Goal: Task Accomplishment & Management: Use online tool/utility

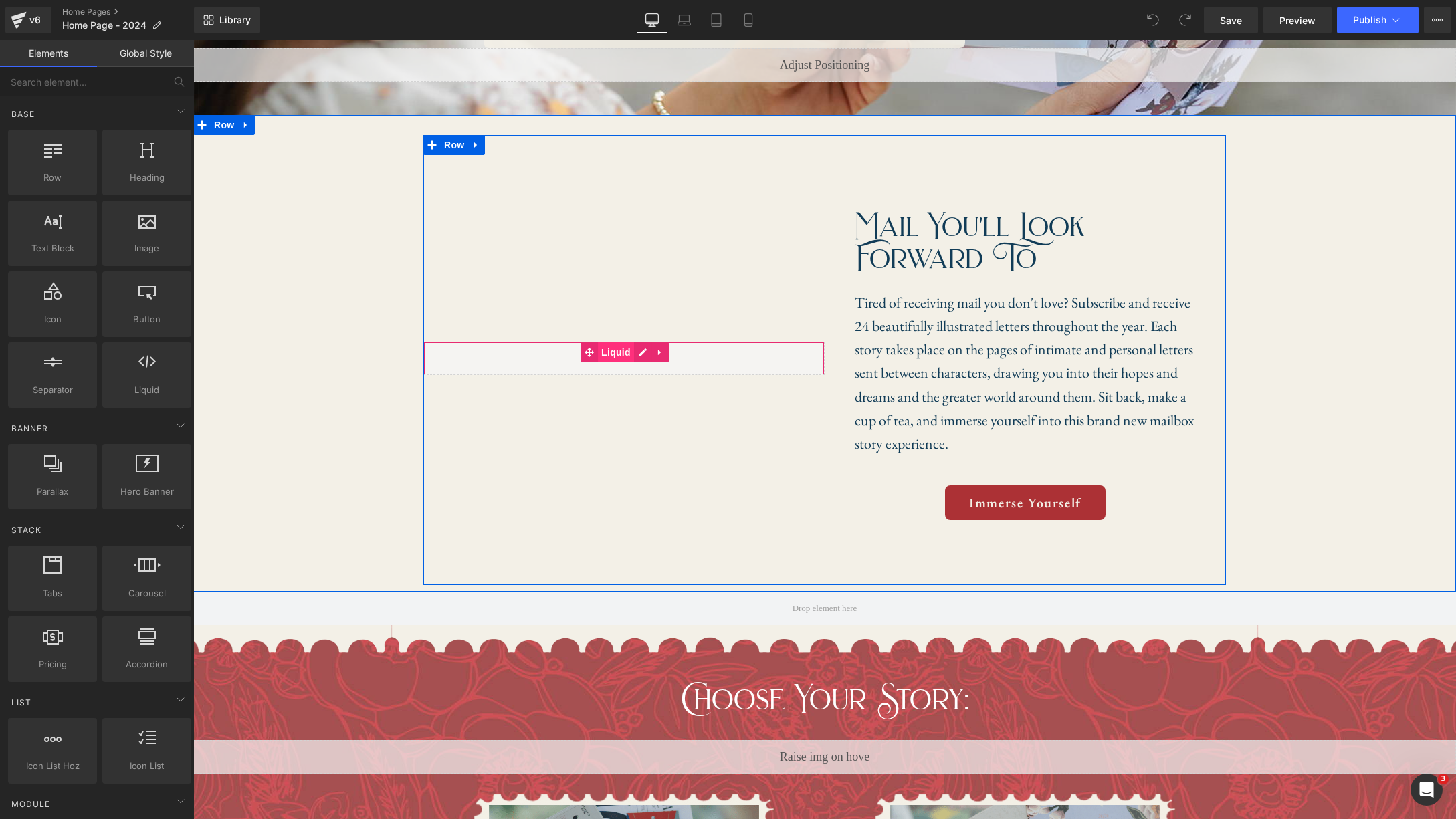
click at [618, 357] on span "Liquid" at bounding box center [616, 352] width 36 height 20
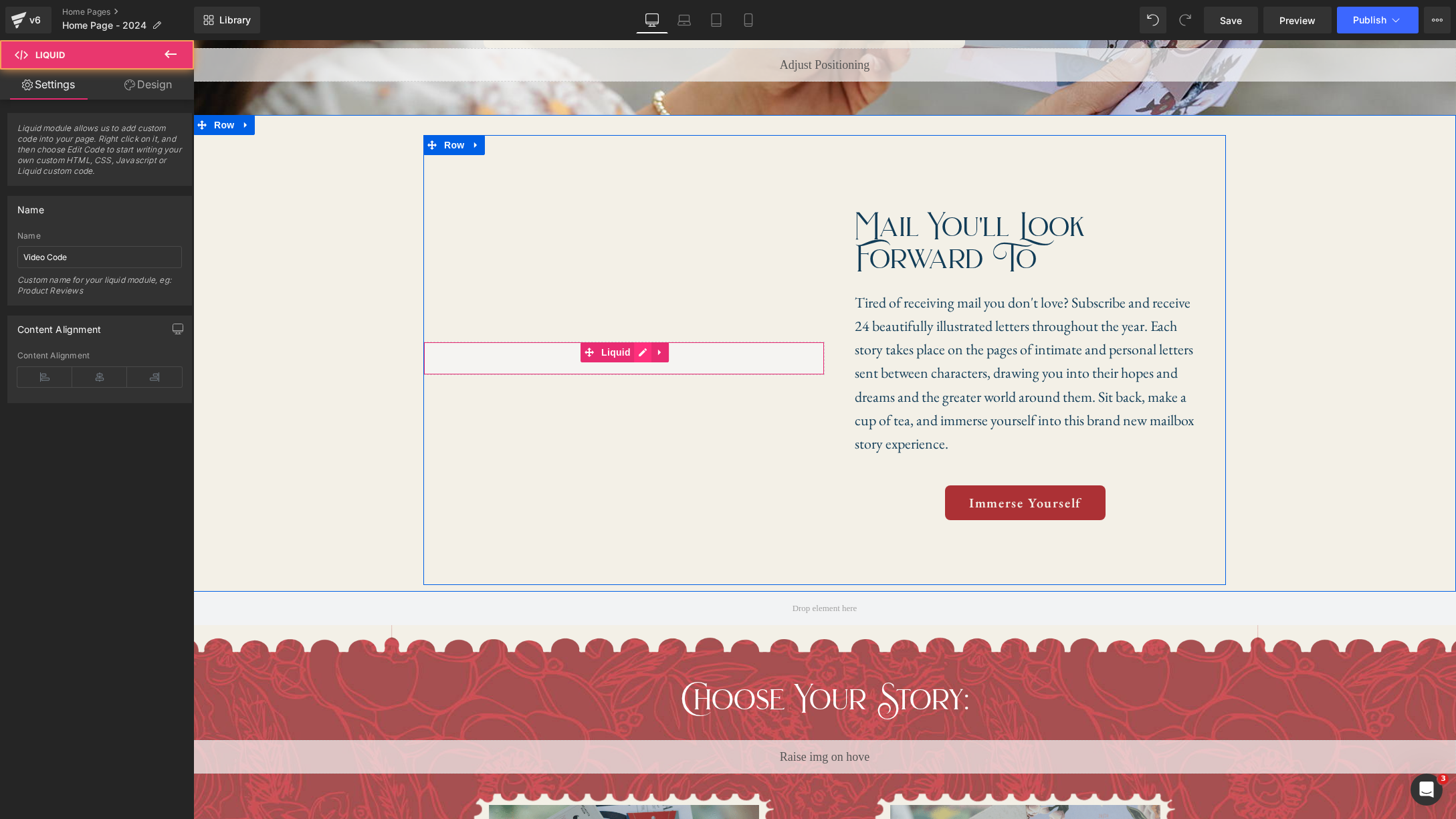
click at [645, 357] on div "Liquid" at bounding box center [623, 358] width 402 height 34
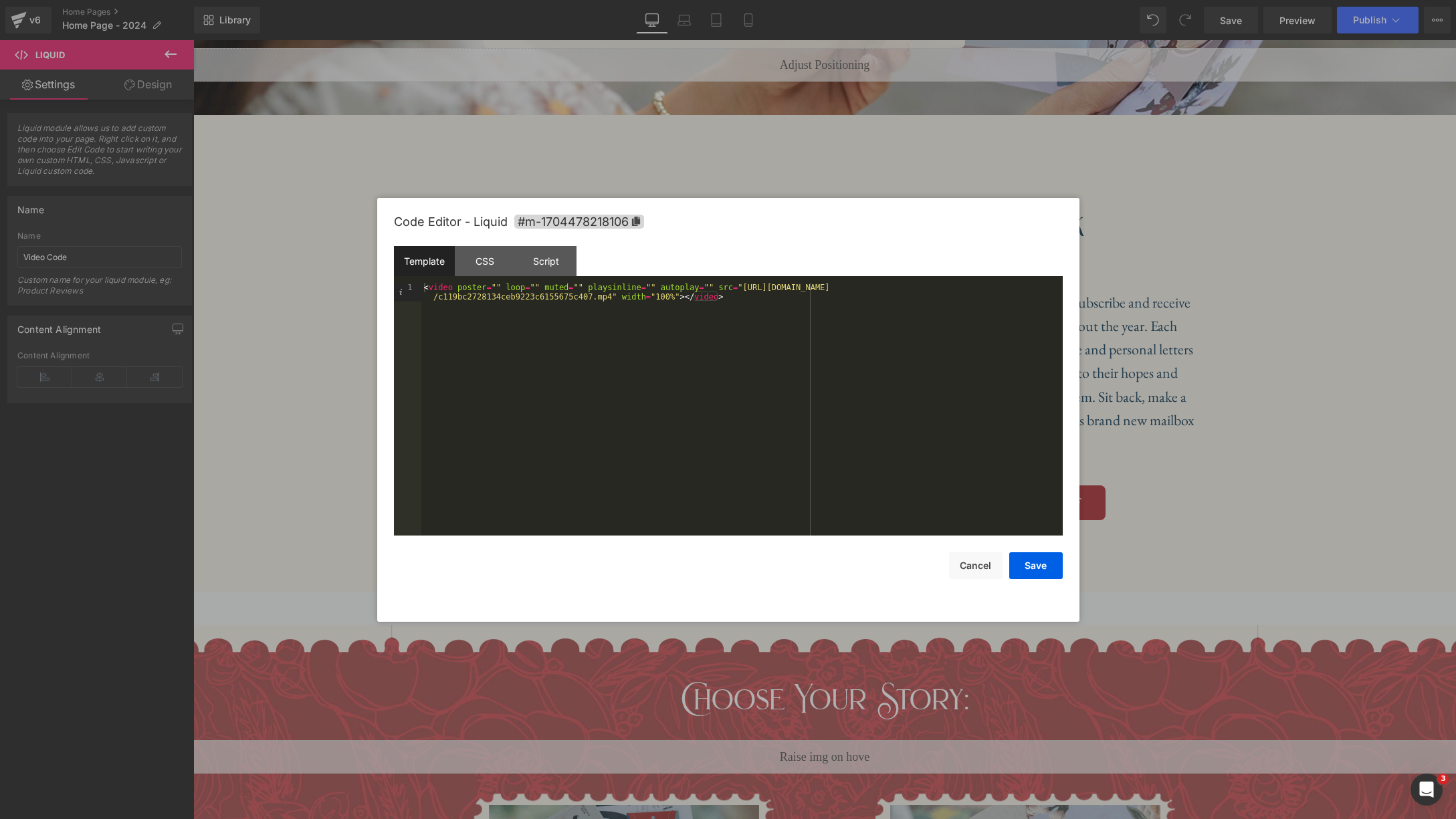
click at [753, 304] on div "< video poster = "" loop = "" muted = "" playsinline = "" autoplay = "" src = "…" at bounding box center [742, 427] width 641 height 290
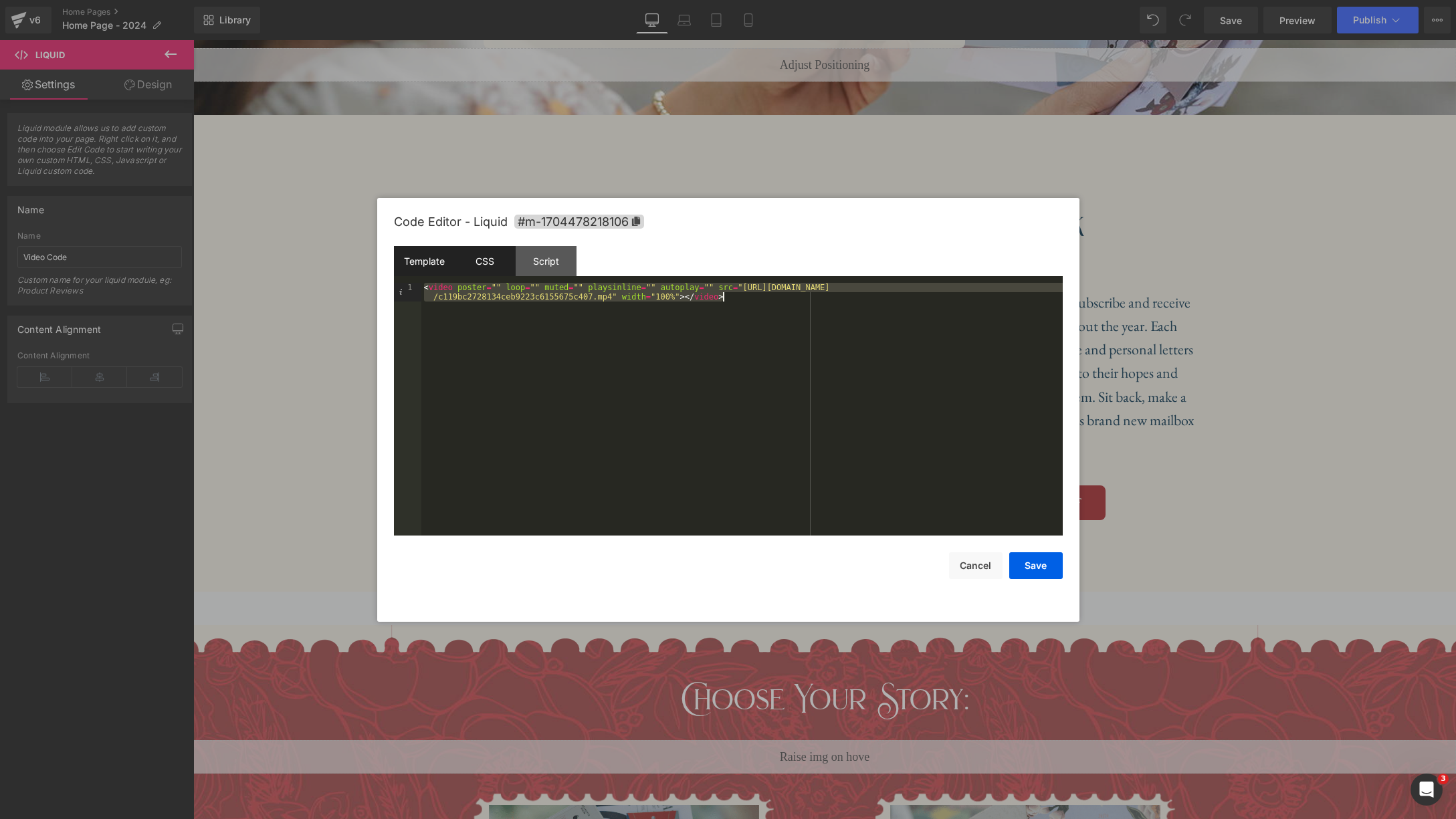
click at [495, 264] on div "CSS" at bounding box center [485, 261] width 61 height 30
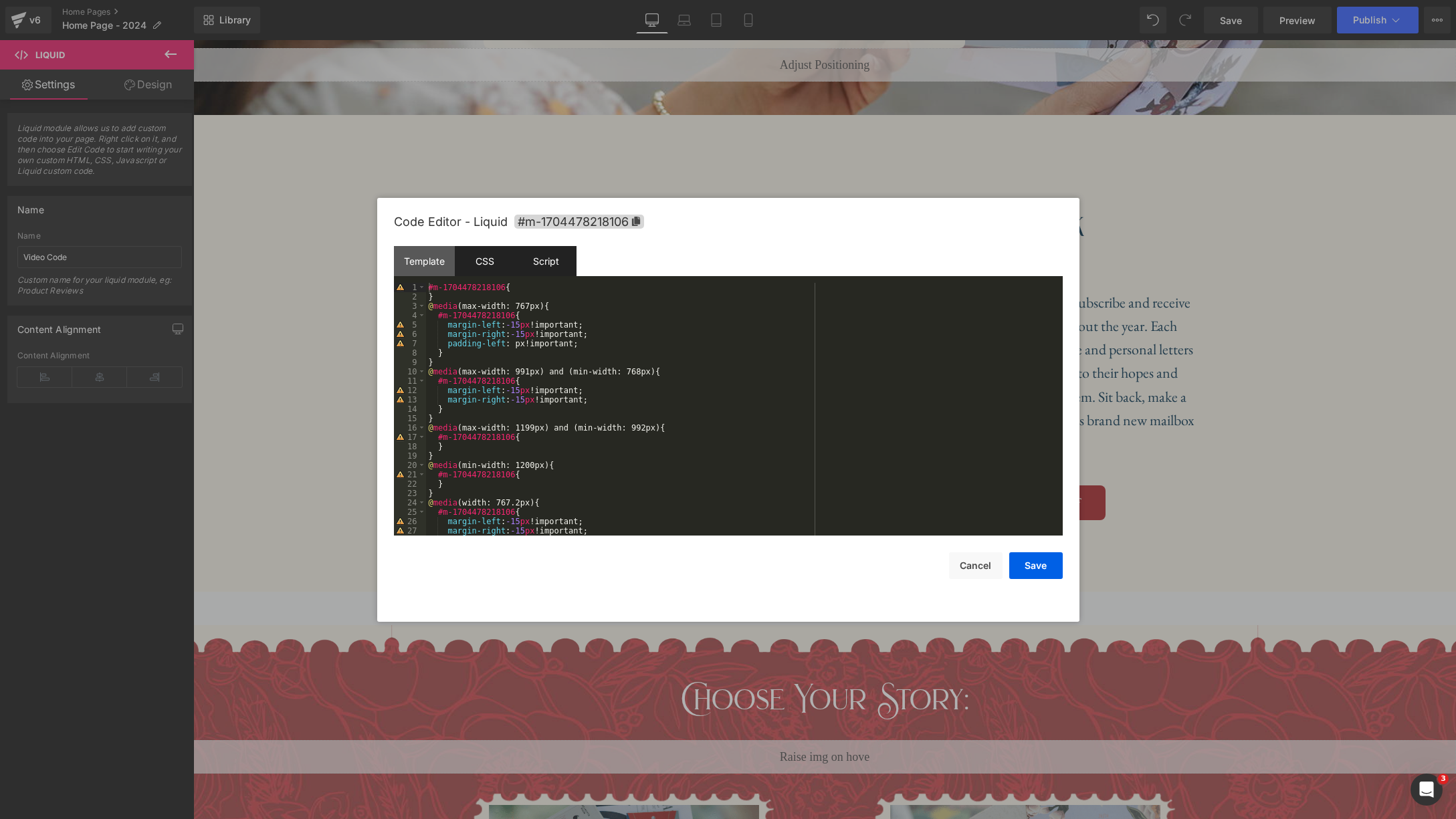
click at [558, 265] on div "Script" at bounding box center [546, 261] width 61 height 30
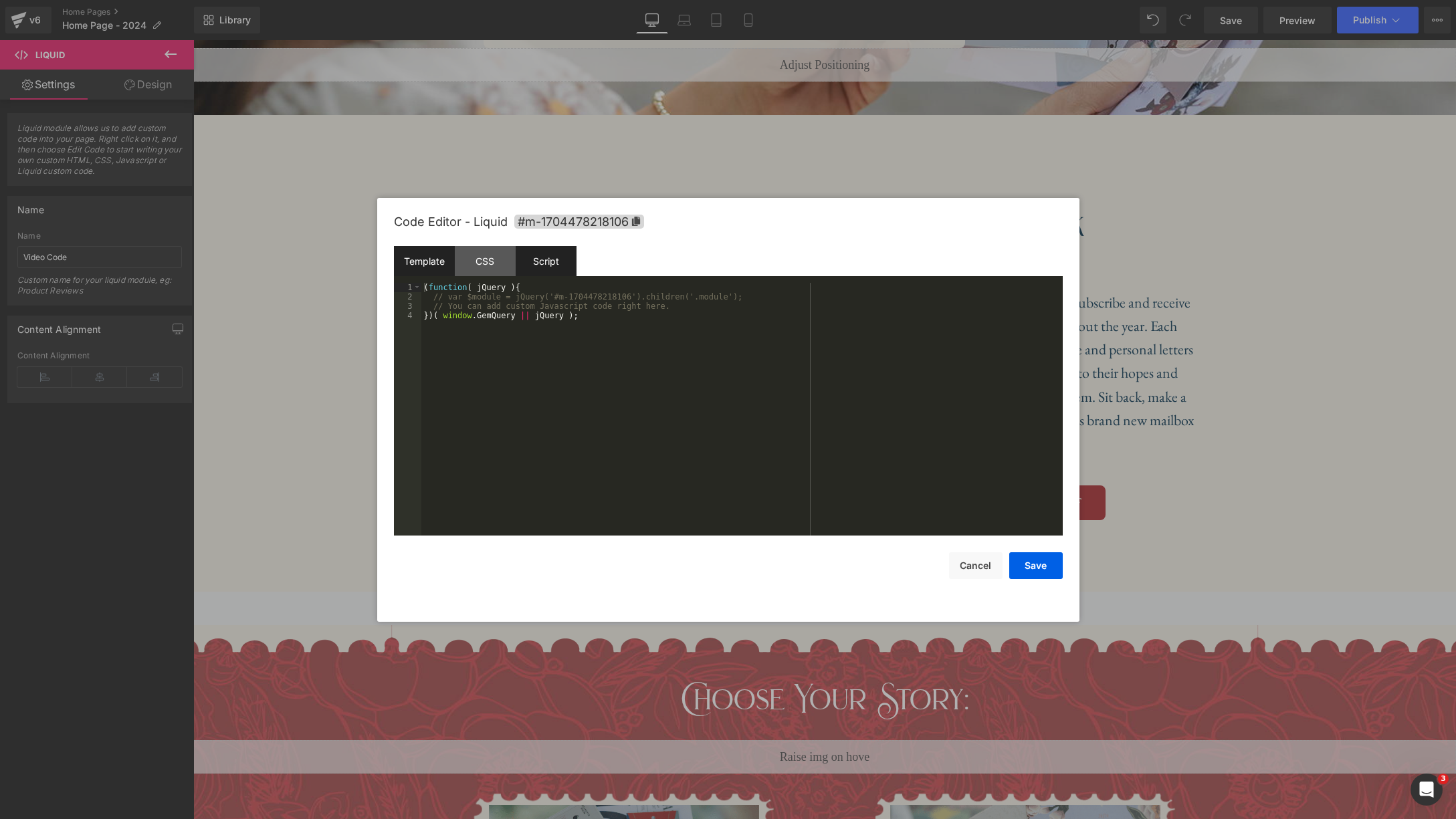
click at [434, 262] on div "Template" at bounding box center [425, 261] width 61 height 30
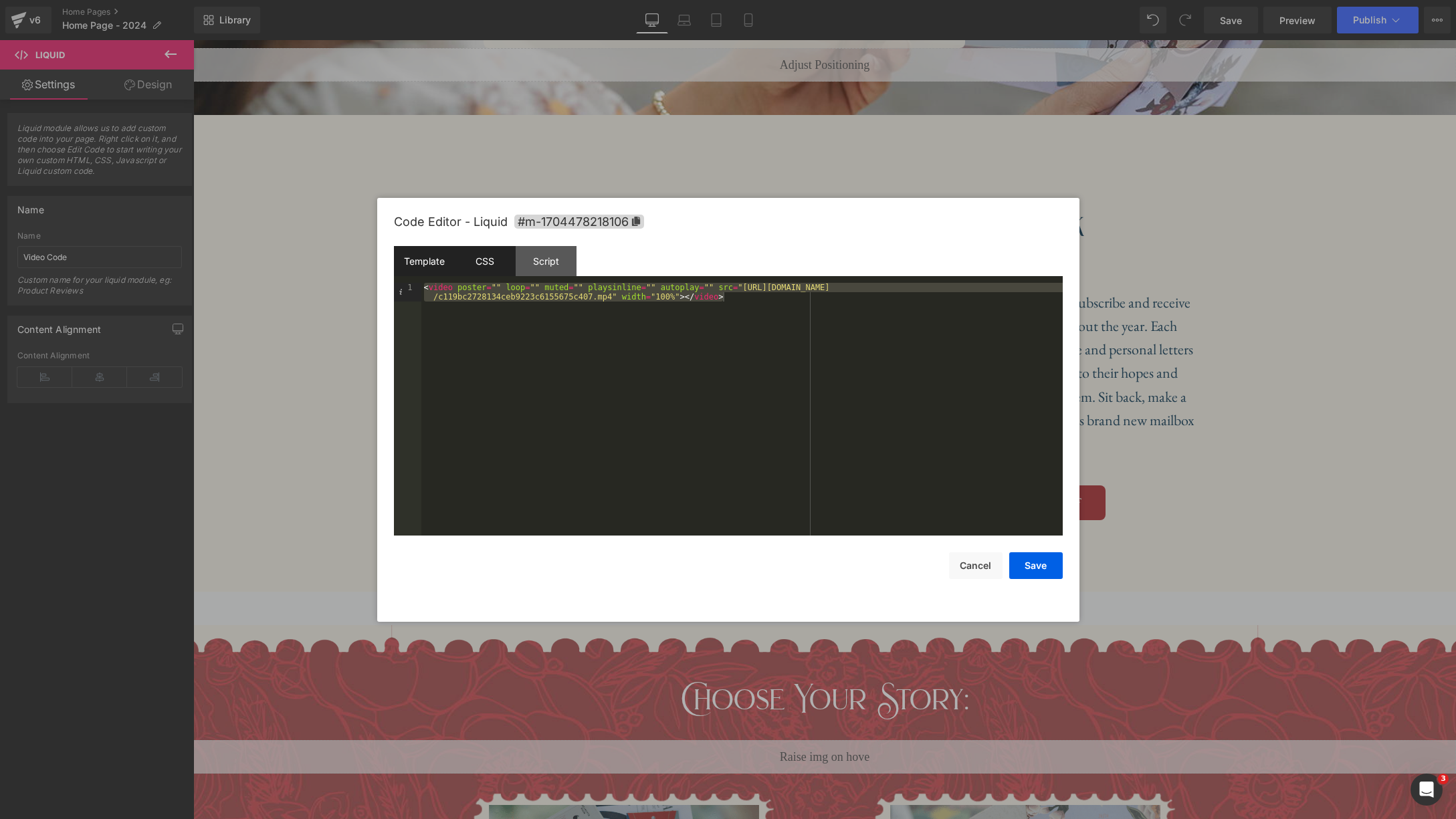
click at [484, 265] on div "CSS" at bounding box center [485, 261] width 61 height 30
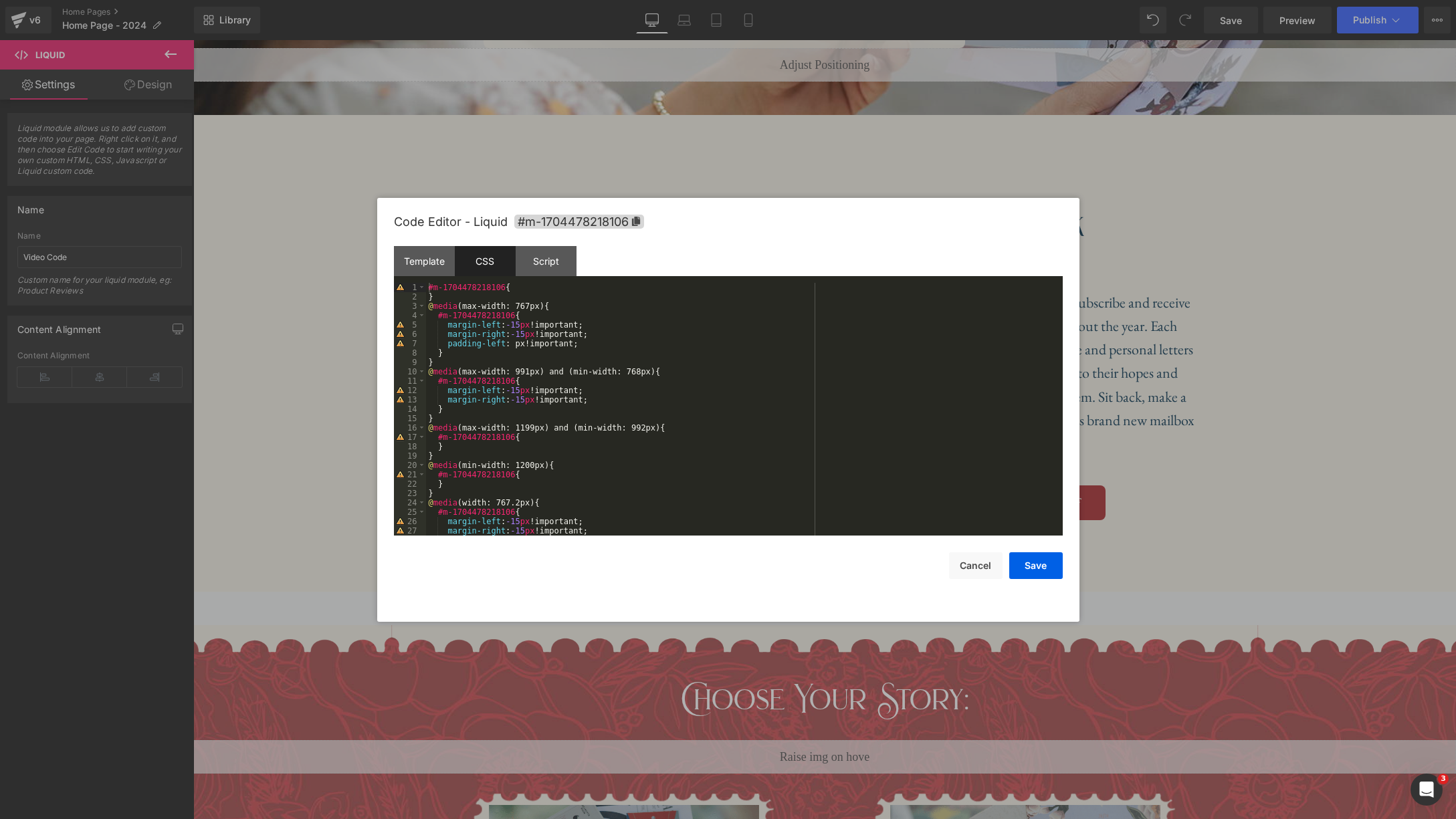
click at [628, 311] on div "#m-1704478218106 { } @ media (max-width: 767px) { #m-1704478218106 { margin-lef…" at bounding box center [742, 418] width 632 height 272
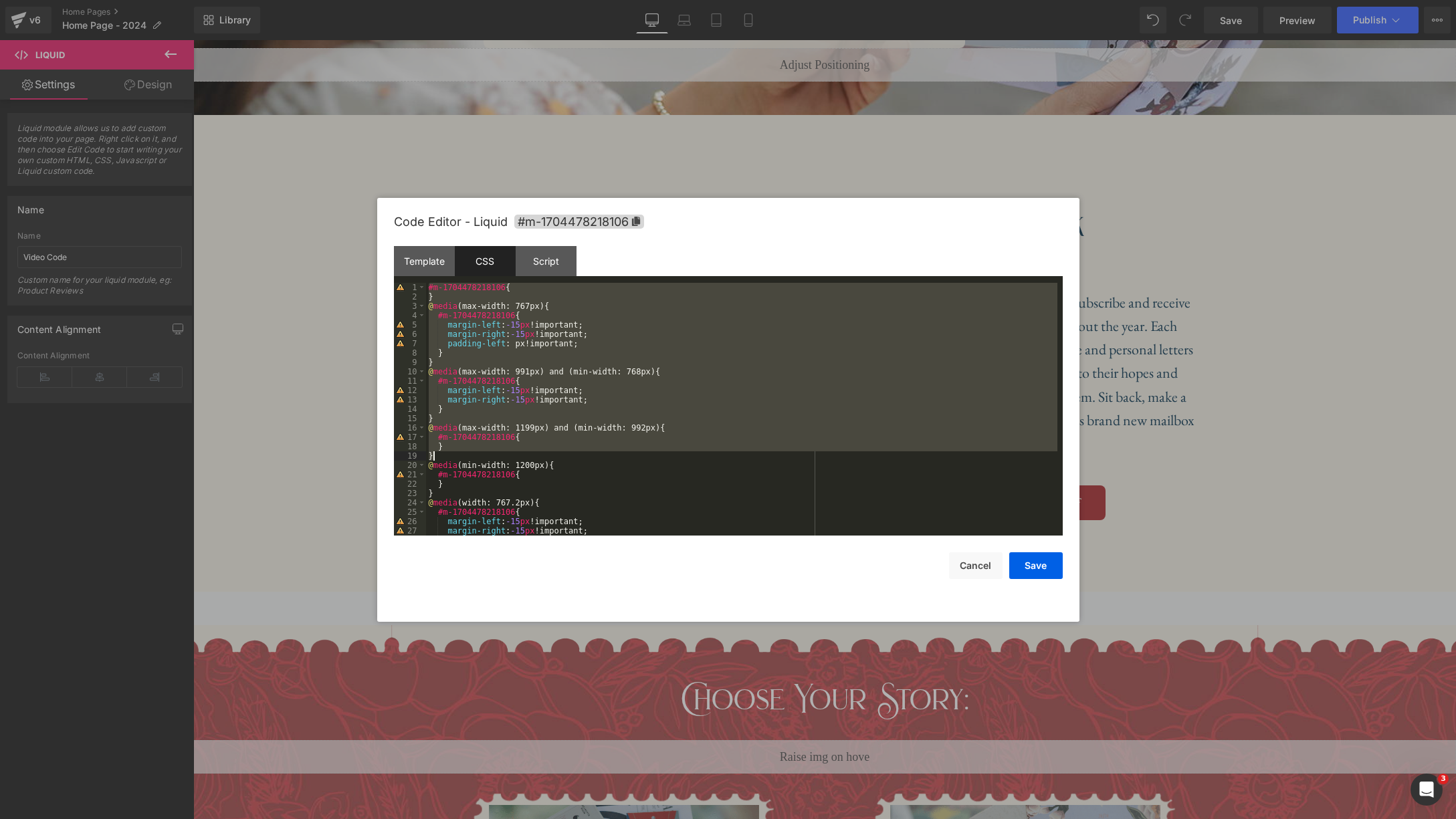
scroll to position [38, 0]
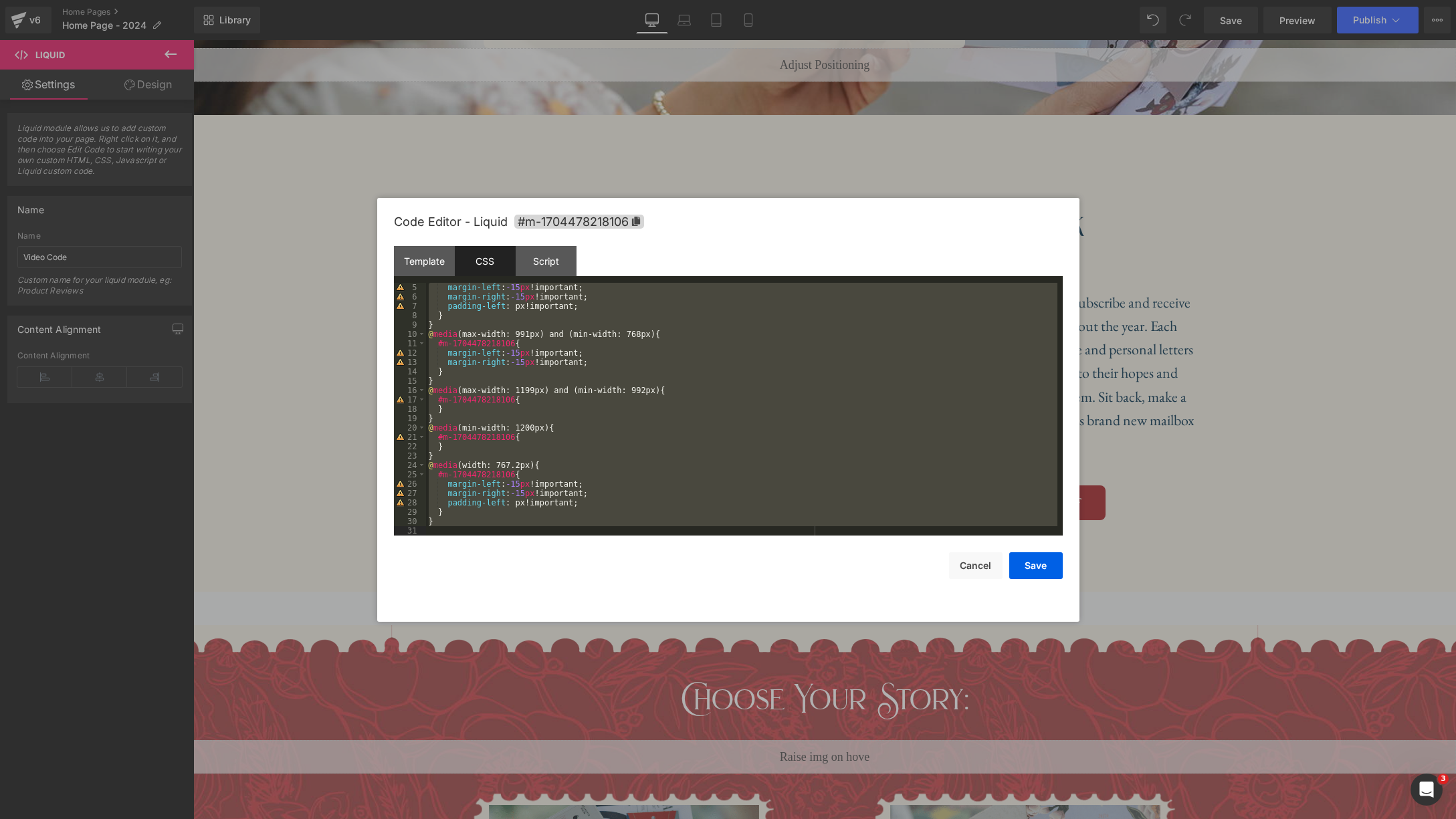
drag, startPoint x: 426, startPoint y: 288, endPoint x: 655, endPoint y: 554, distance: 351.0
click at [655, 554] on div "Code Editor - Liquid #m-1704478218106 Template CSS Script Data 1 < video poster…" at bounding box center [728, 410] width 668 height 424
click at [554, 274] on div "Script" at bounding box center [546, 261] width 61 height 30
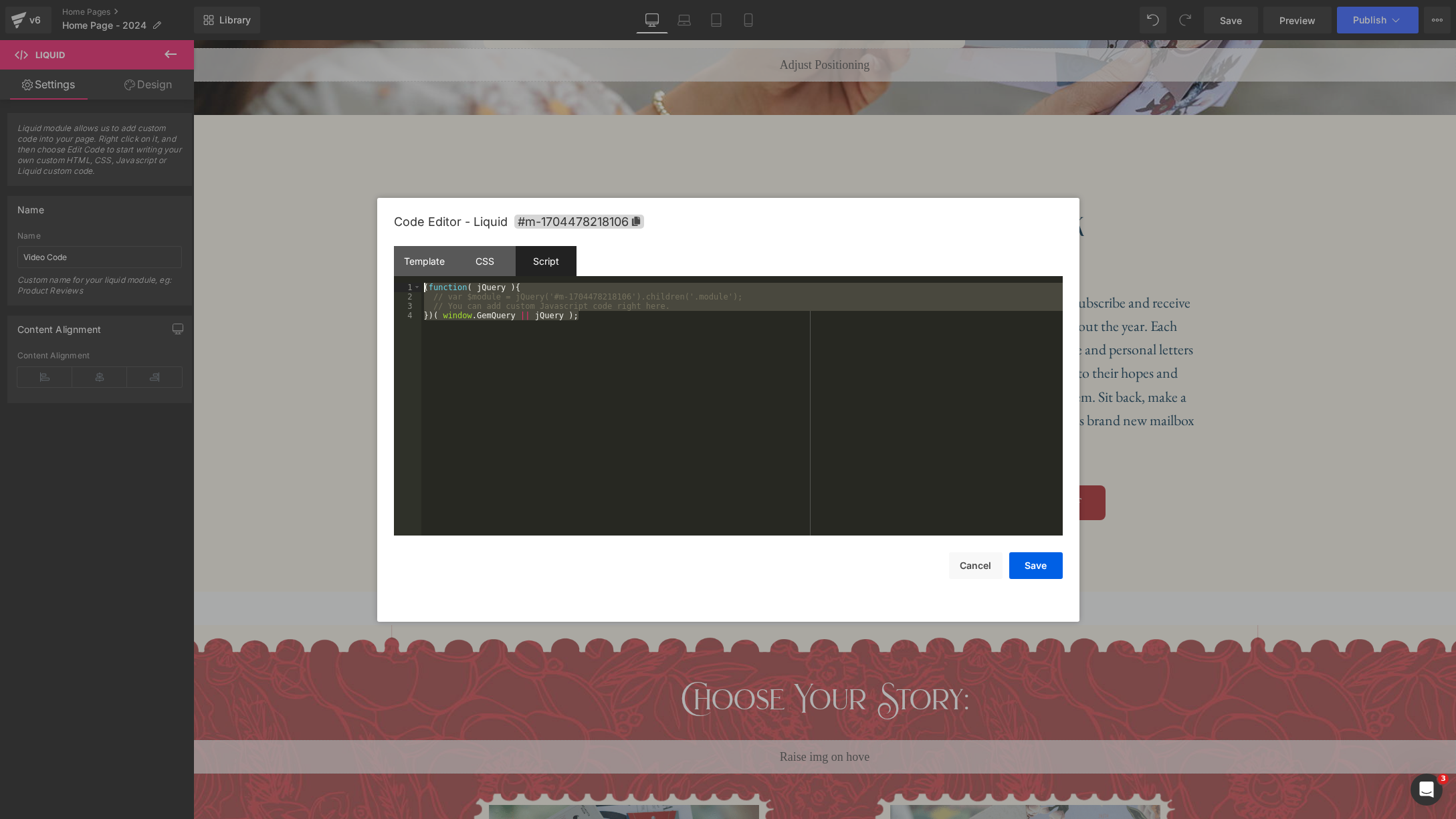
drag, startPoint x: 593, startPoint y: 317, endPoint x: 417, endPoint y: 278, distance: 180.3
click at [417, 278] on div "Template CSS Script Data 1 < video poster = "" loop = "" muted = "" playsinline…" at bounding box center [728, 391] width 668 height 290
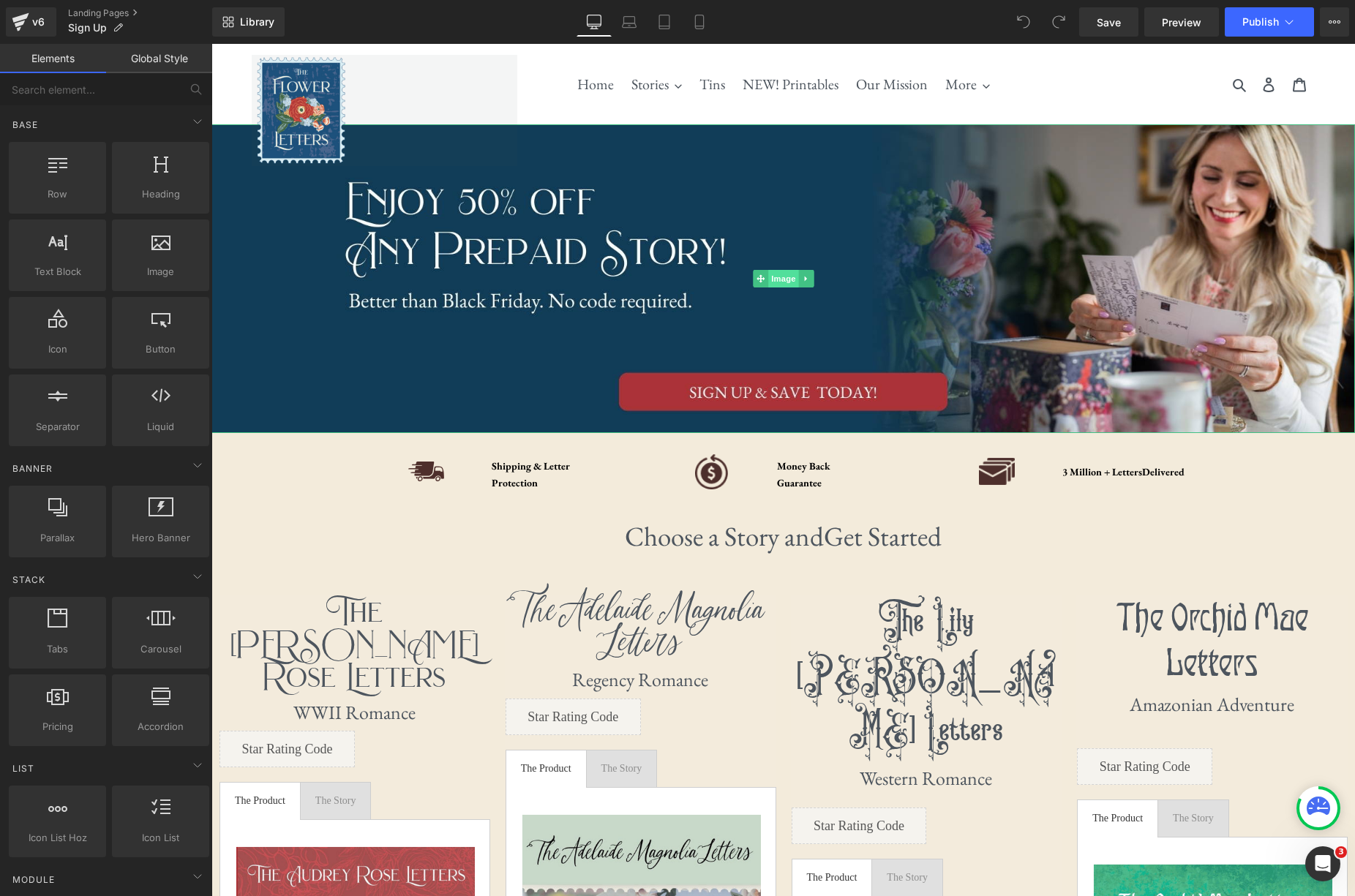
click at [787, 284] on span "Image" at bounding box center [784, 279] width 31 height 18
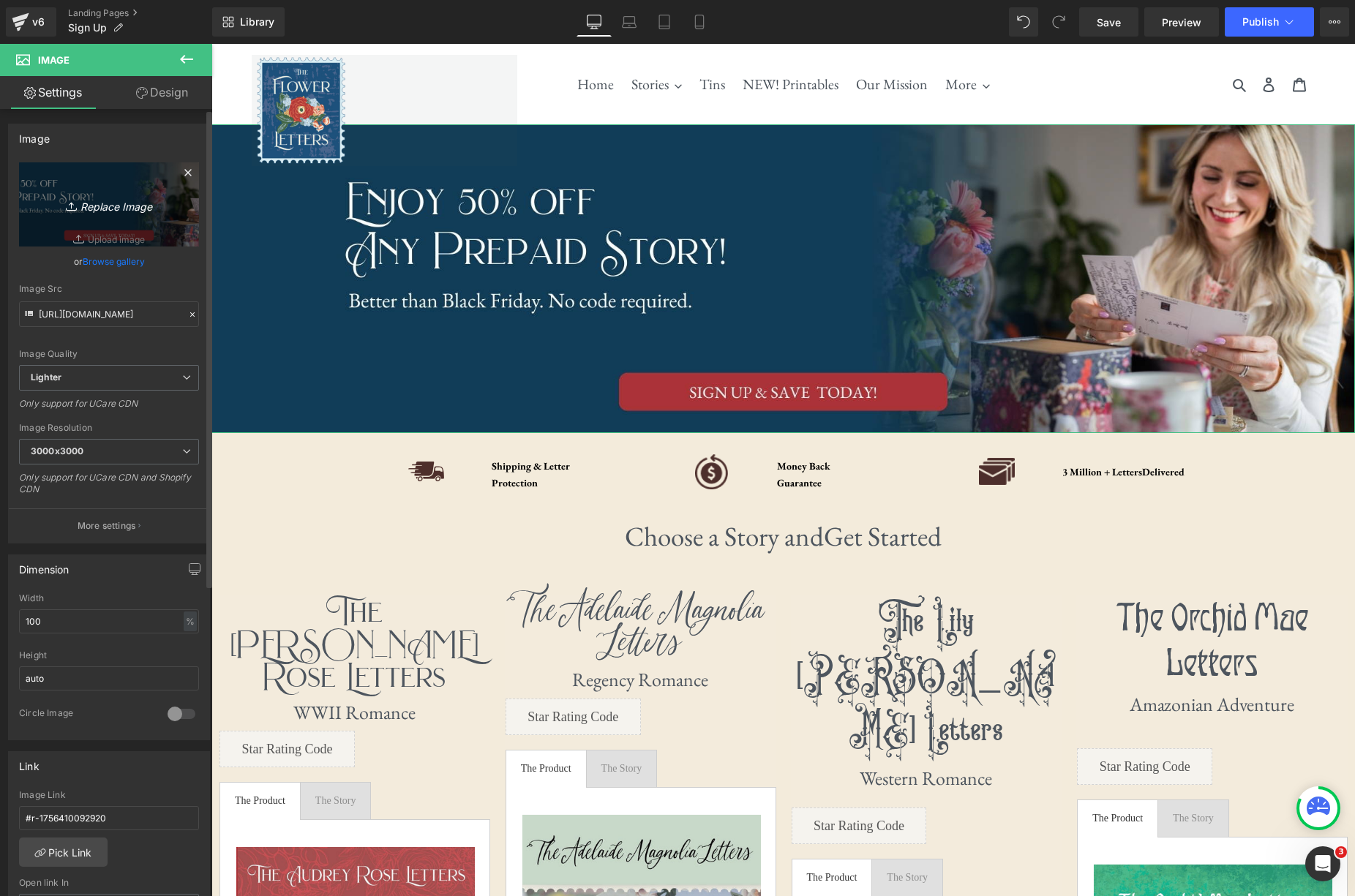
click at [103, 200] on icon "Replace Image" at bounding box center [109, 204] width 117 height 18
type input "C:\fakepath\Letter-Story (5).jpg"
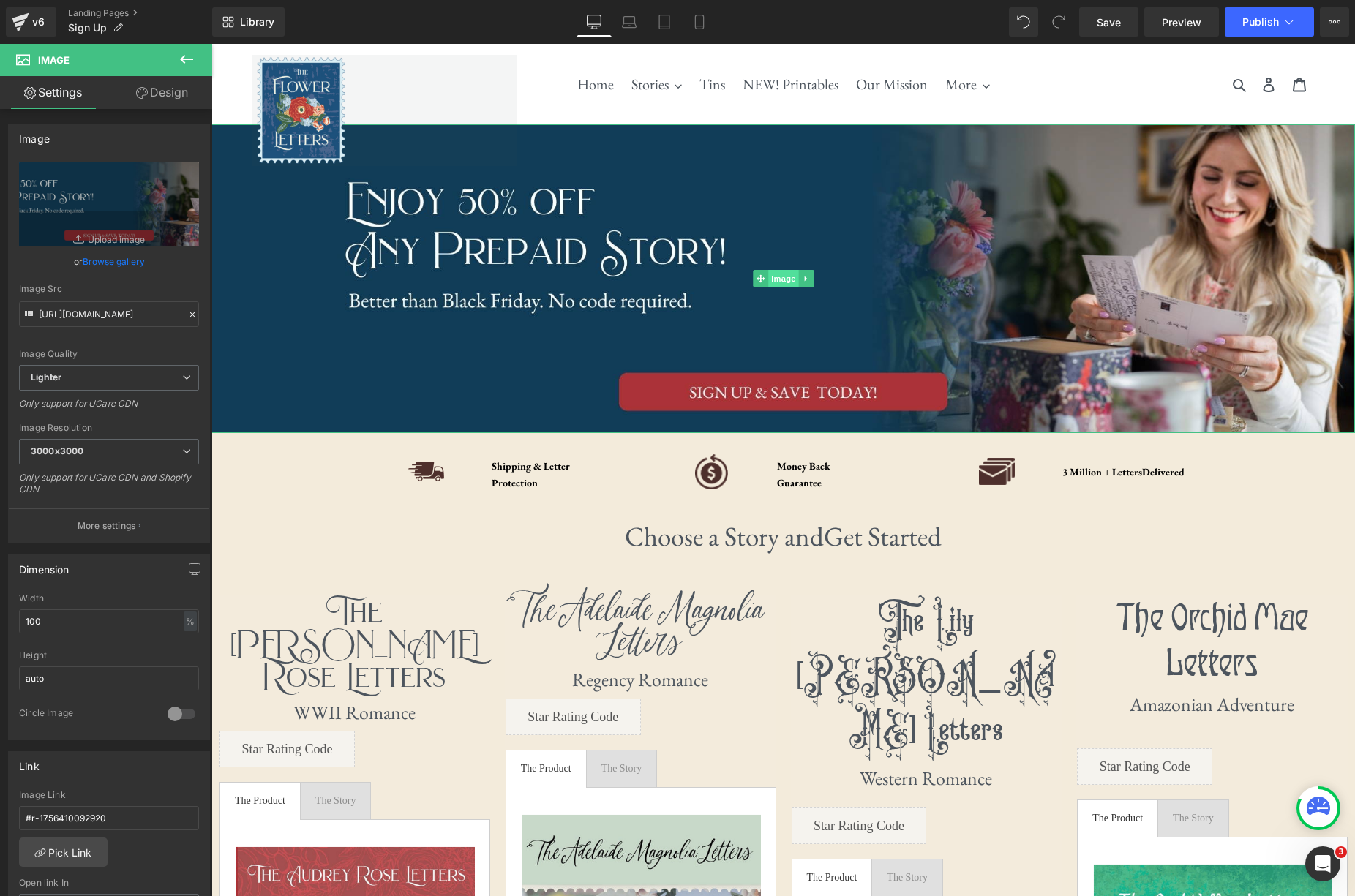
click at [784, 281] on span "Image" at bounding box center [784, 279] width 31 height 18
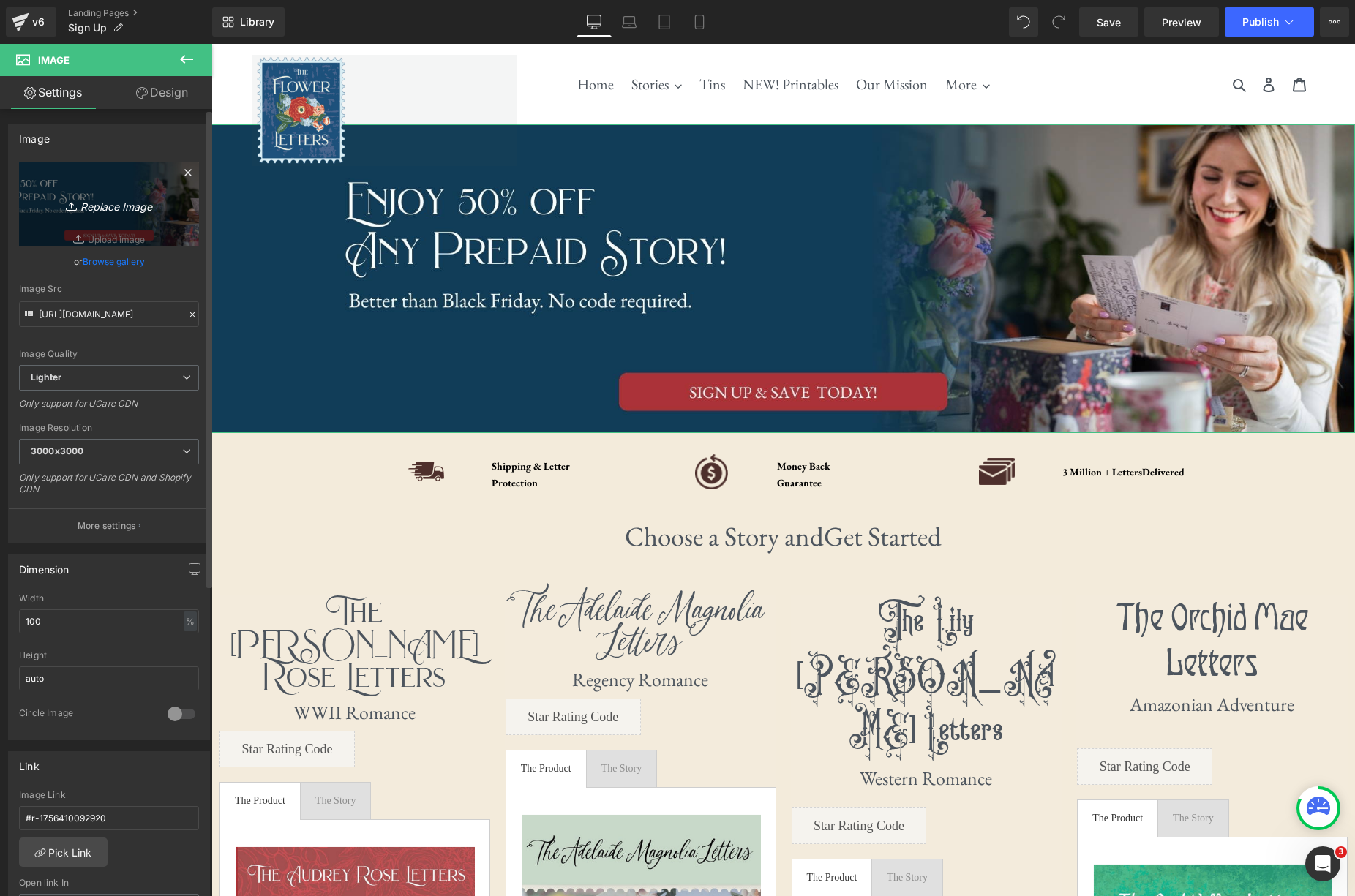
click at [105, 206] on icon "Replace Image" at bounding box center [109, 204] width 117 height 18
type input "C:\fakepath\Letter-Story (2).jpg"
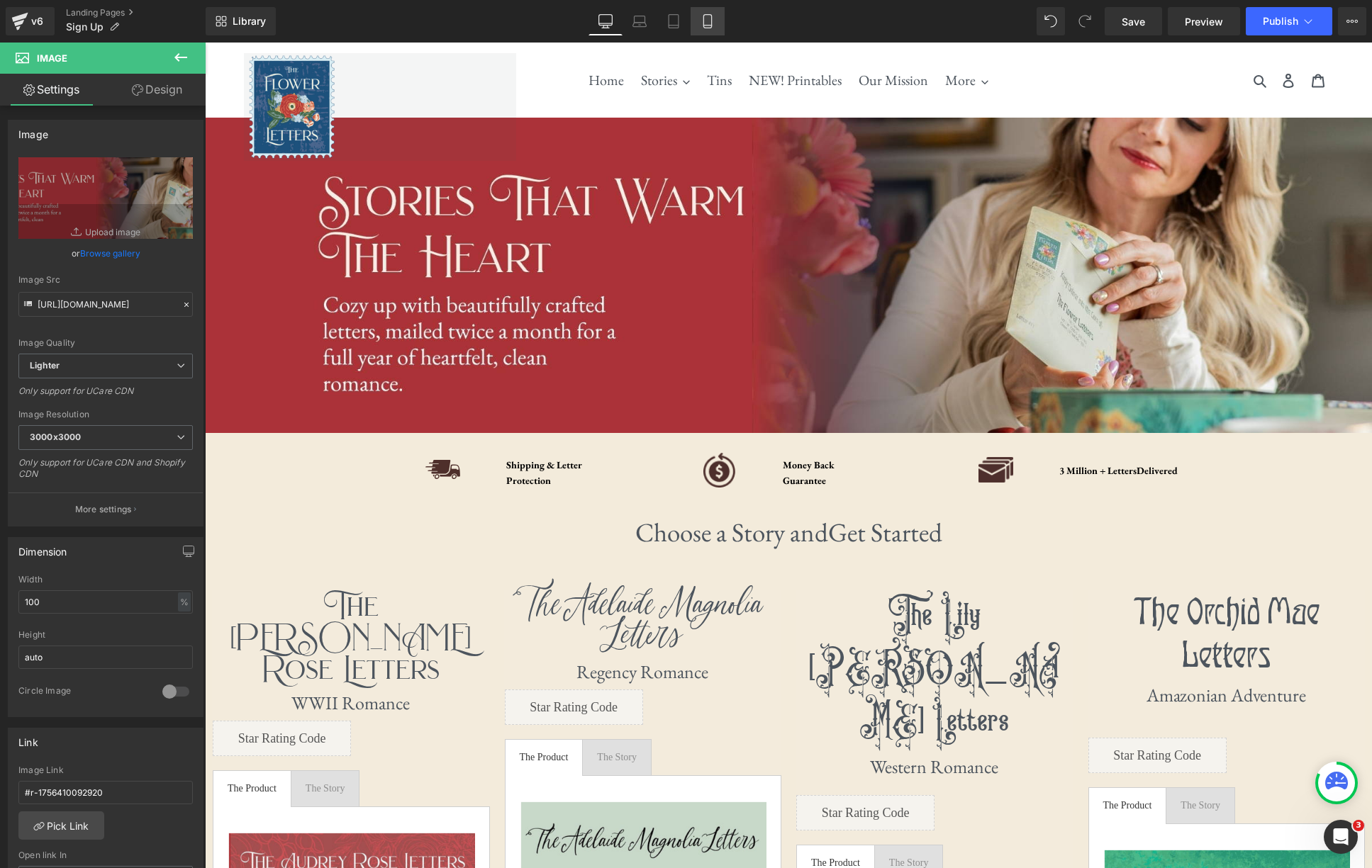
click at [712, 21] on icon at bounding box center [707, 21] width 14 height 14
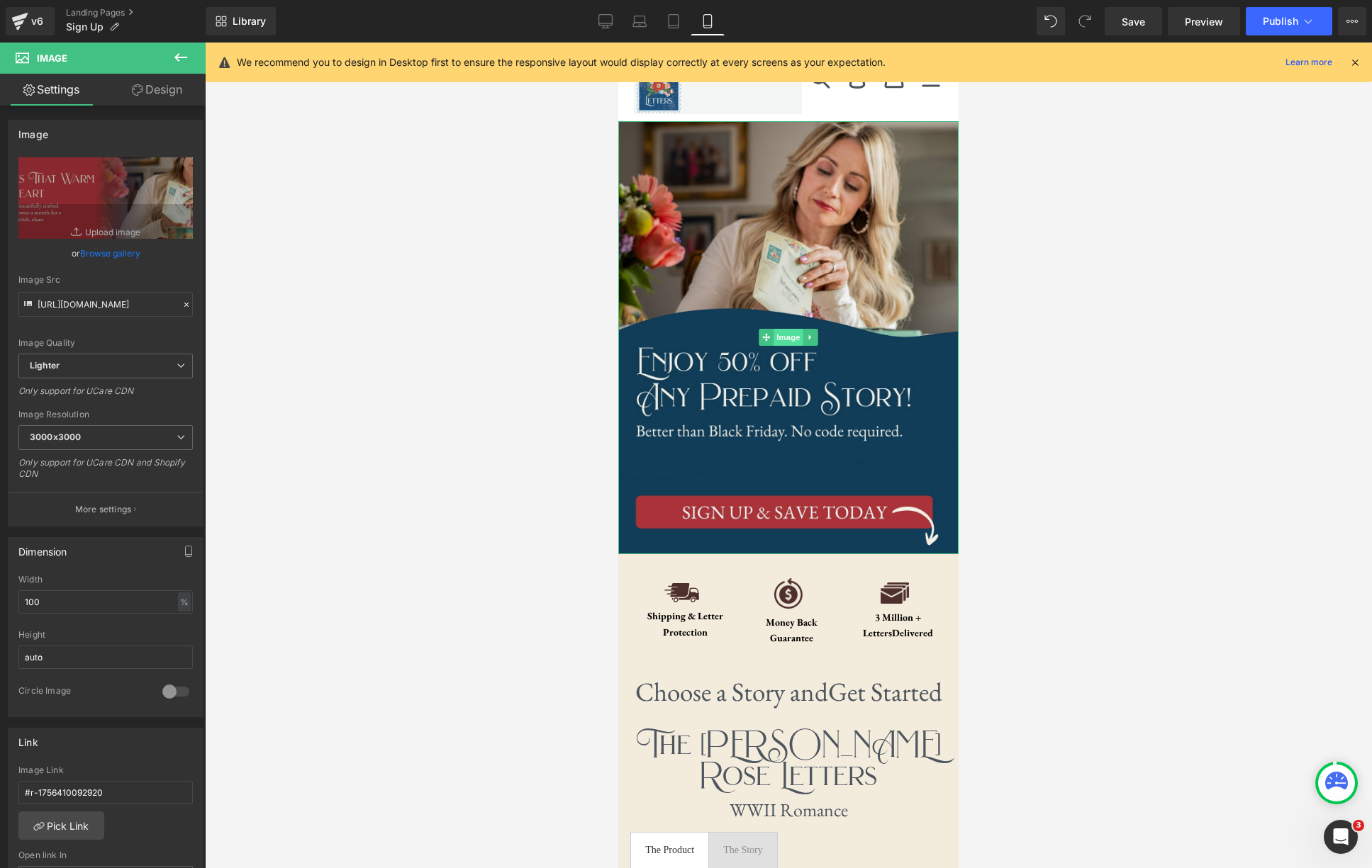
click at [792, 340] on span "Image" at bounding box center [788, 338] width 30 height 17
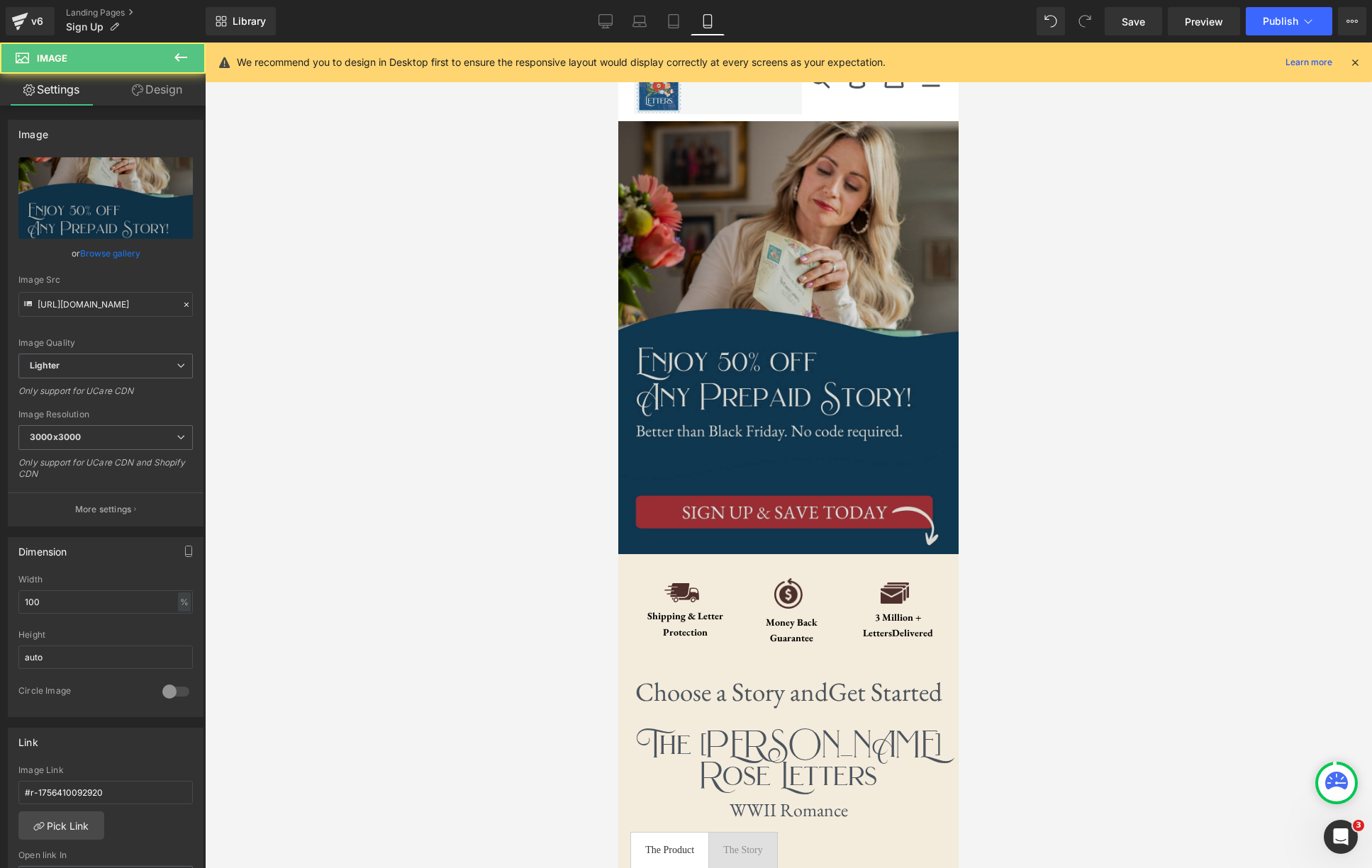
click at [784, 371] on img at bounding box center [788, 338] width 340 height 434
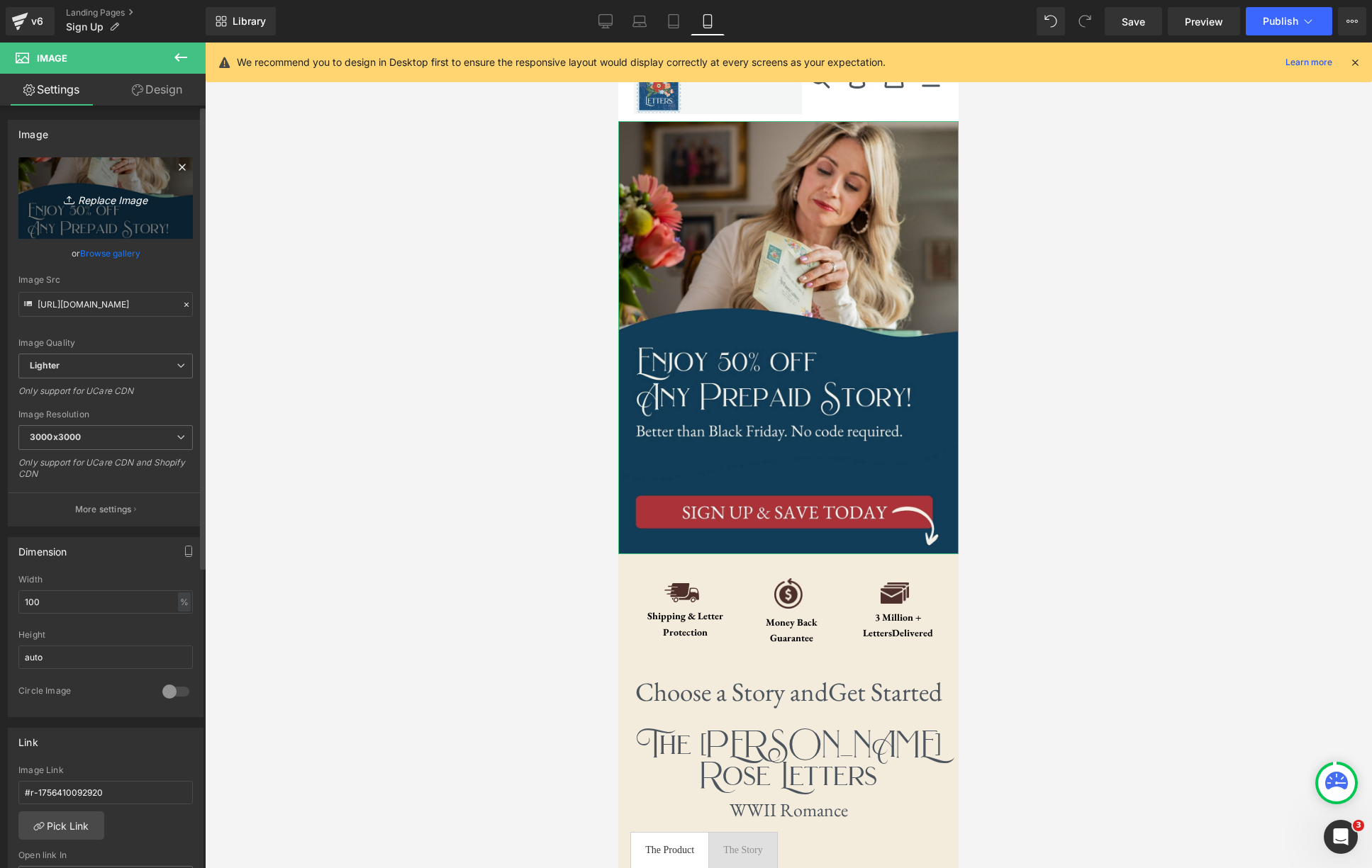
click at [86, 201] on icon "Replace Image" at bounding box center [105, 198] width 113 height 17
type input "C:\fakepath\Letter-Story.jpg"
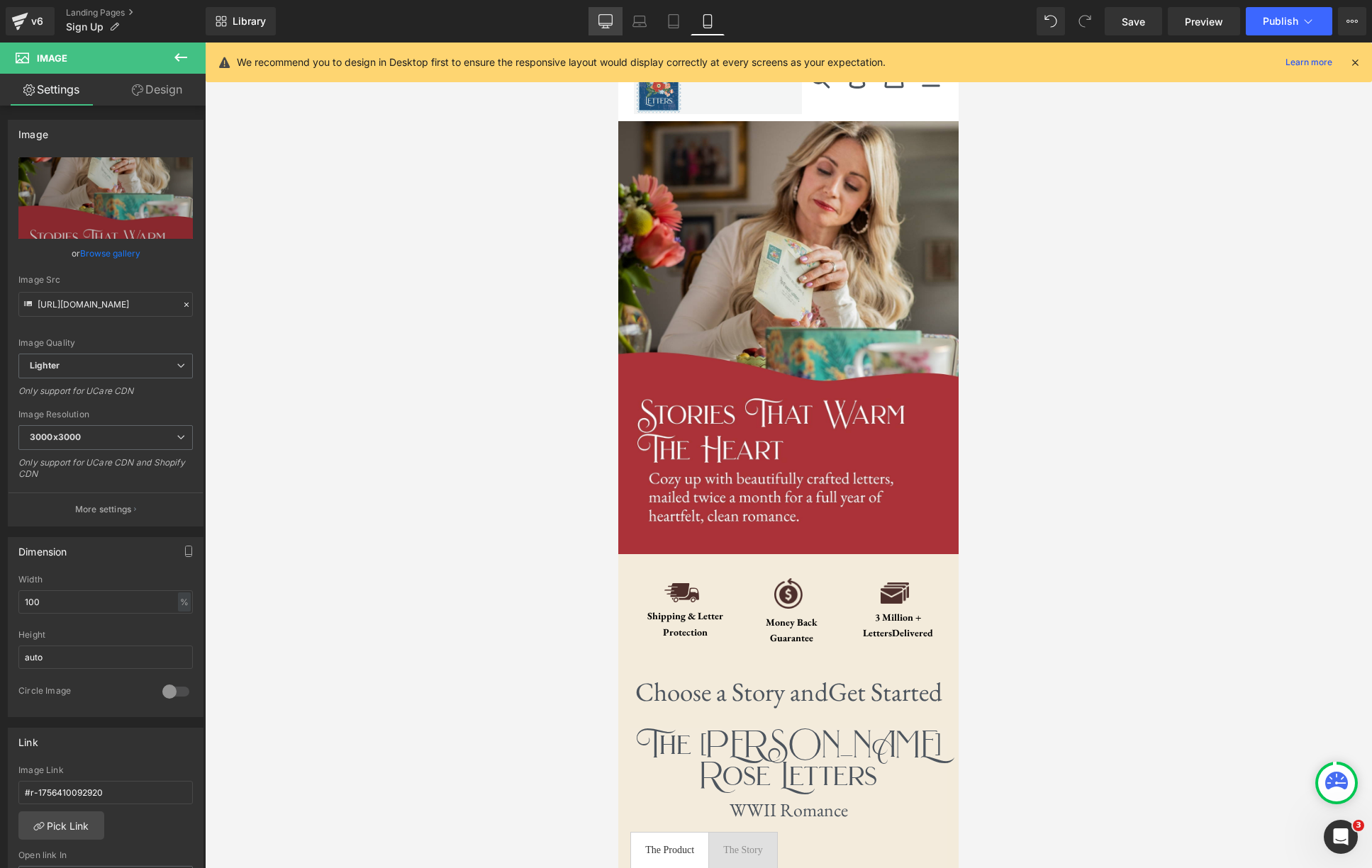
click at [613, 15] on link "Desktop" at bounding box center [605, 21] width 34 height 29
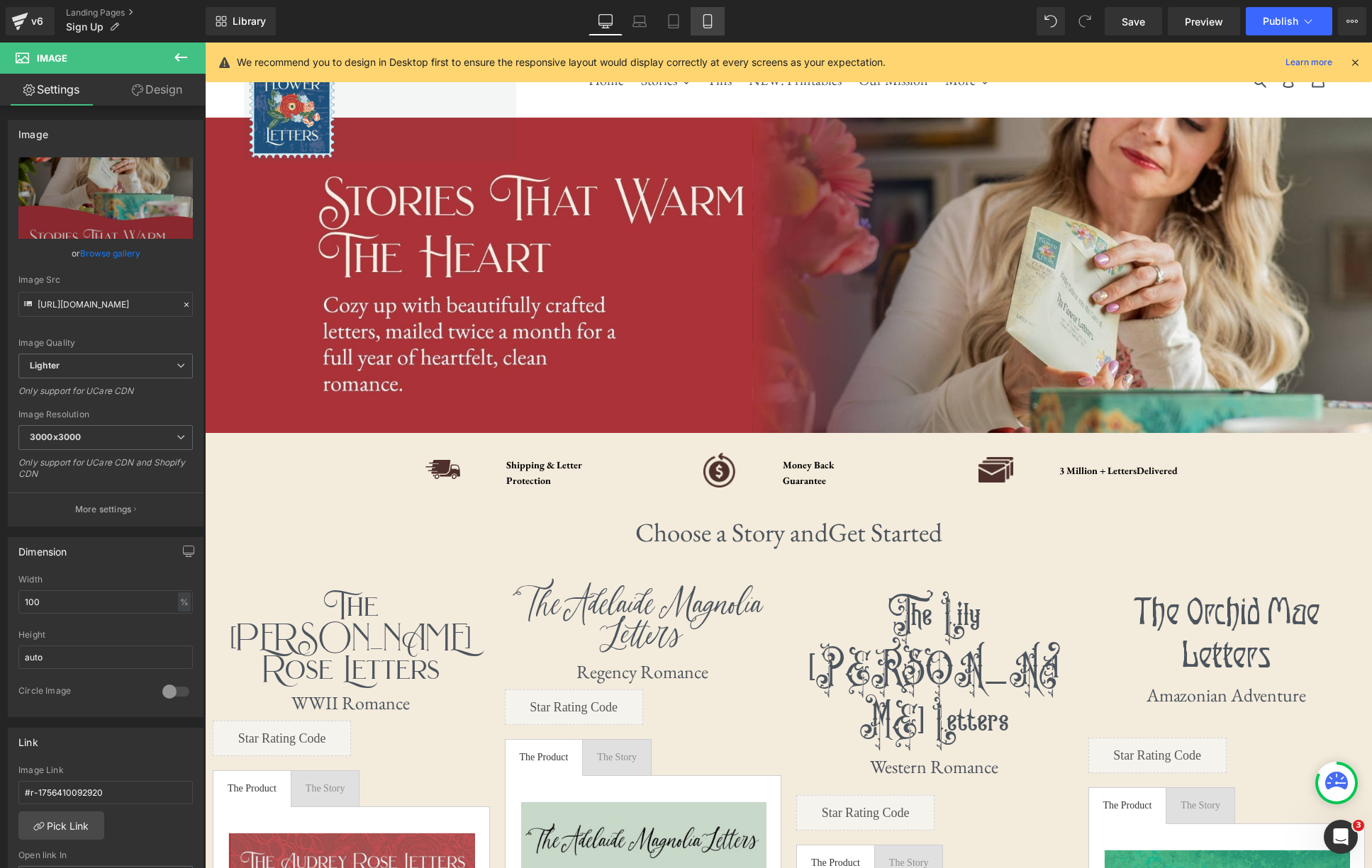
click at [703, 21] on icon at bounding box center [707, 21] width 8 height 13
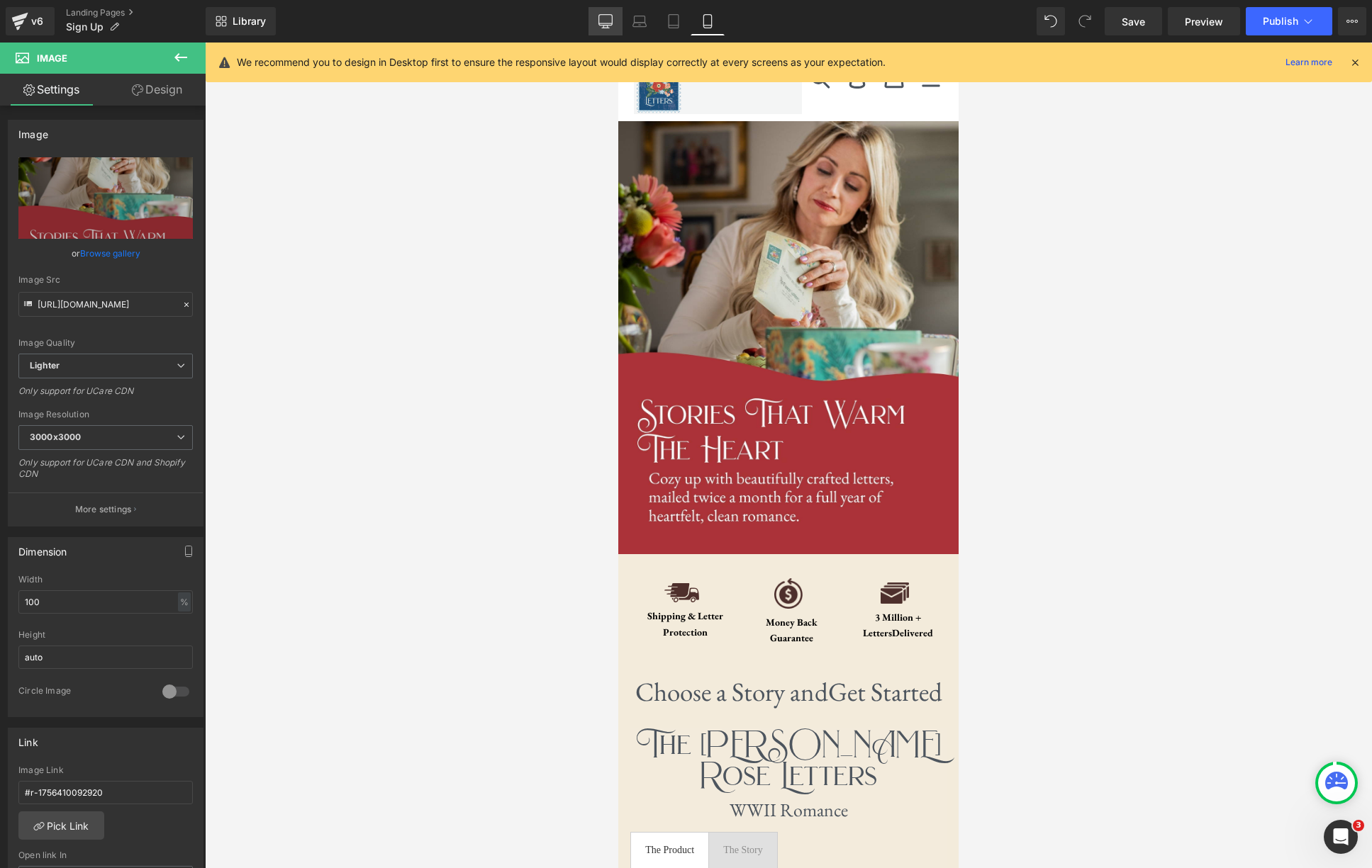
click at [605, 18] on icon at bounding box center [605, 21] width 14 height 14
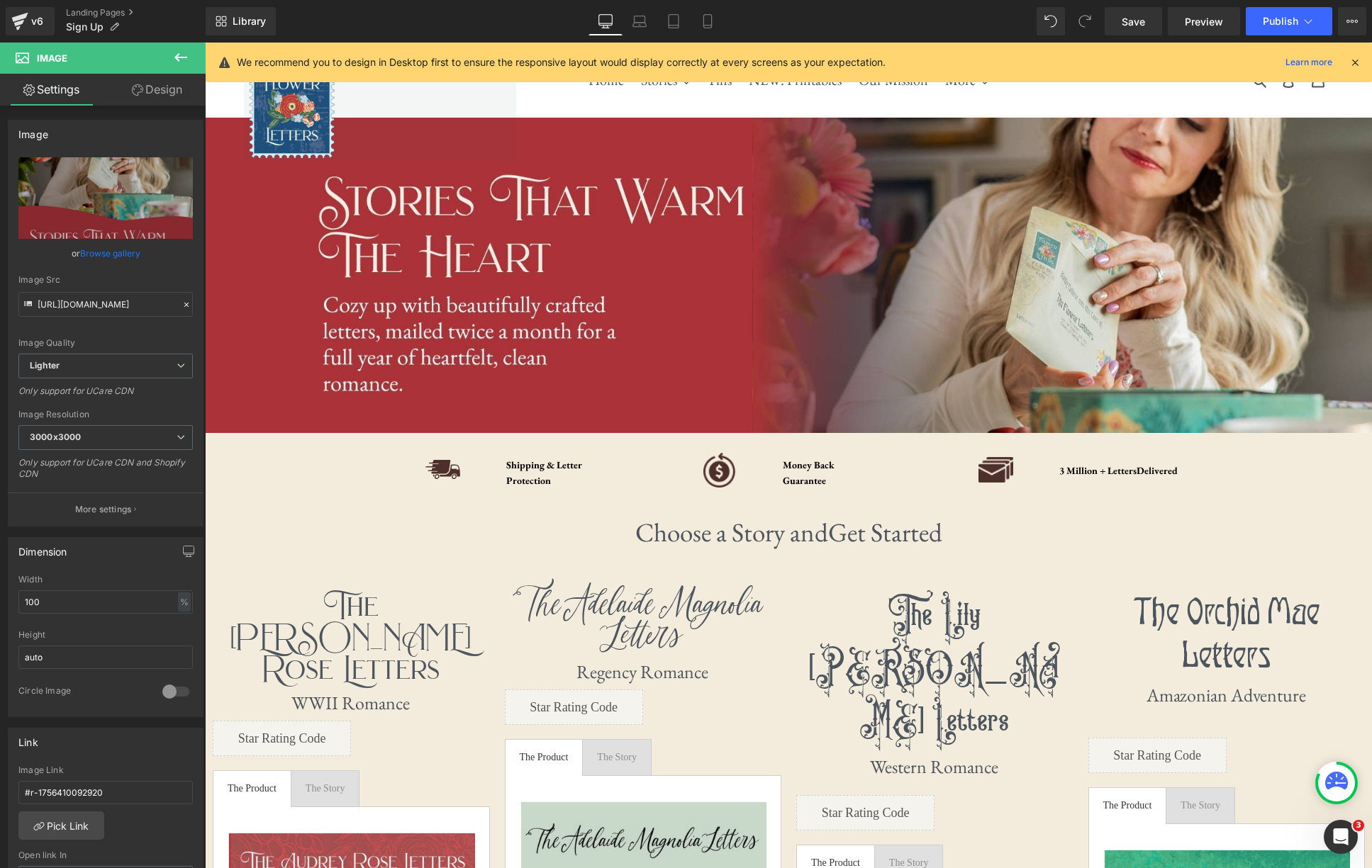
click at [182, 59] on icon at bounding box center [181, 57] width 17 height 17
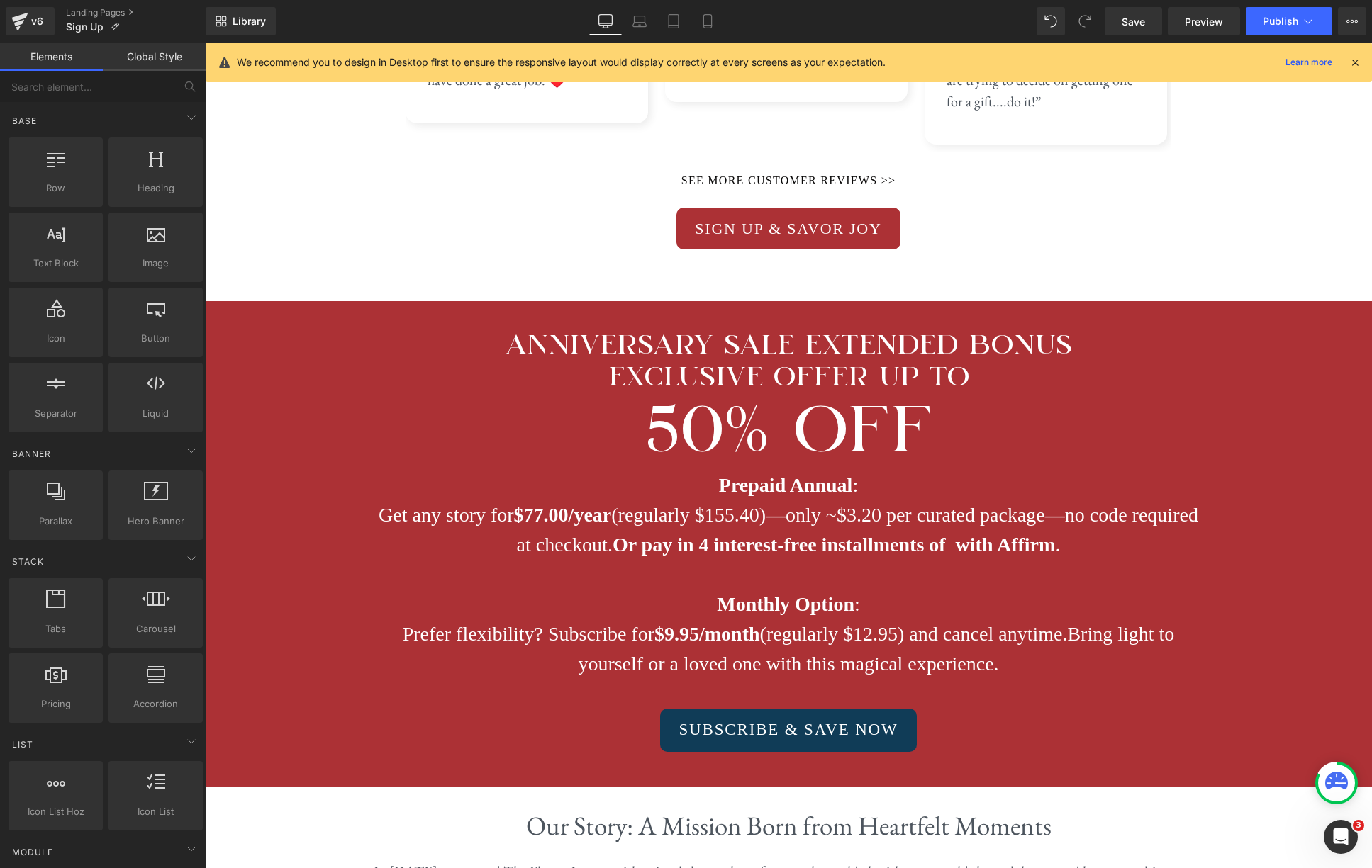
scroll to position [3617, 0]
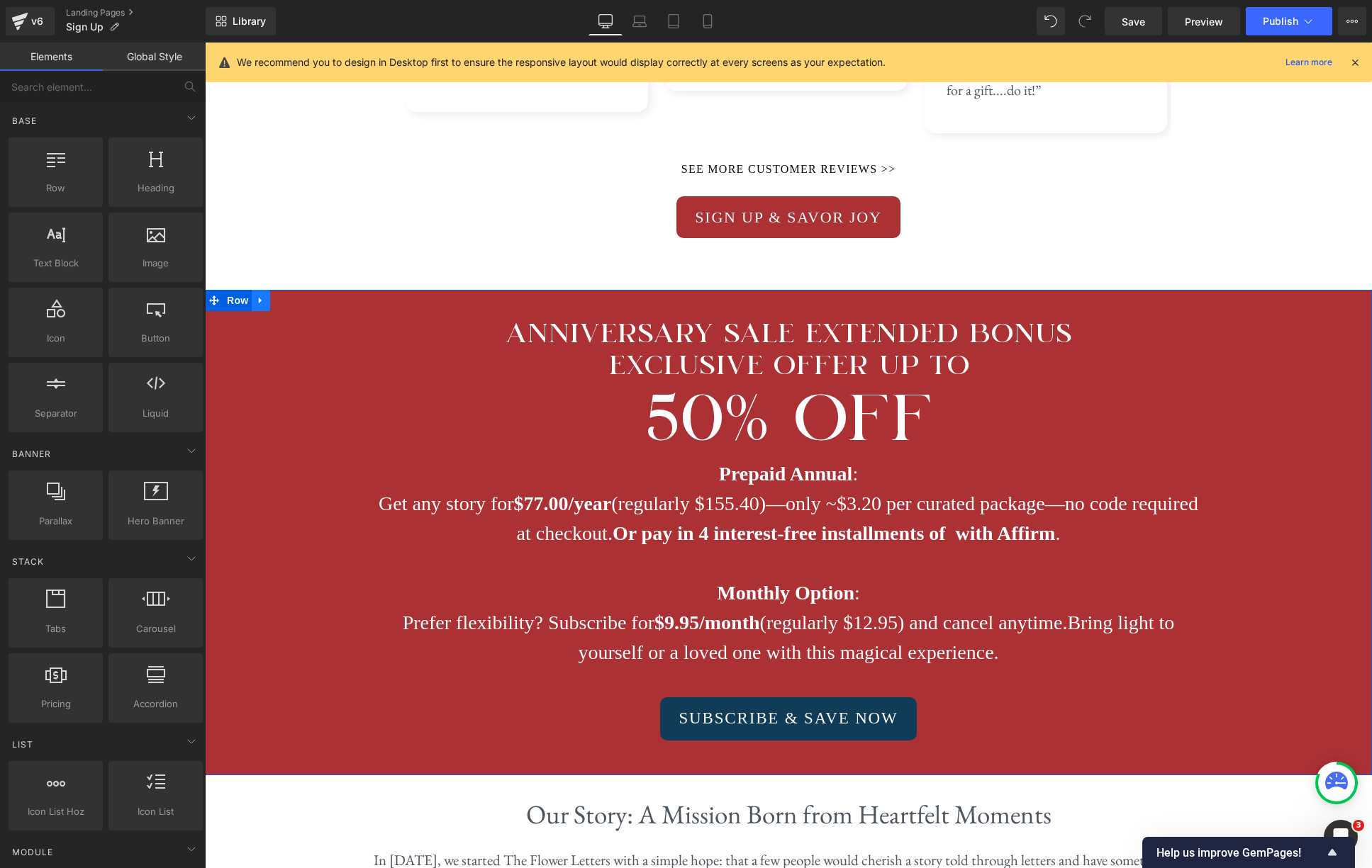
click at [269, 290] on link at bounding box center [260, 300] width 18 height 21
drag, startPoint x: 299, startPoint y: 279, endPoint x: 313, endPoint y: 328, distance: 51.0
click at [313, 328] on div "ANNIVERSARY SALE EXTENDED BONUS Exclusive offer UP TO Heading 50% OFF Heading P…" at bounding box center [788, 533] width 1167 height 486
click at [294, 296] on icon at bounding box center [297, 301] width 10 height 10
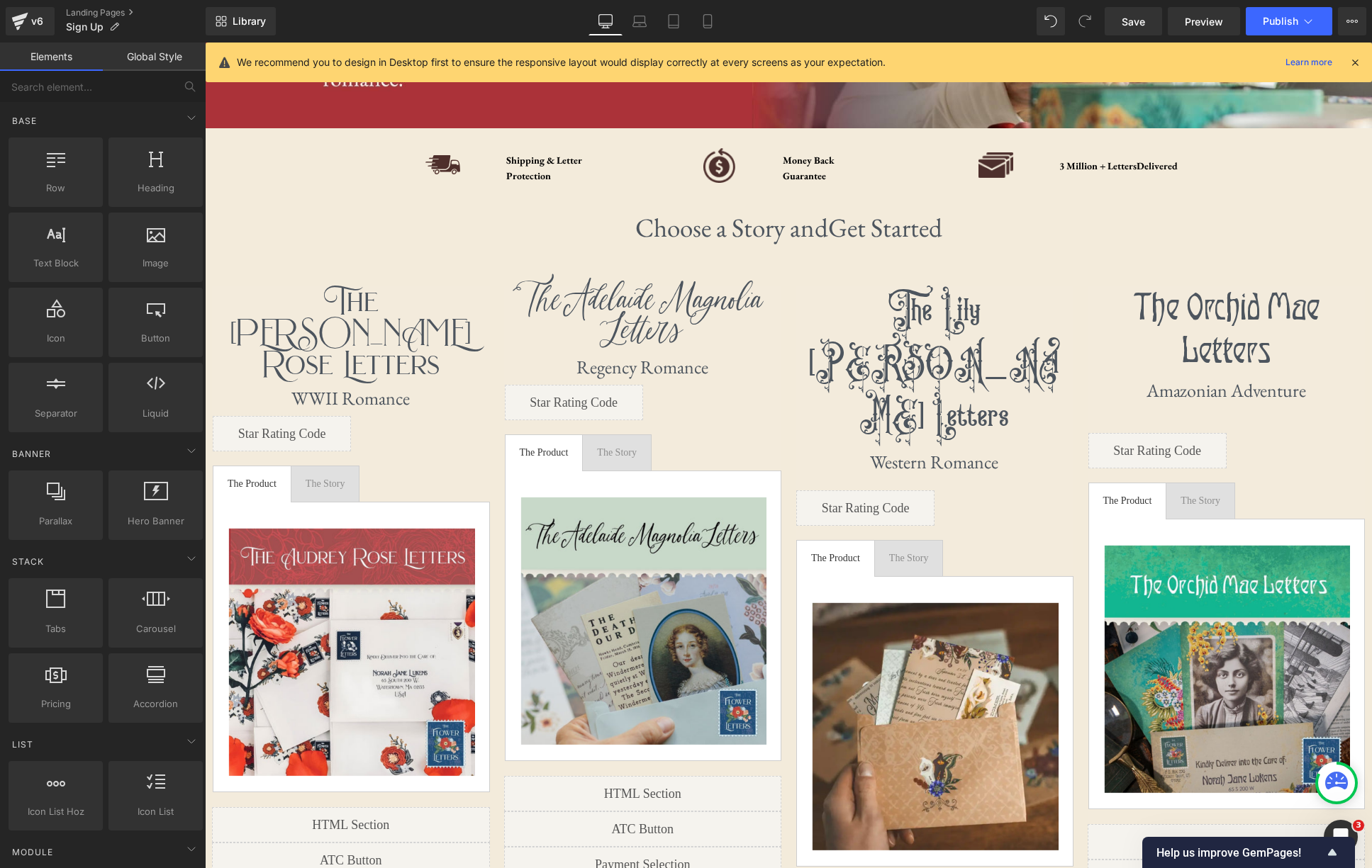
scroll to position [0, 0]
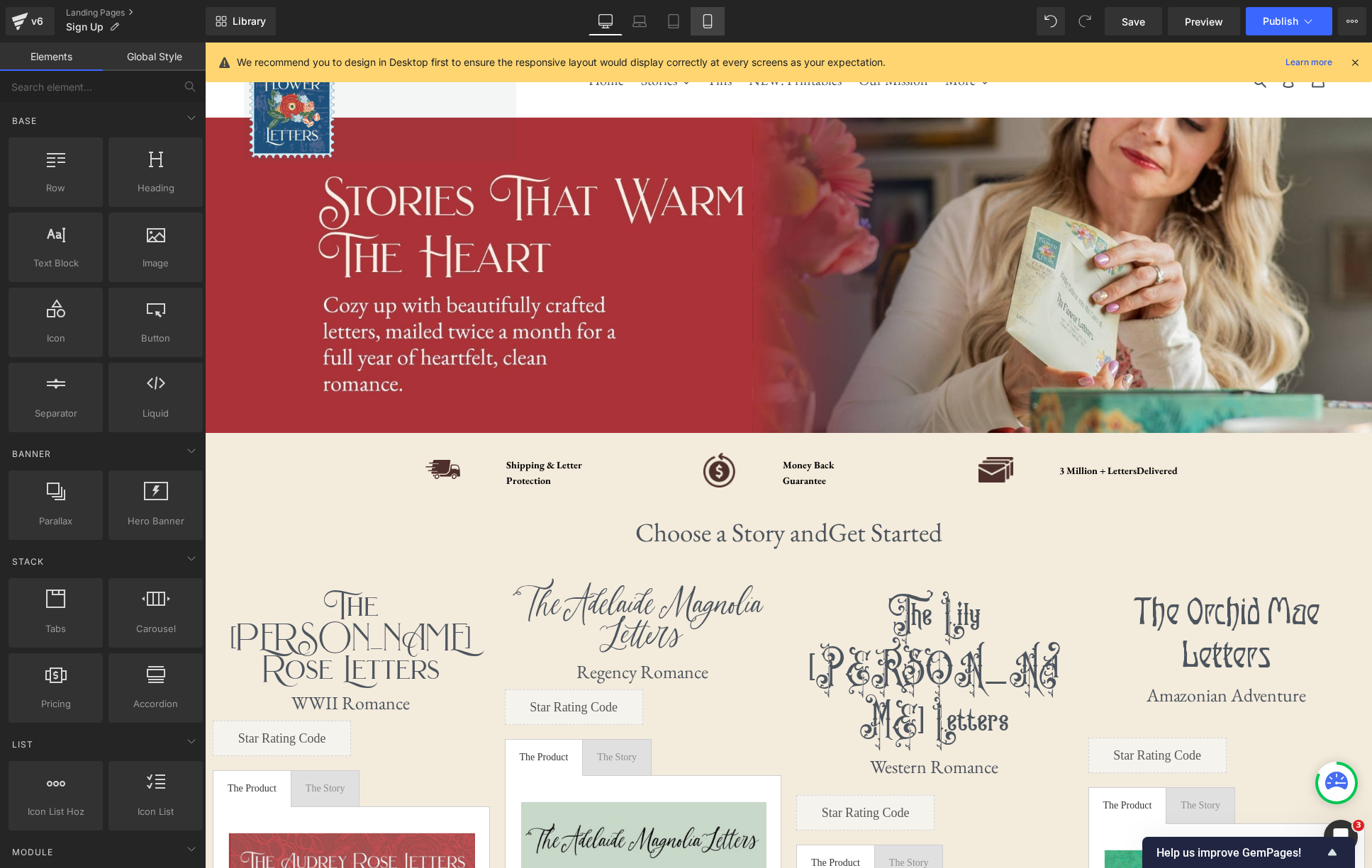
click at [715, 22] on icon at bounding box center [707, 21] width 14 height 14
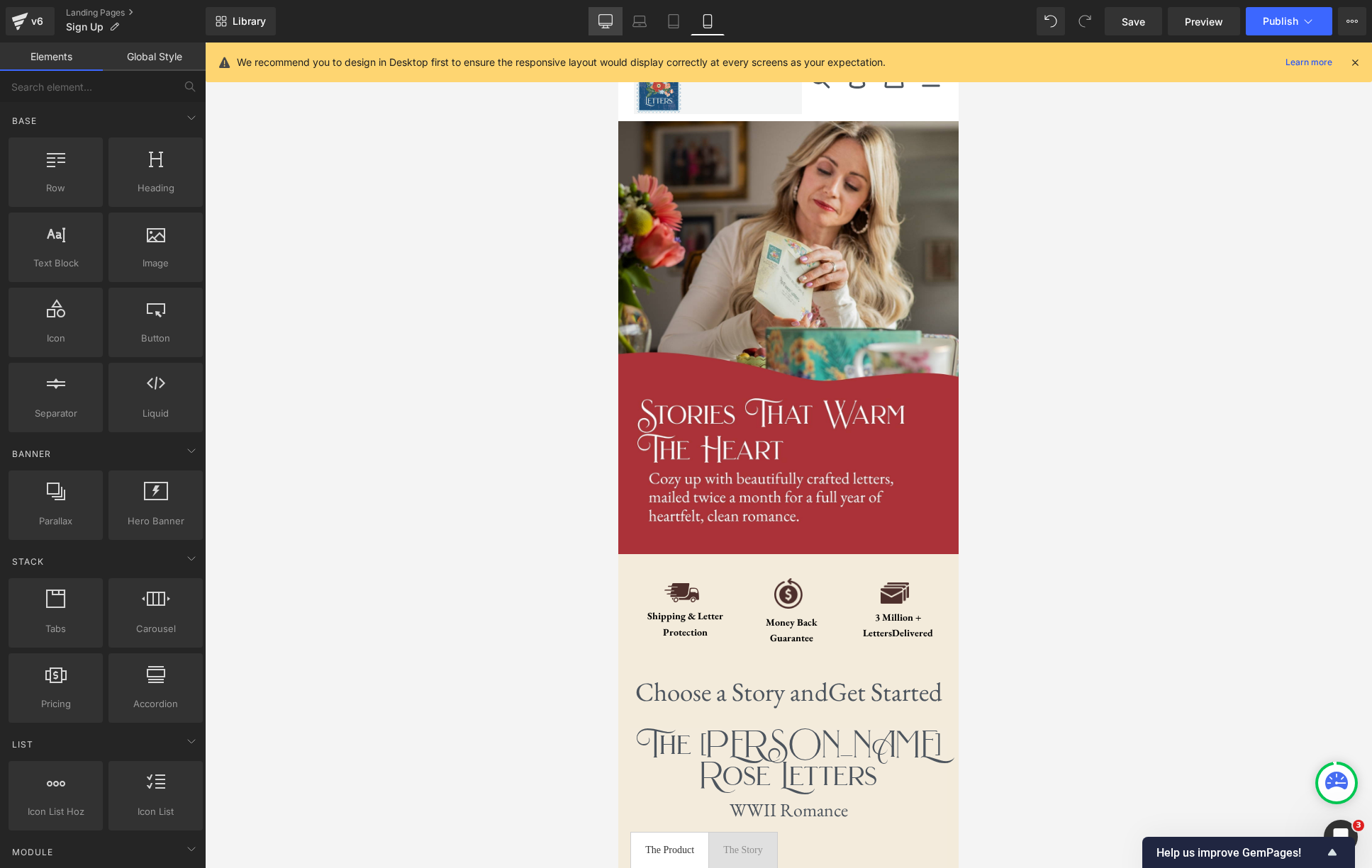
click at [594, 18] on link "Desktop" at bounding box center [605, 21] width 34 height 29
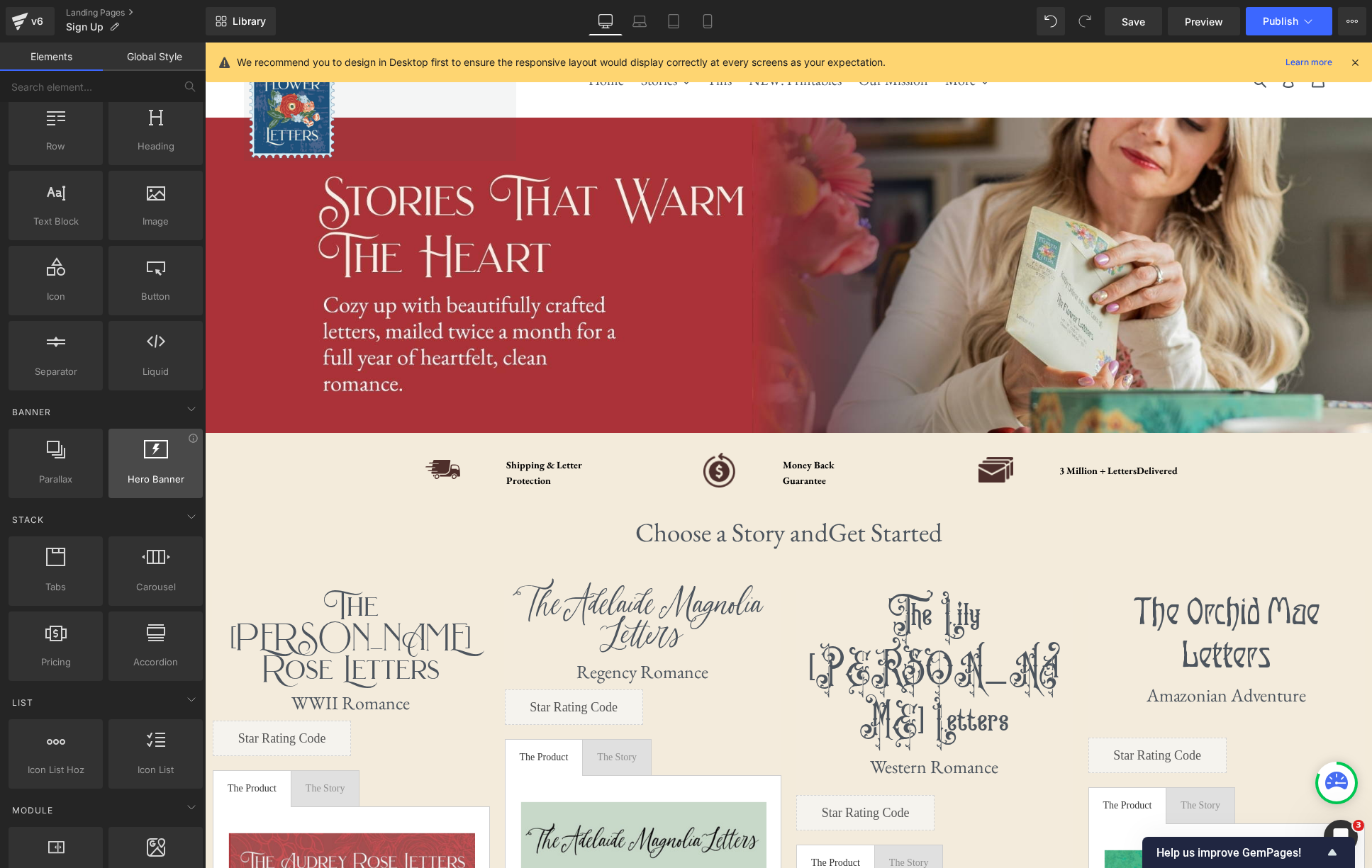
scroll to position [48, 0]
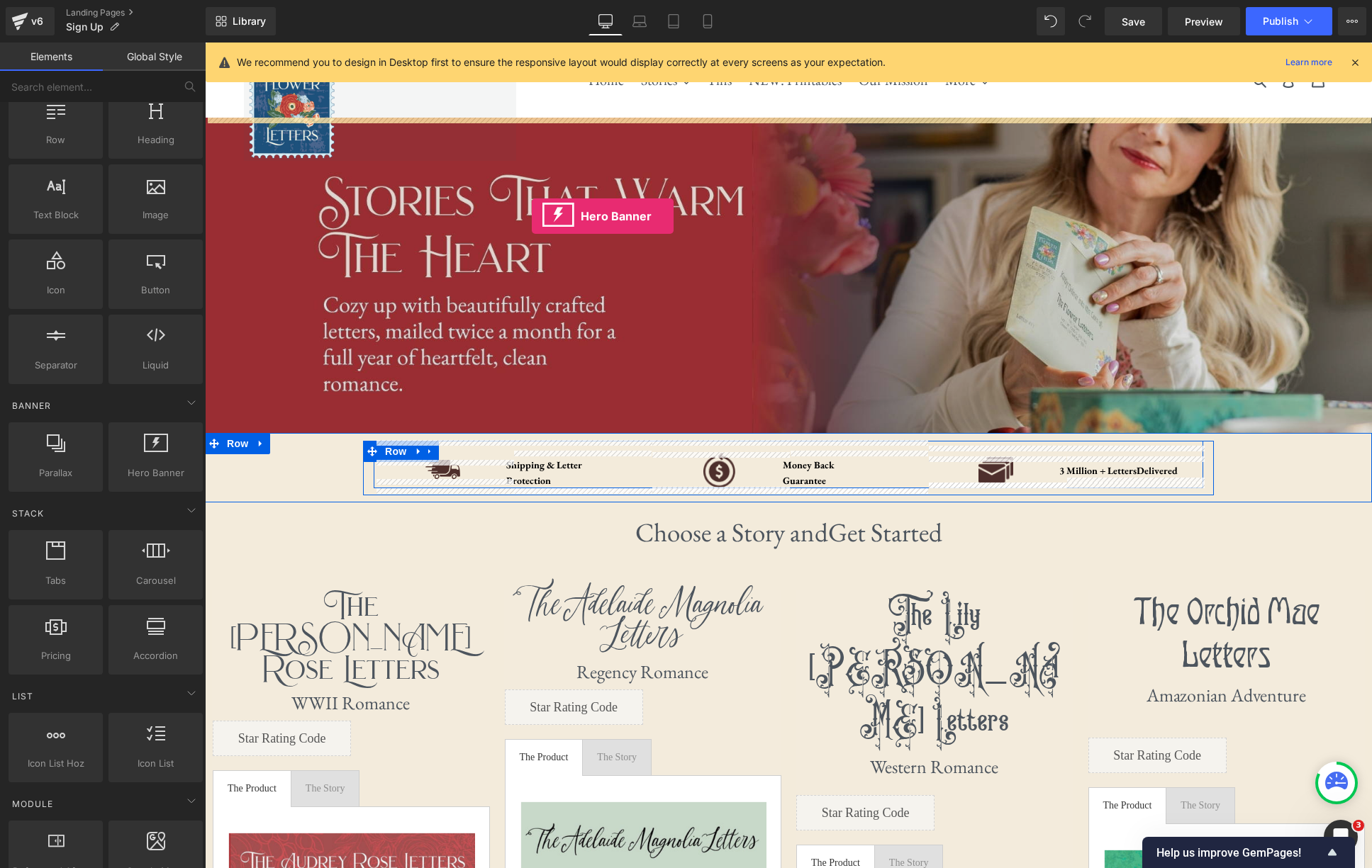
drag, startPoint x: 370, startPoint y: 502, endPoint x: 532, endPoint y: 216, distance: 328.7
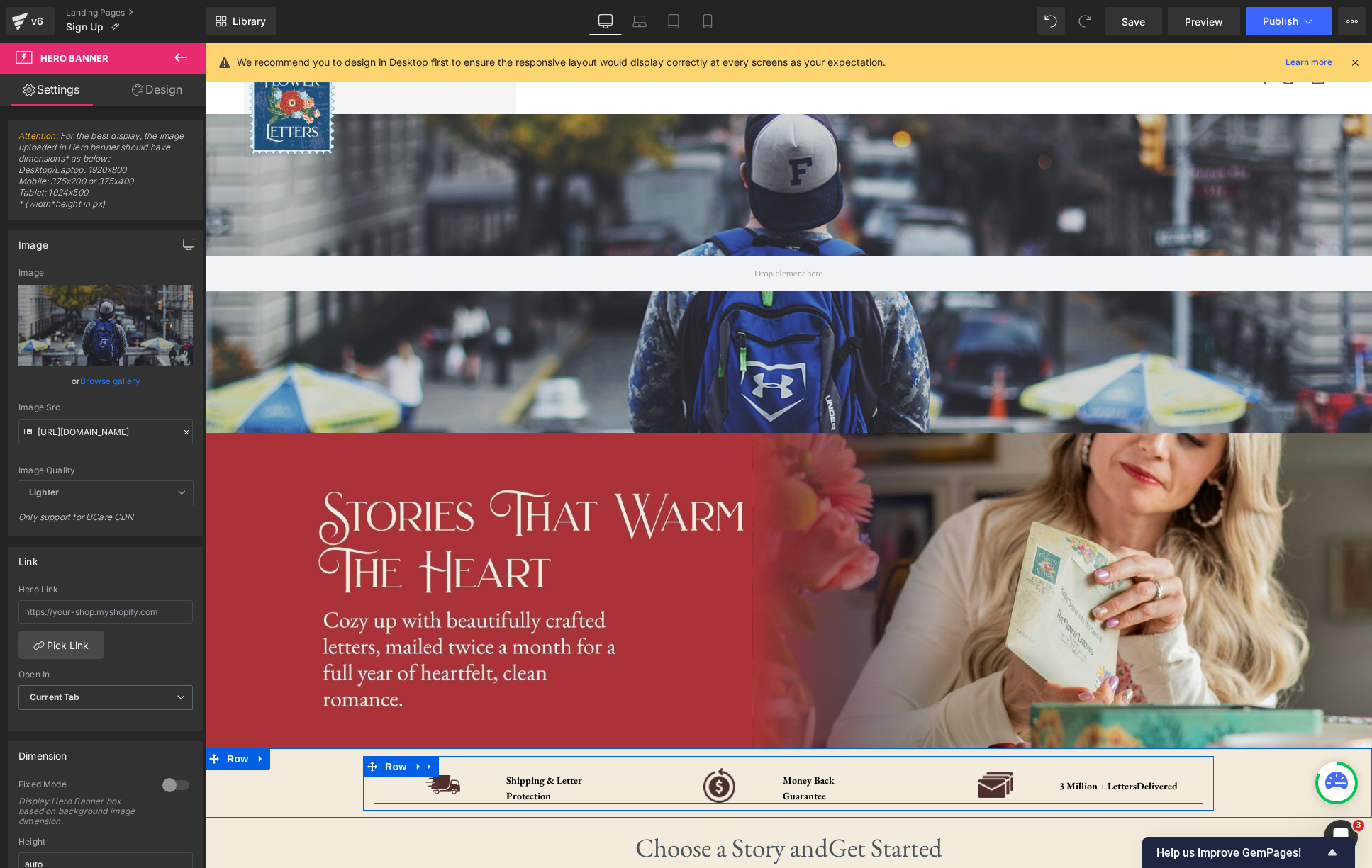
click at [174, 56] on icon at bounding box center [181, 57] width 17 height 17
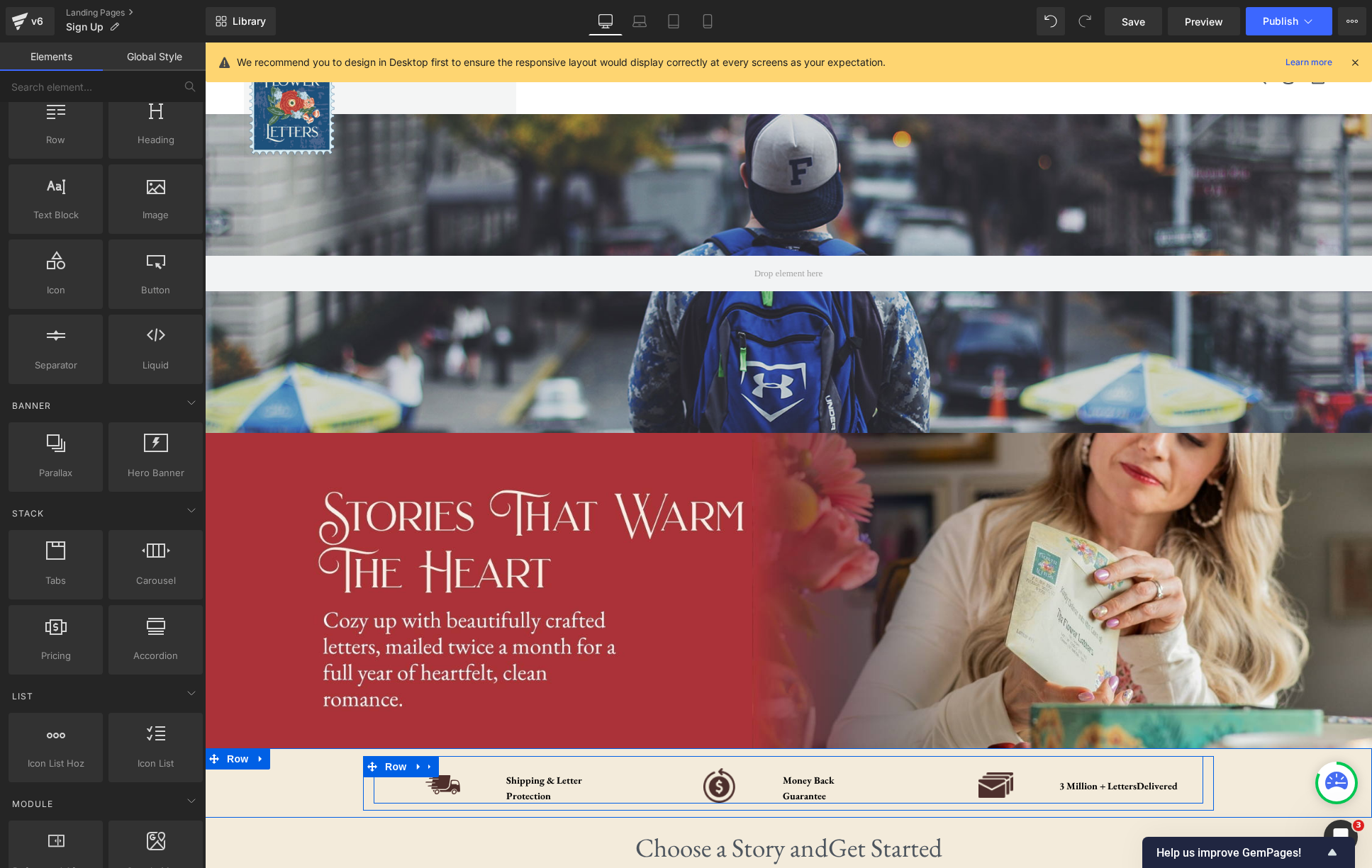
scroll to position [0, 0]
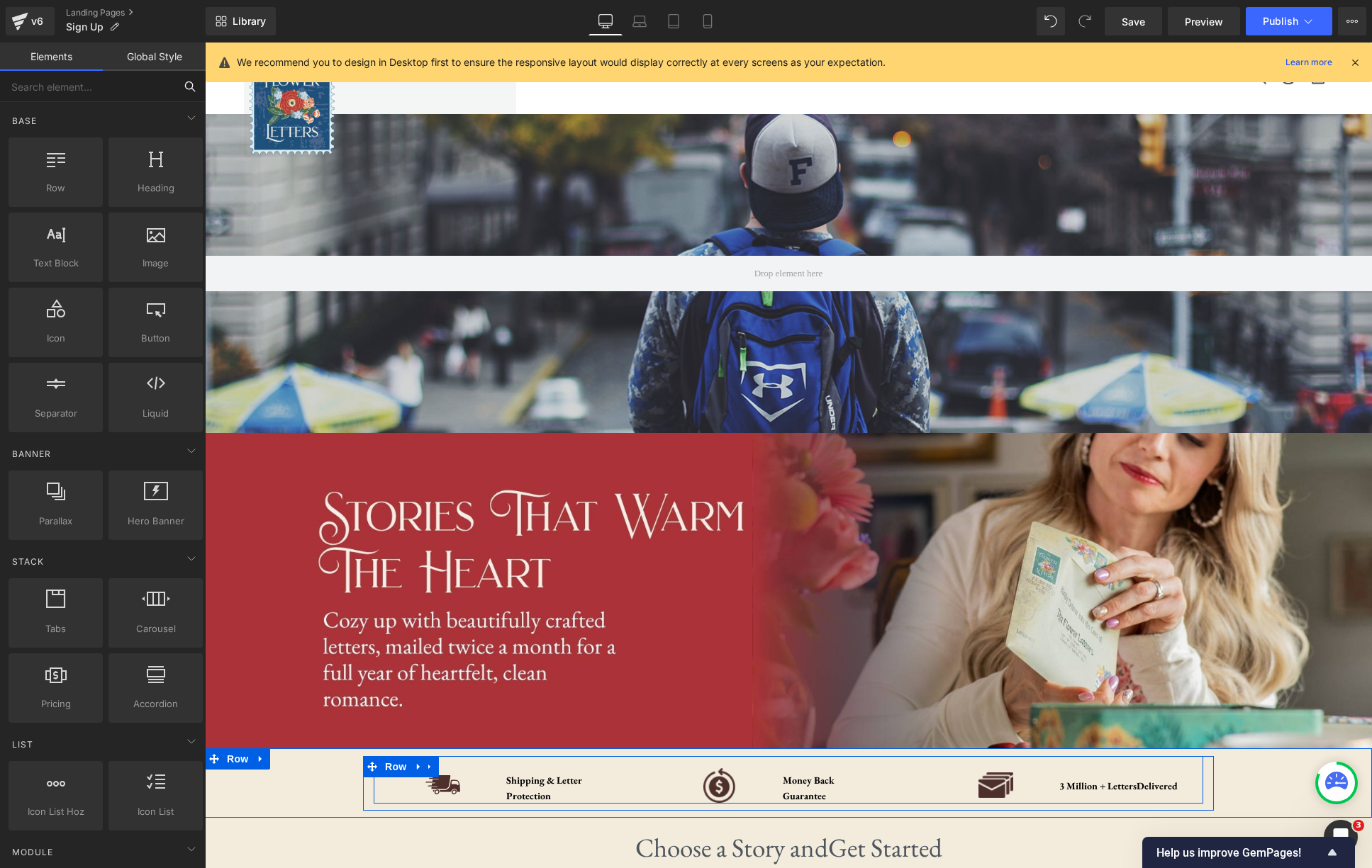
click at [102, 87] on input "text" at bounding box center [87, 86] width 174 height 31
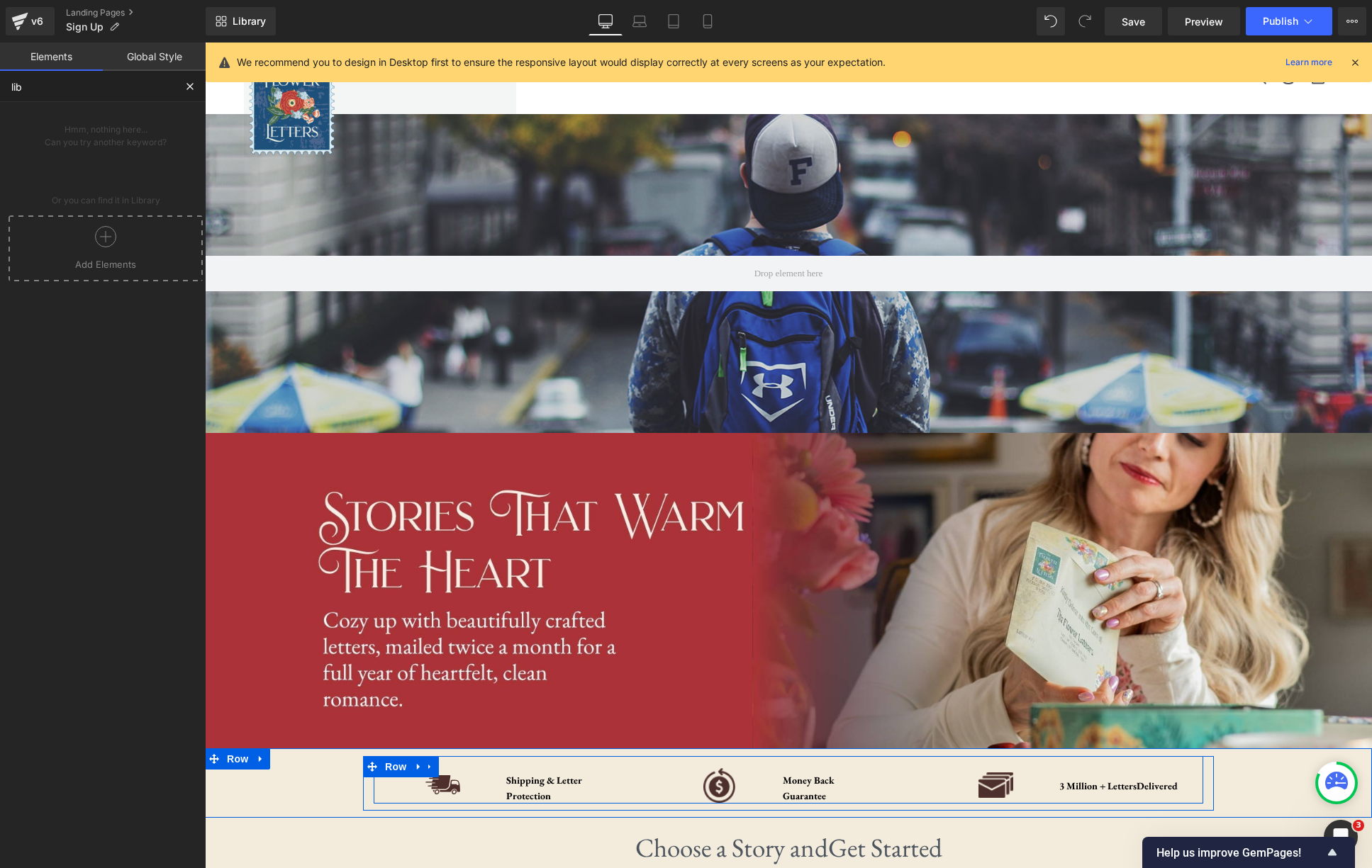
click at [124, 255] on div at bounding box center [105, 242] width 187 height 32
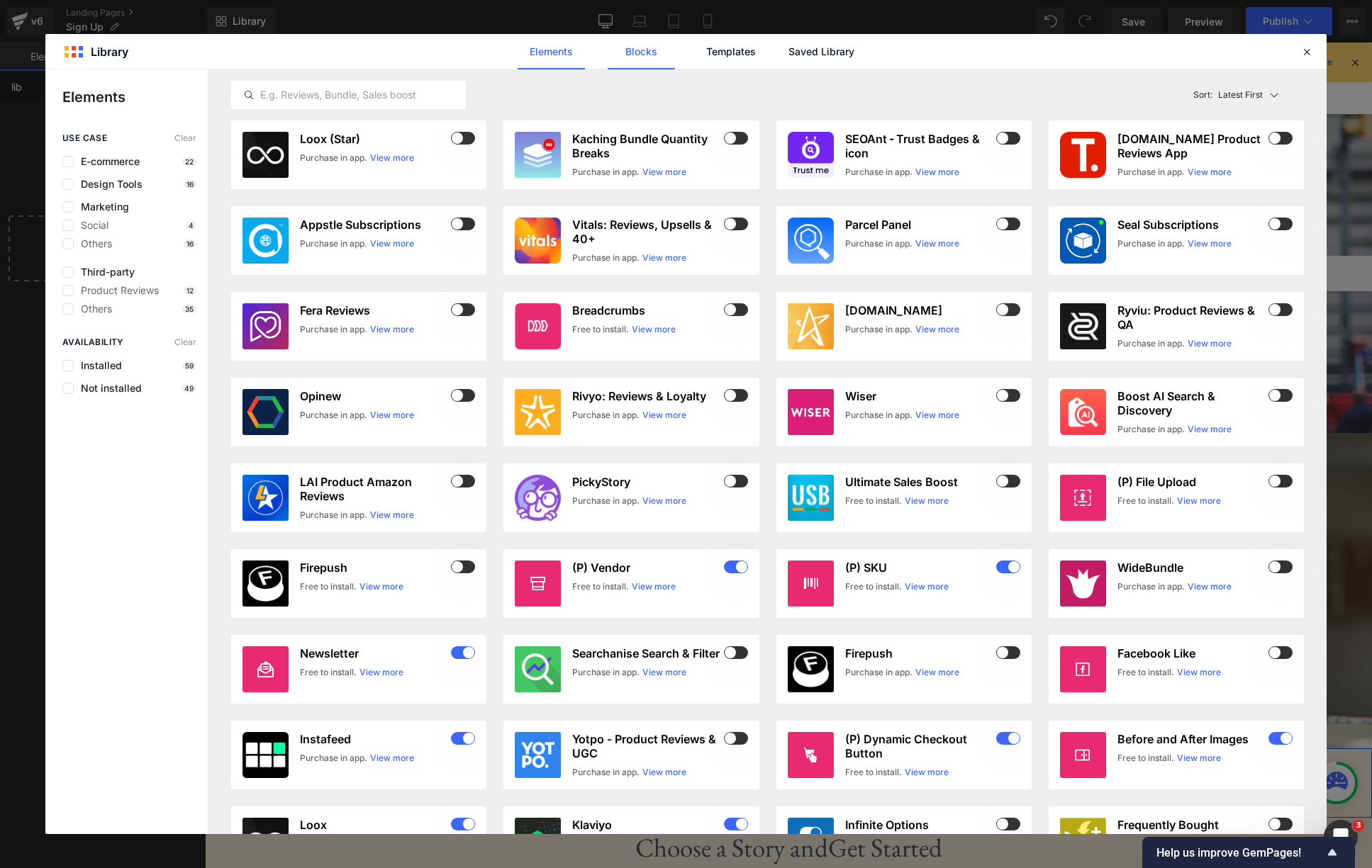
type input "lib"
click at [647, 59] on link "Blocks" at bounding box center [641, 51] width 67 height 36
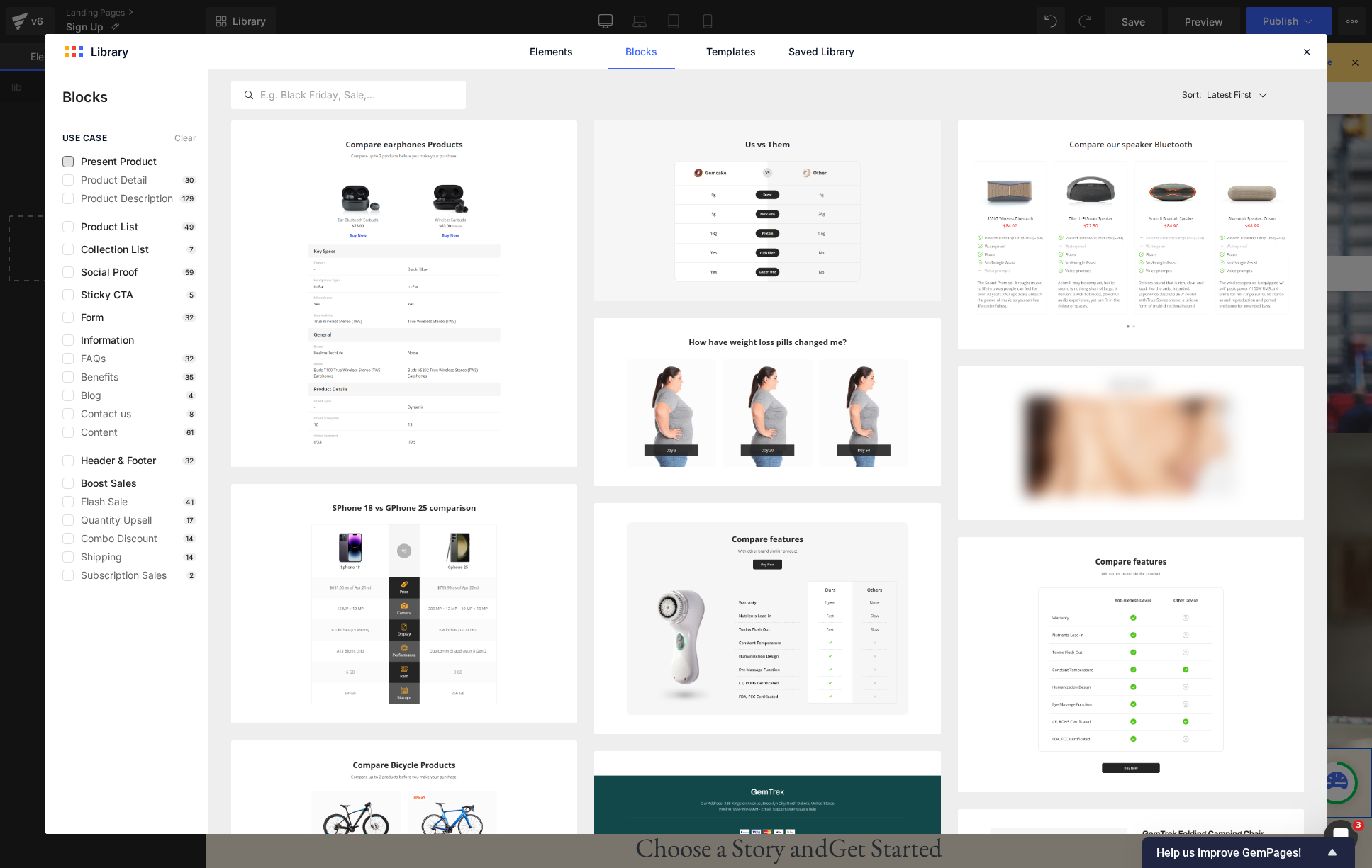
click at [120, 165] on span "Present Product" at bounding box center [115, 161] width 83 height 11
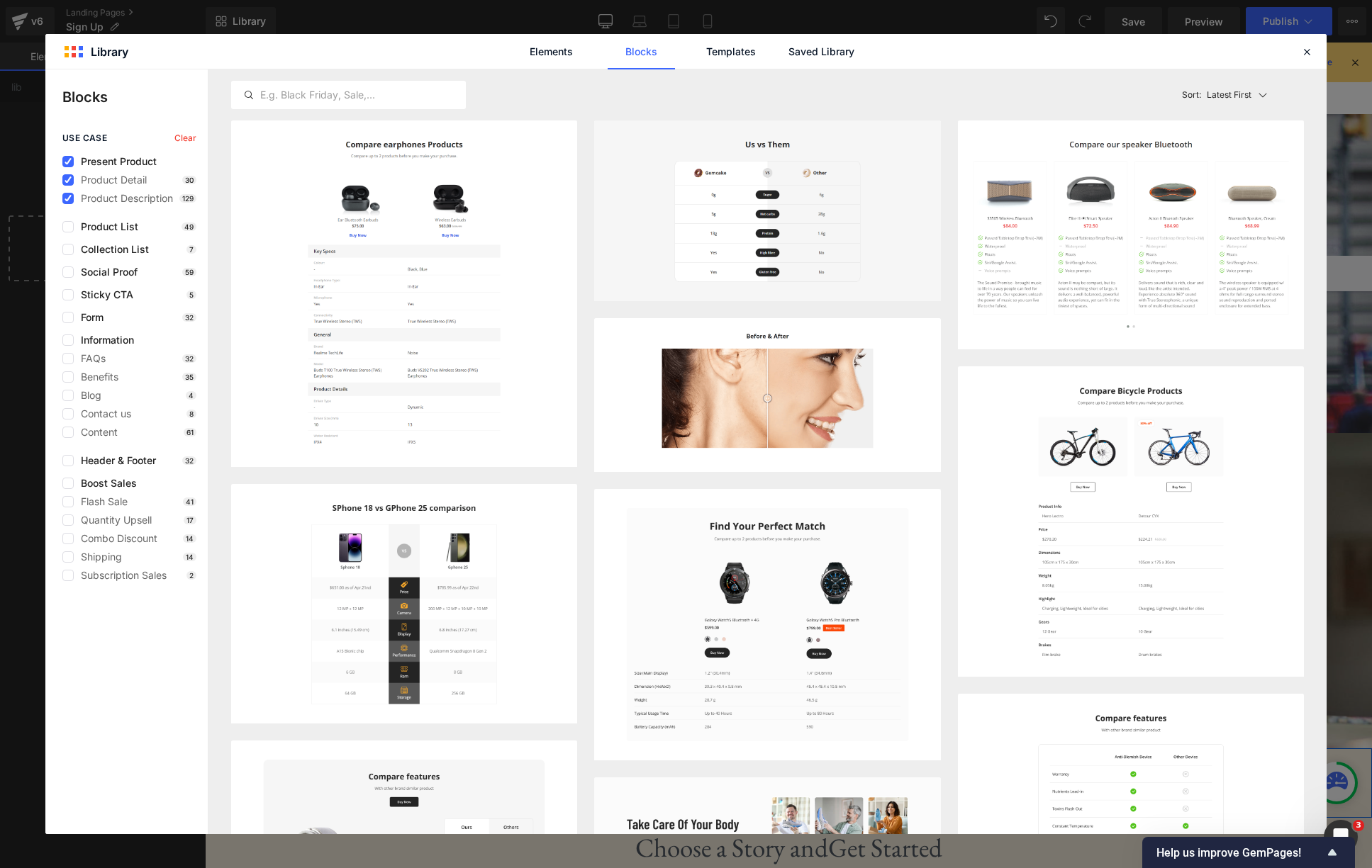
click at [113, 161] on span "Present Product" at bounding box center [115, 161] width 83 height 11
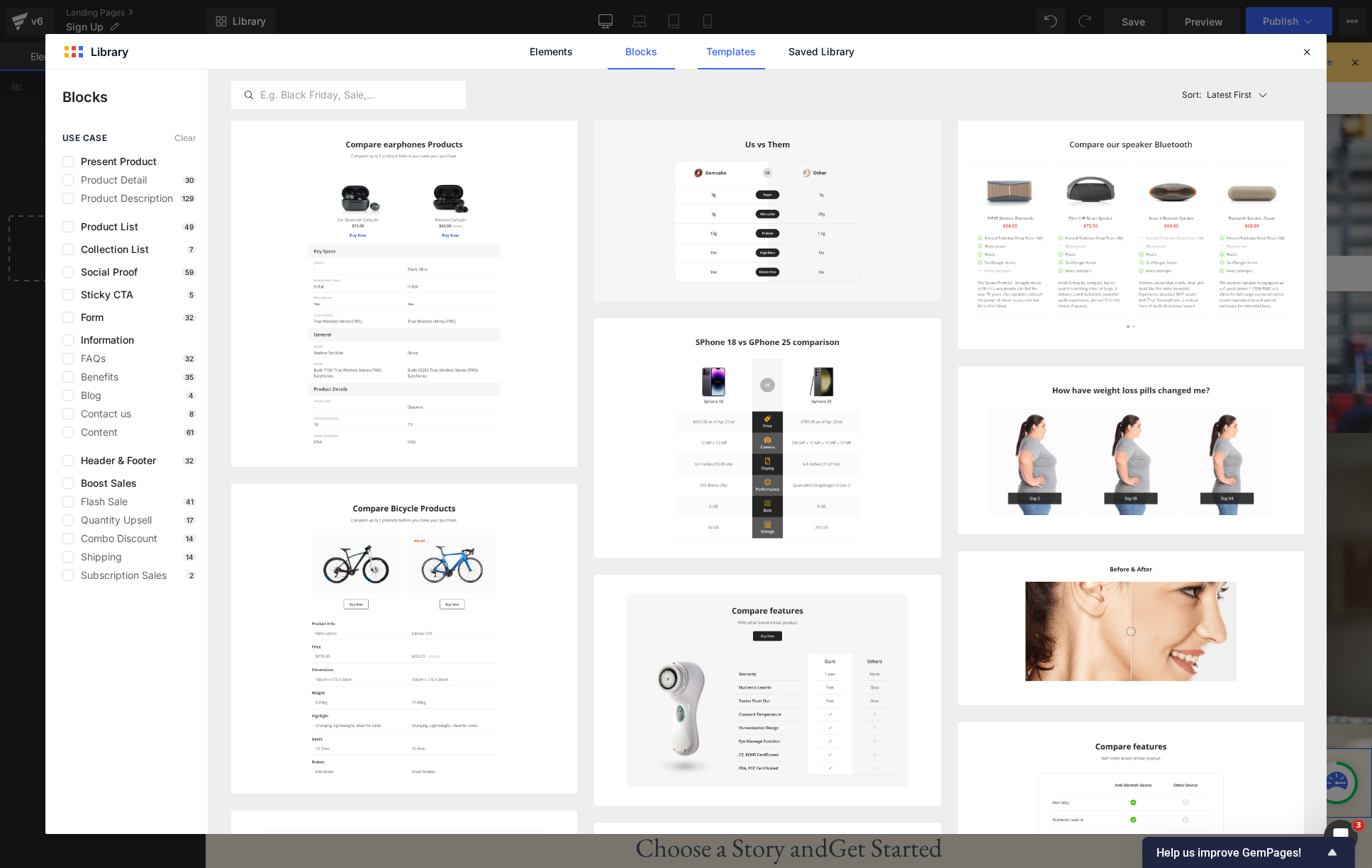
click at [719, 58] on link "Templates" at bounding box center [730, 51] width 67 height 36
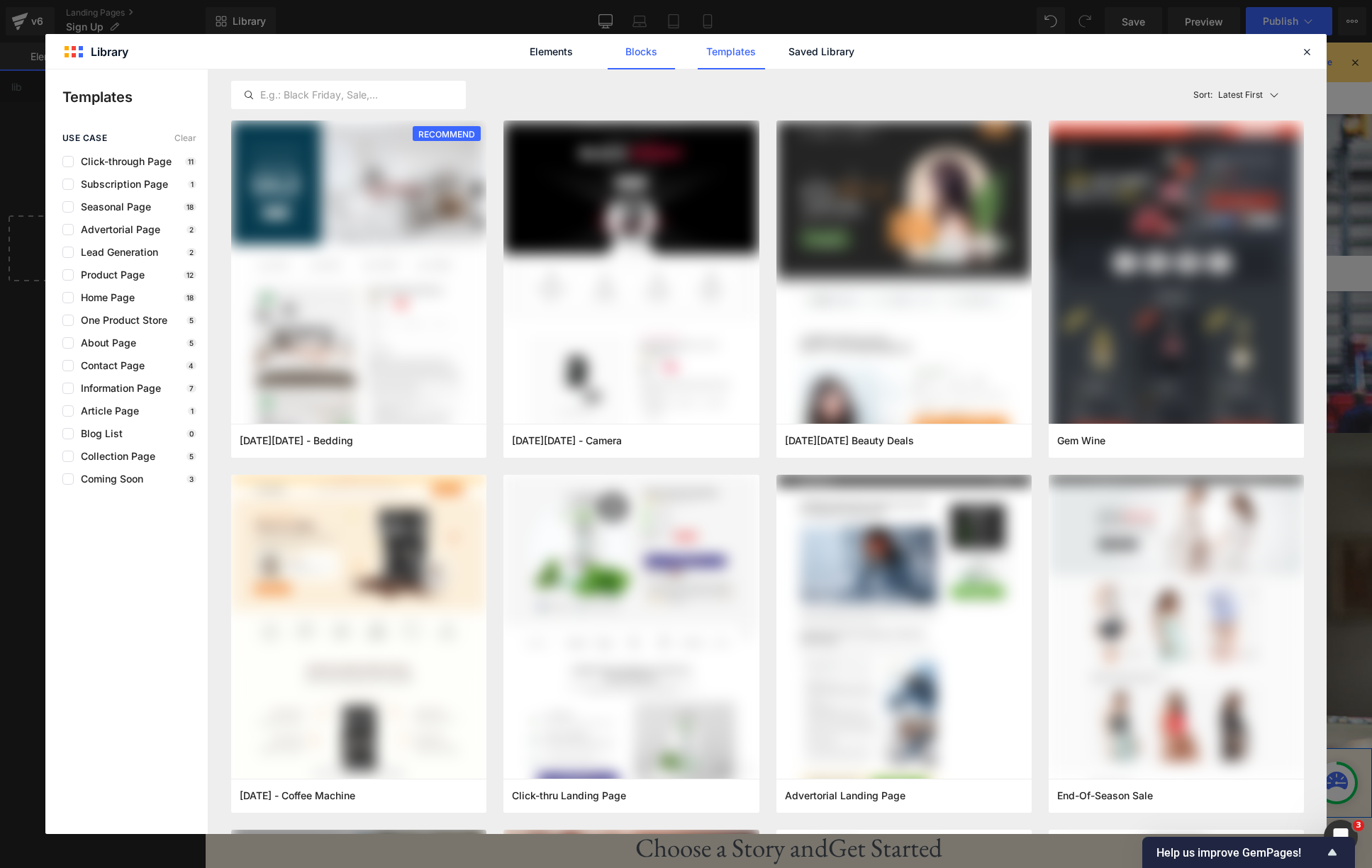
click at [639, 56] on link "Blocks" at bounding box center [641, 51] width 67 height 36
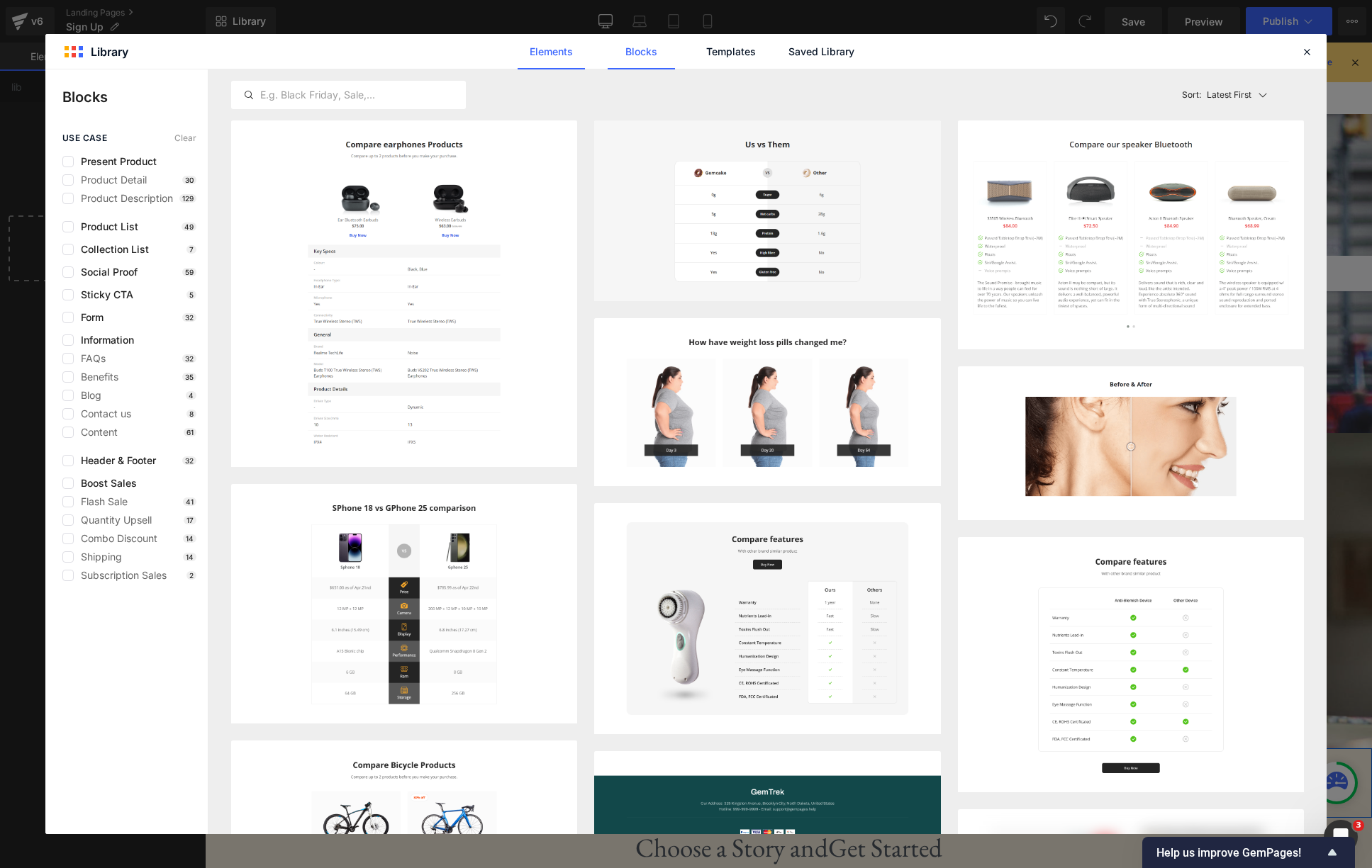
click at [550, 59] on link "Elements" at bounding box center [550, 51] width 67 height 36
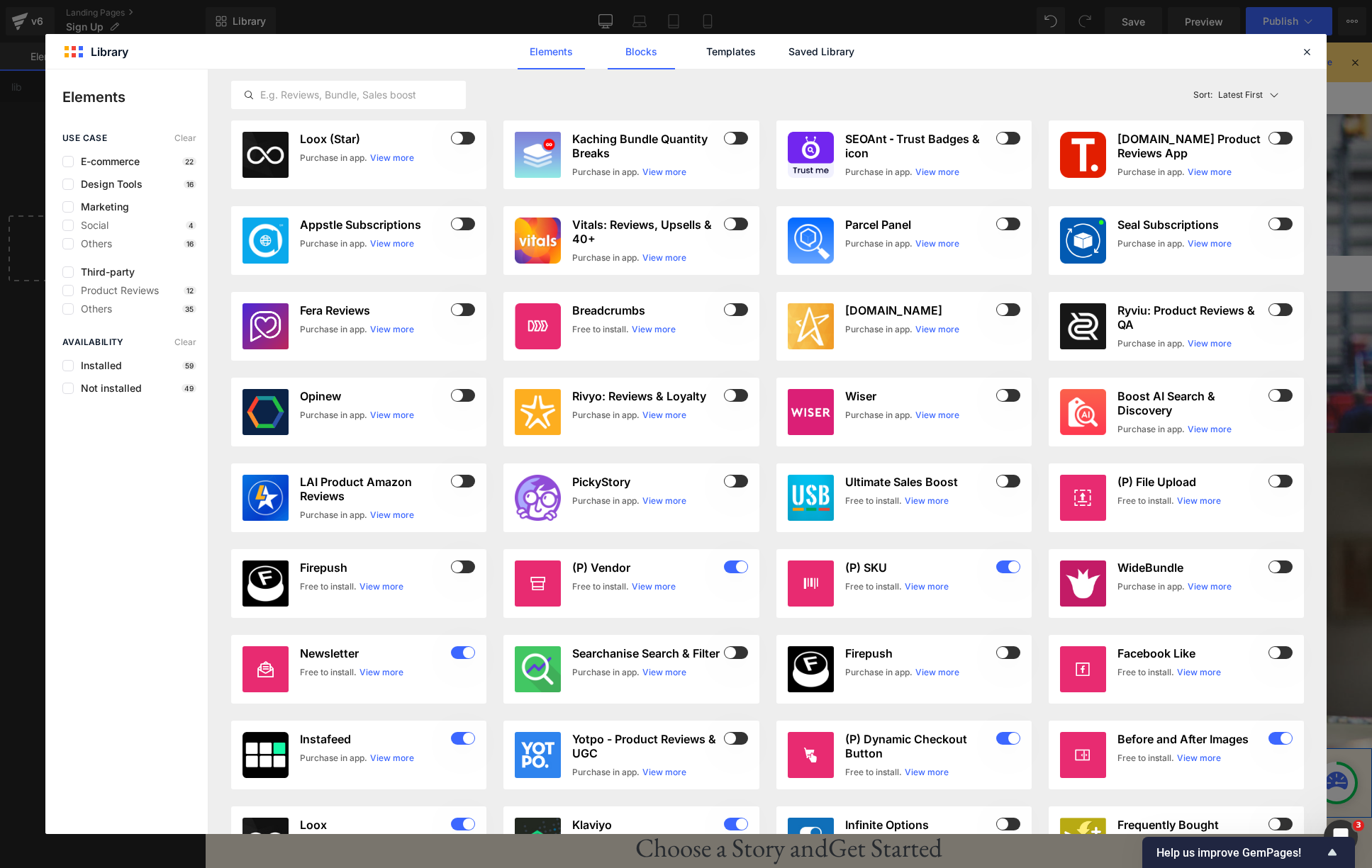
click at [643, 51] on link "Blocks" at bounding box center [641, 51] width 67 height 36
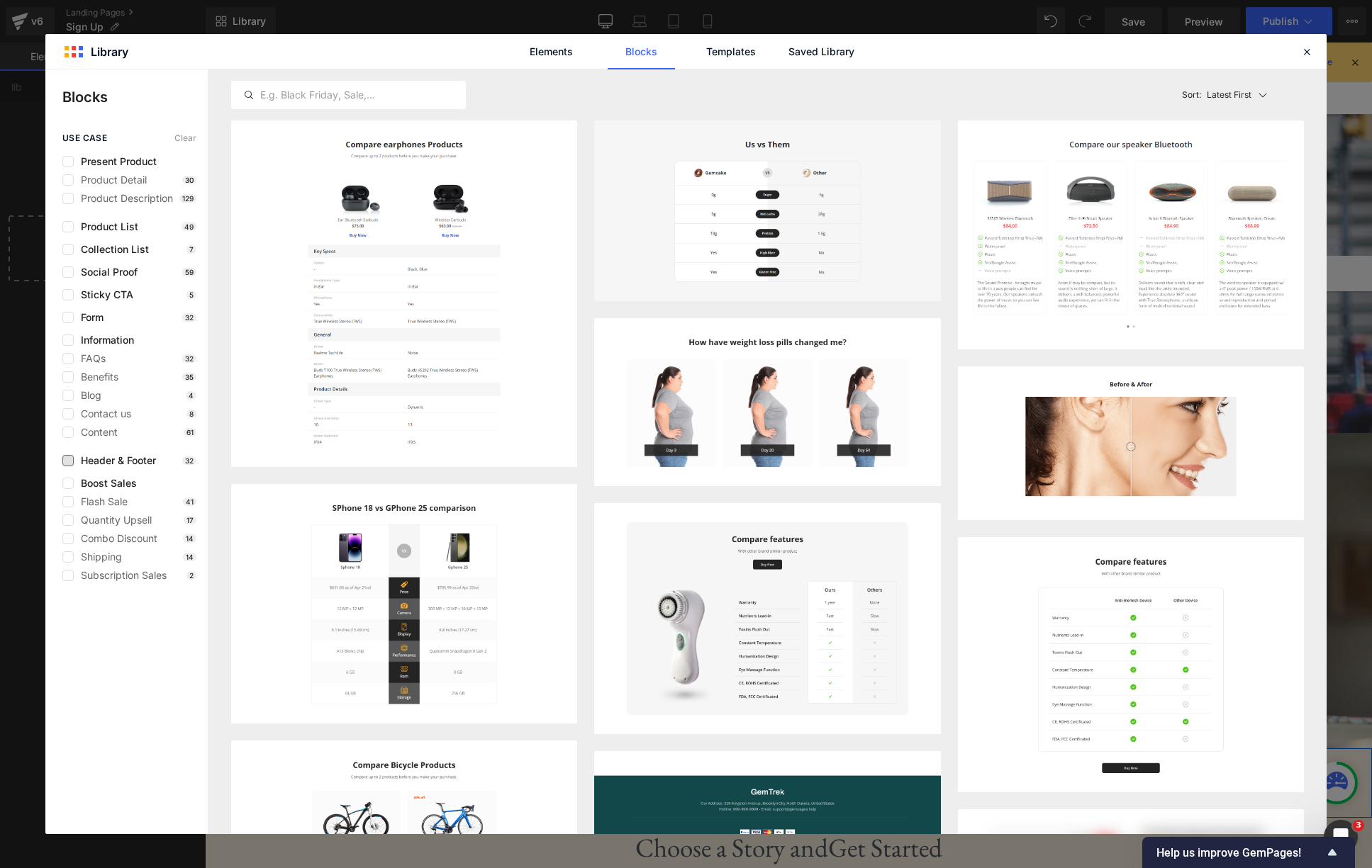
click at [130, 464] on span "Header & Footer" at bounding box center [115, 461] width 82 height 11
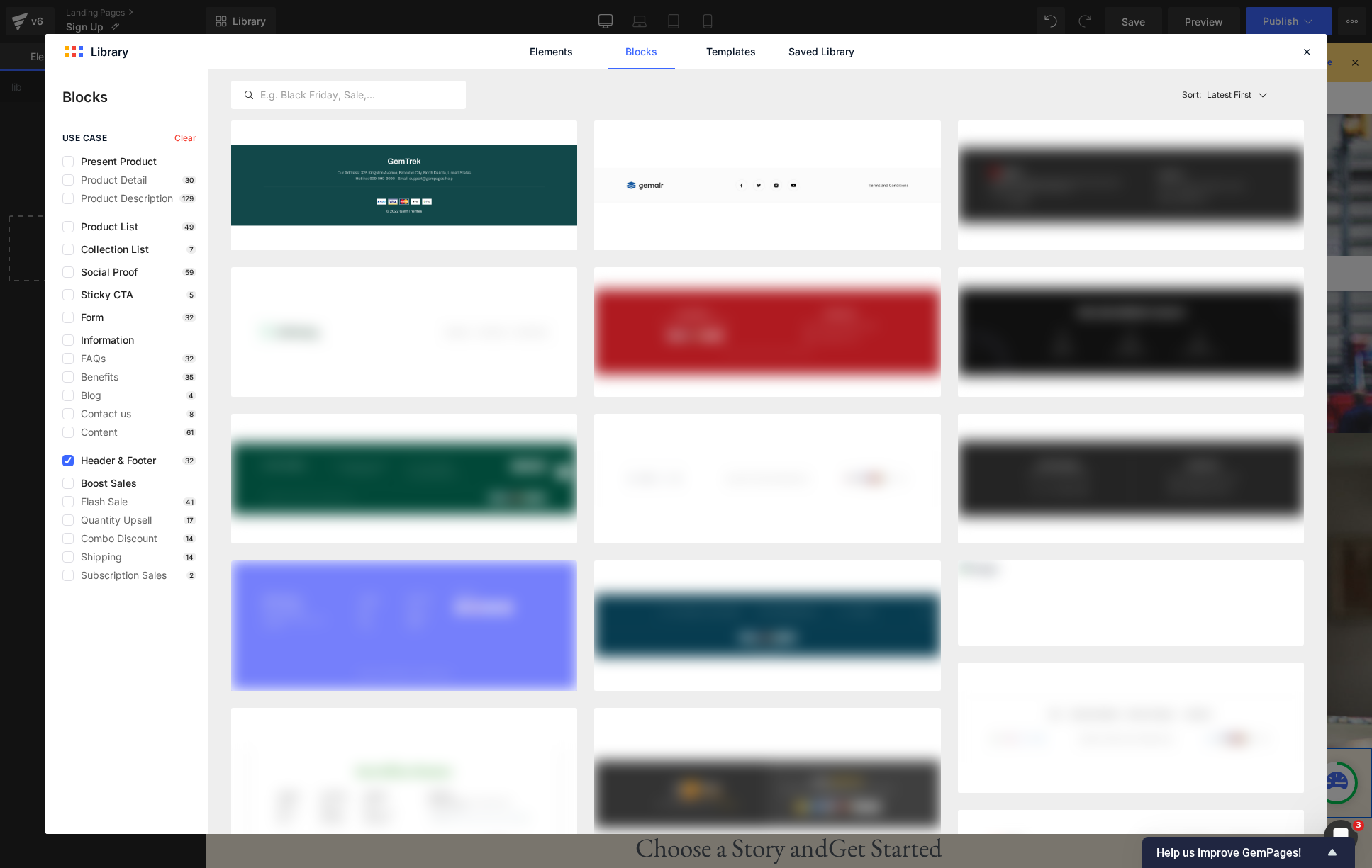
click at [130, 464] on span "Header & Footer" at bounding box center [115, 461] width 82 height 11
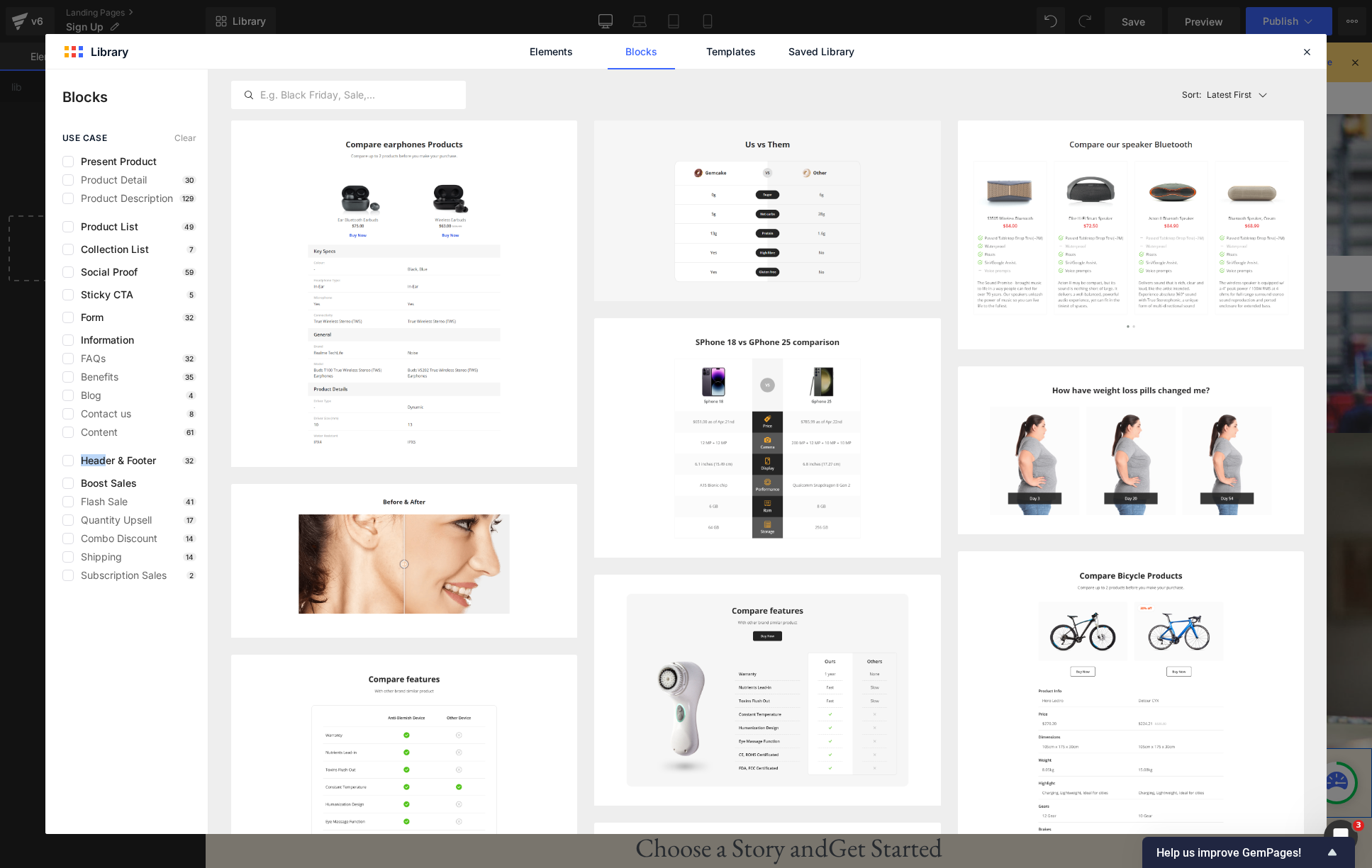
drag, startPoint x: 106, startPoint y: 460, endPoint x: 118, endPoint y: 447, distance: 17.7
click at [118, 447] on div "use case Clear Present Product Product Detail 30 Product Description 129 Produc…" at bounding box center [126, 357] width 162 height 448
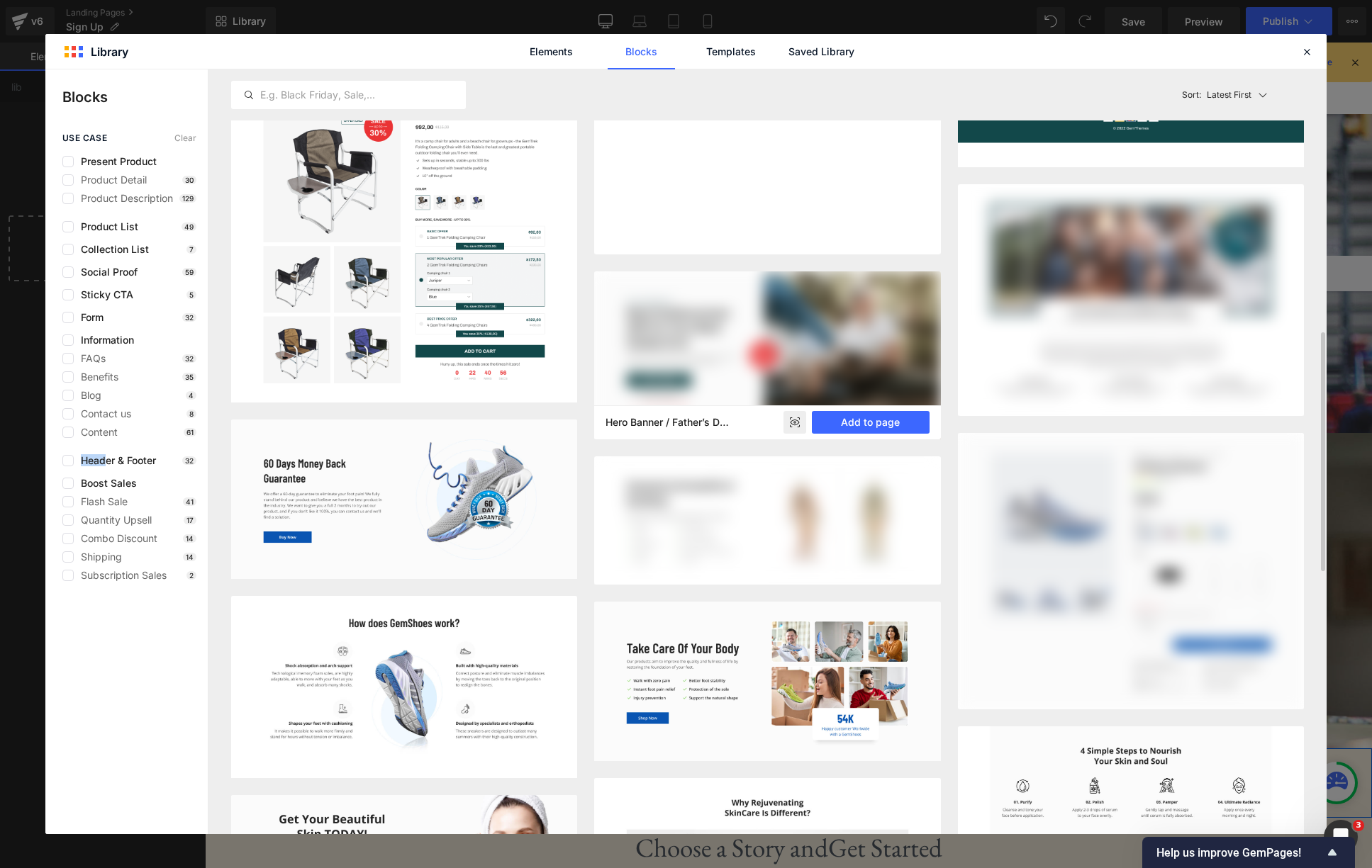
scroll to position [838, 0]
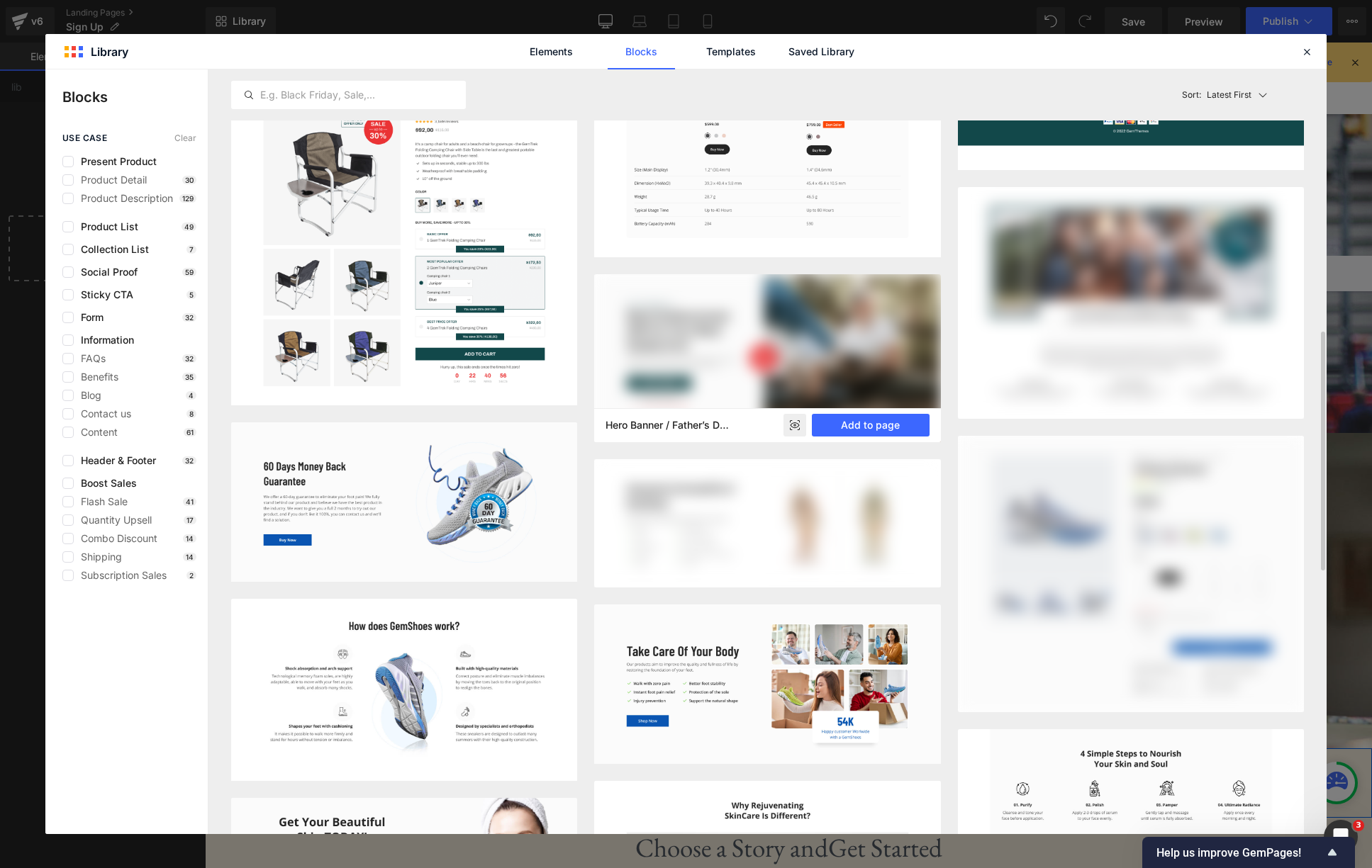
click at [799, 427] on rect at bounding box center [795, 426] width 23 height 23
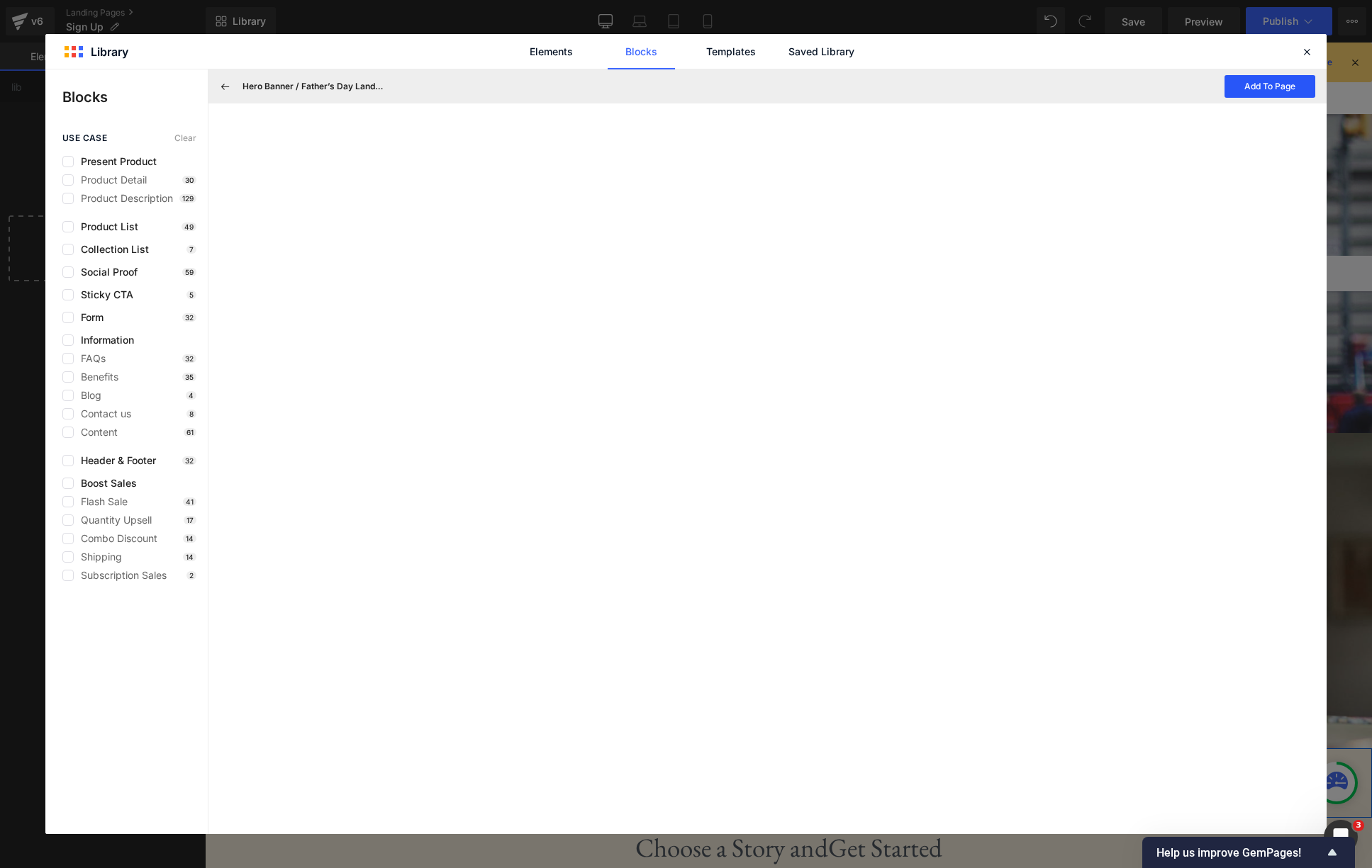
click at [1276, 87] on button "Add To Page" at bounding box center [1269, 86] width 91 height 23
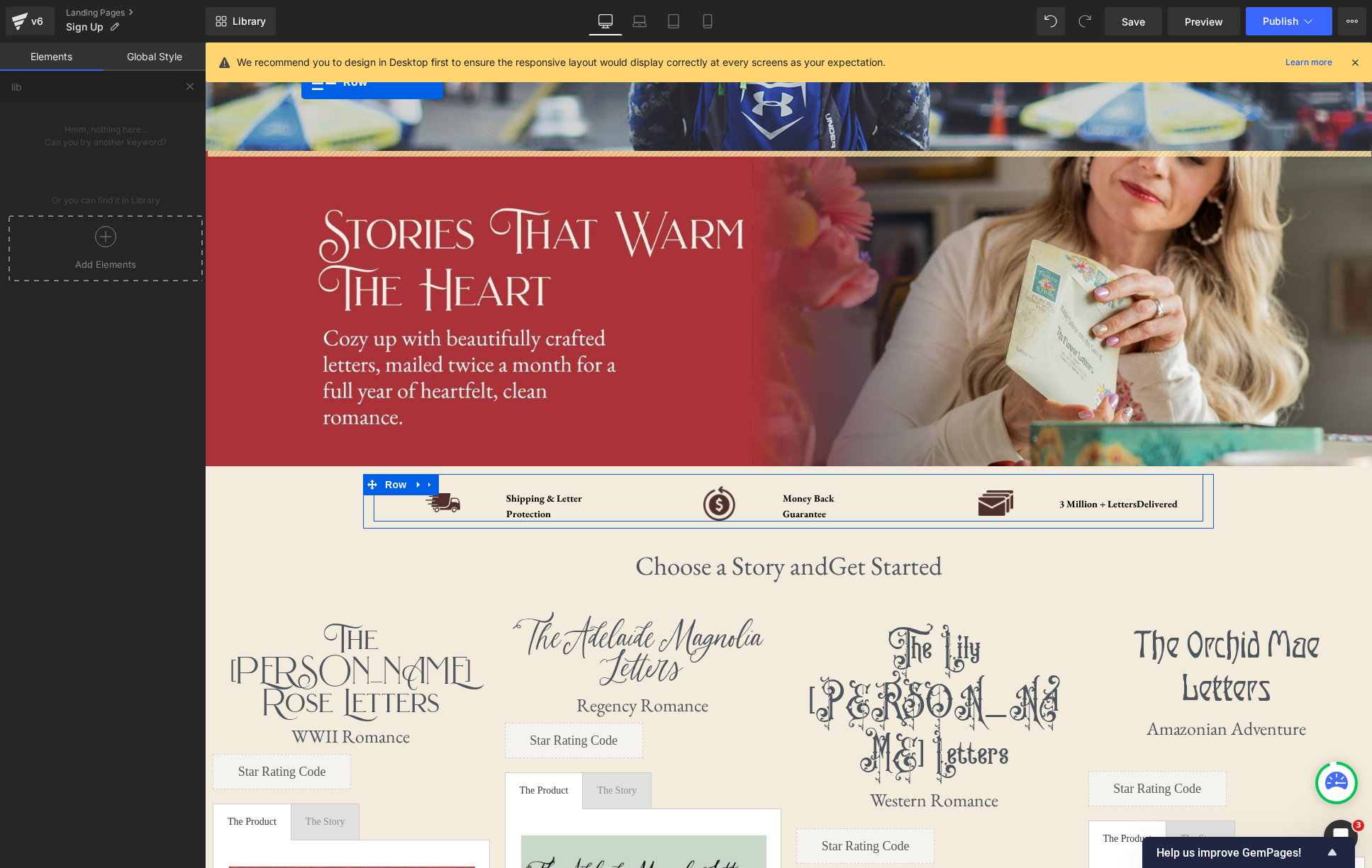
scroll to position [186, 0]
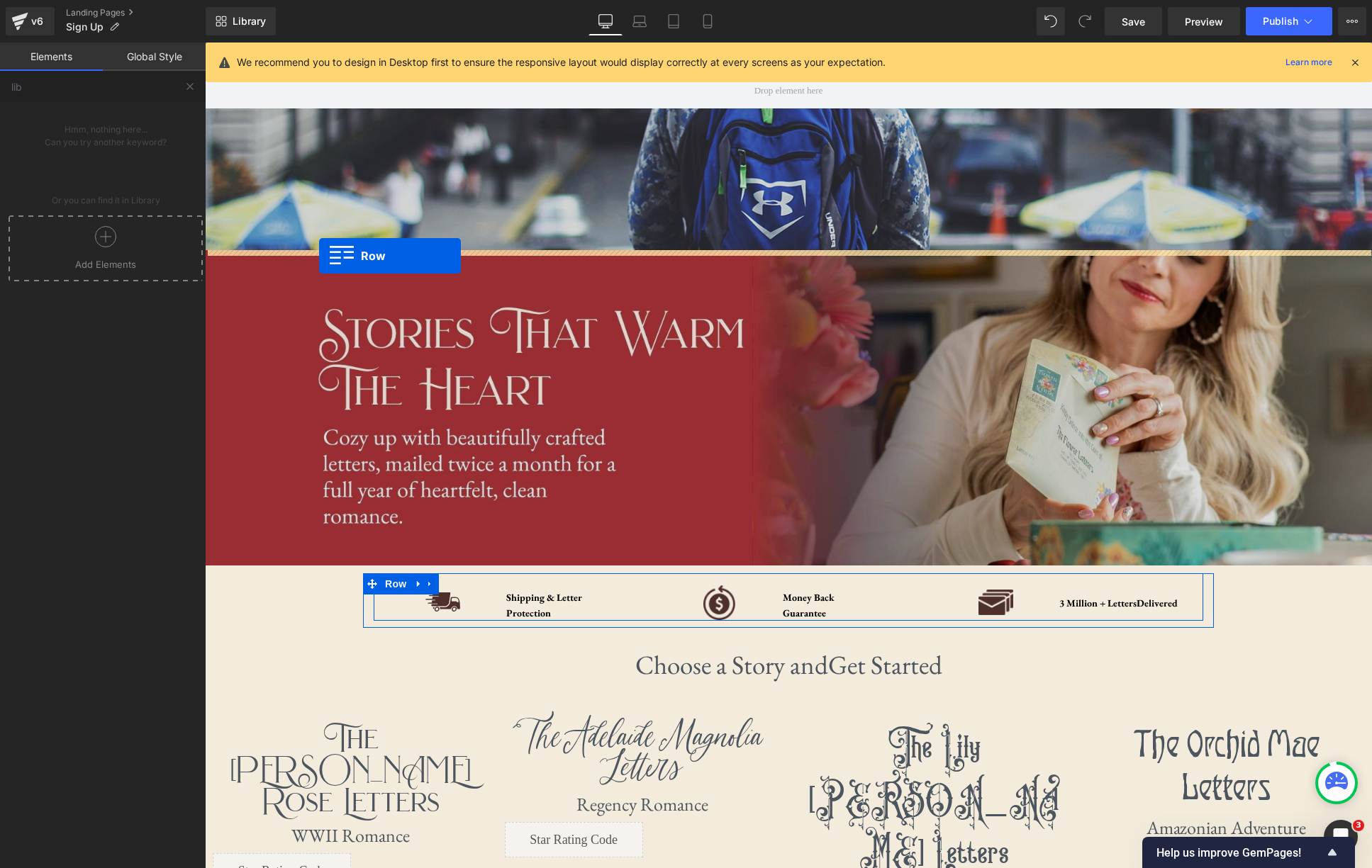
drag, startPoint x: 212, startPoint y: 243, endPoint x: 319, endPoint y: 256, distance: 107.8
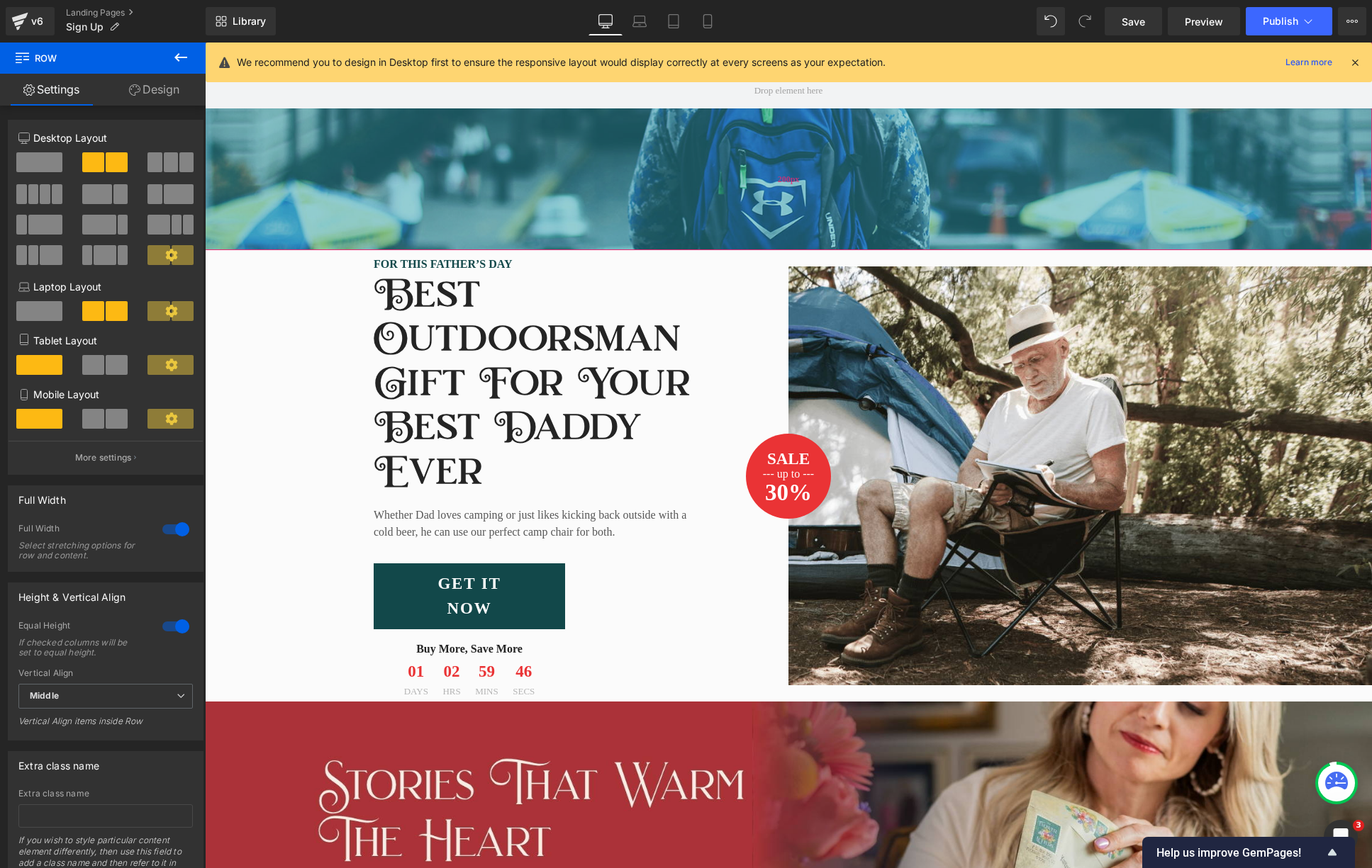
click at [733, 198] on div "200px" at bounding box center [788, 179] width 1167 height 142
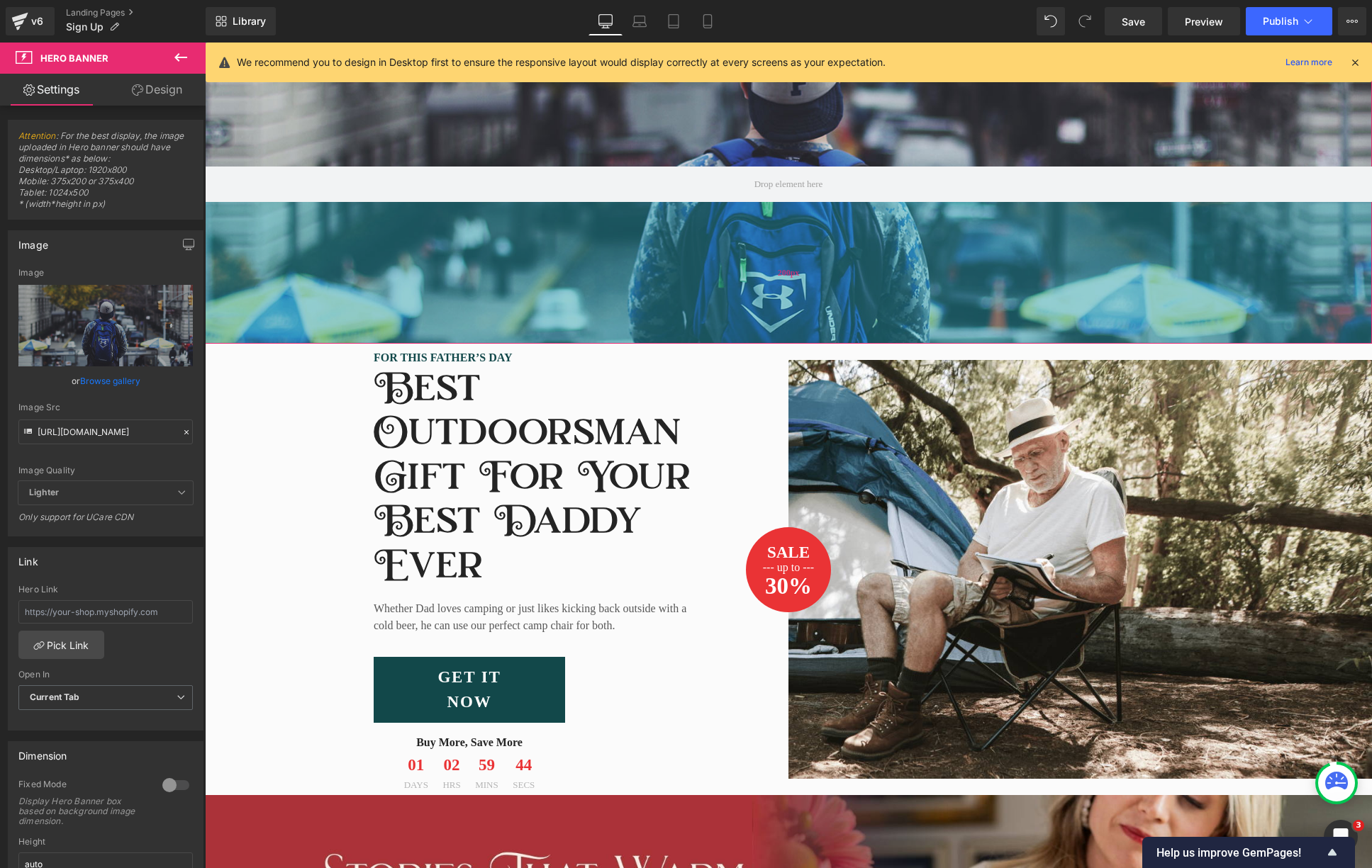
scroll to position [0, 0]
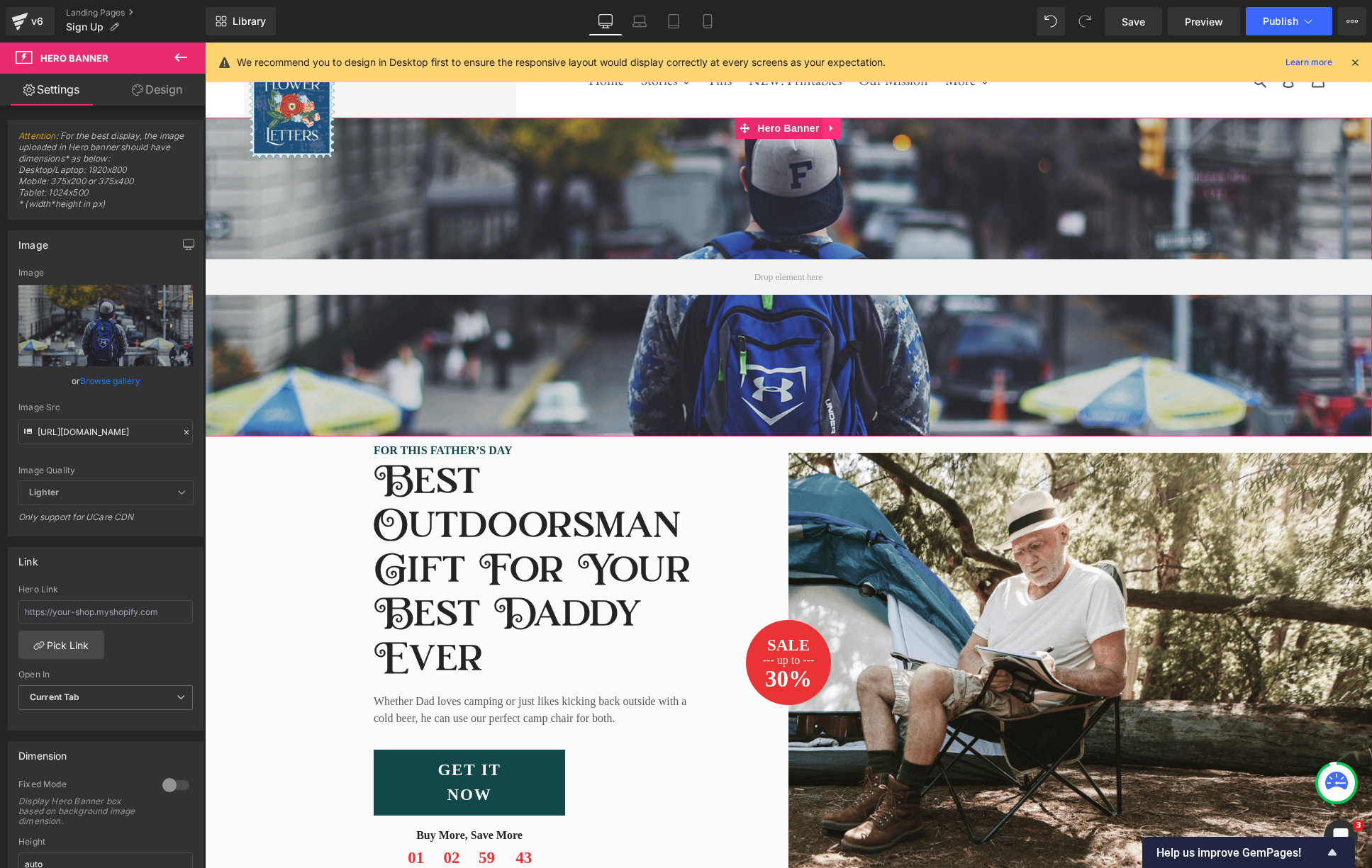
click at [834, 132] on icon at bounding box center [831, 129] width 10 height 10
click at [845, 129] on icon at bounding box center [841, 128] width 10 height 10
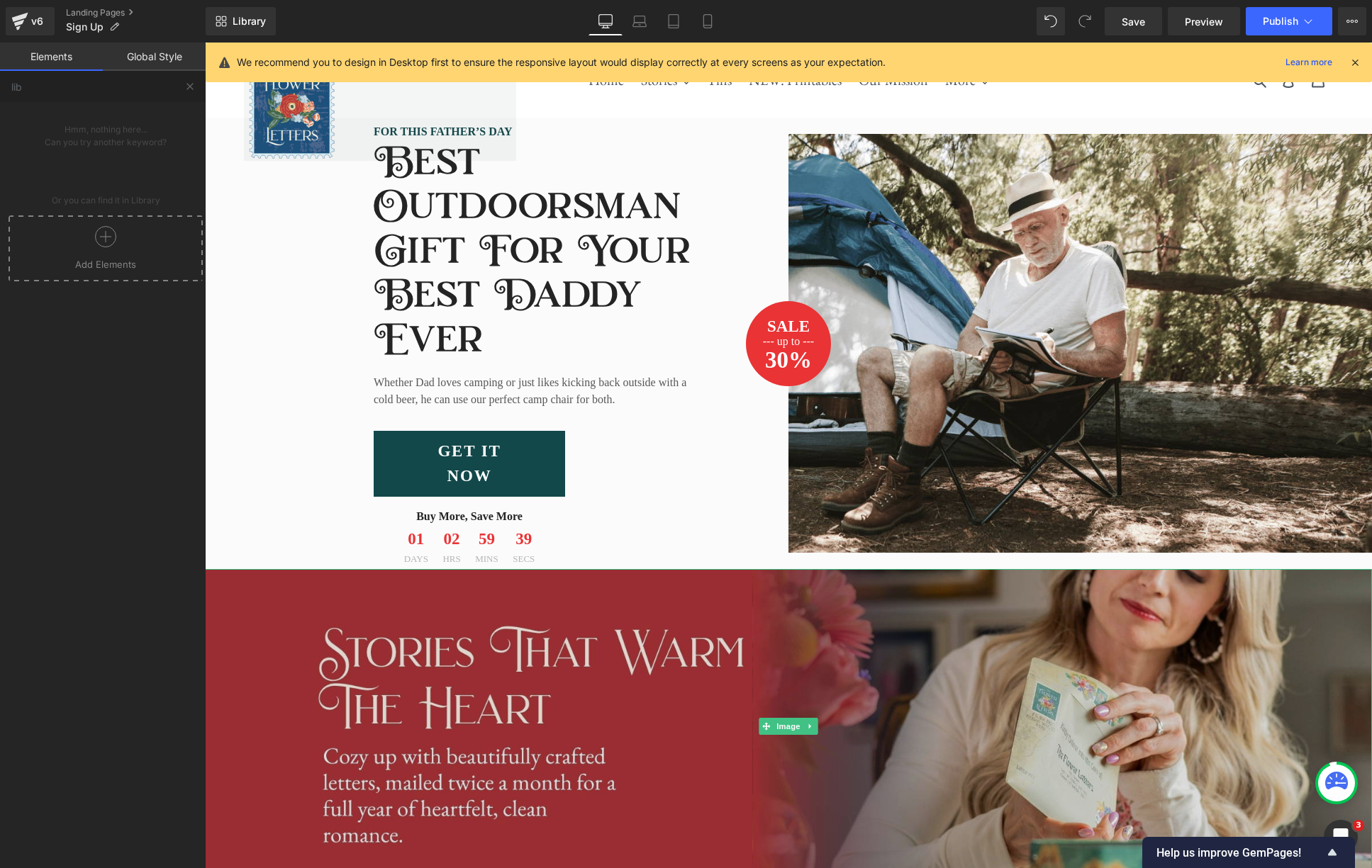
click at [818, 726] on img at bounding box center [788, 727] width 1167 height 315
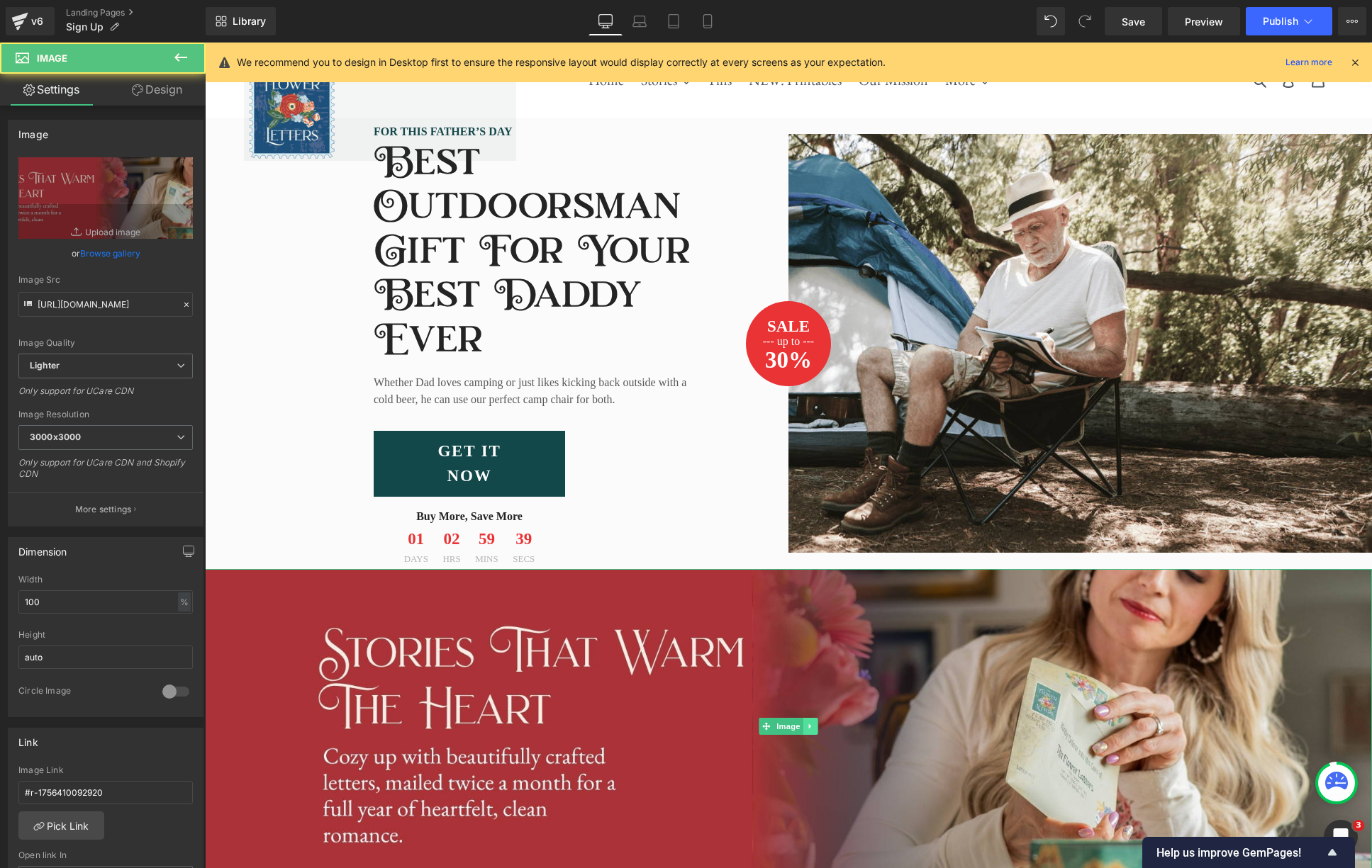
click at [814, 727] on icon at bounding box center [810, 727] width 8 height 9
click at [817, 728] on icon at bounding box center [817, 727] width 8 height 8
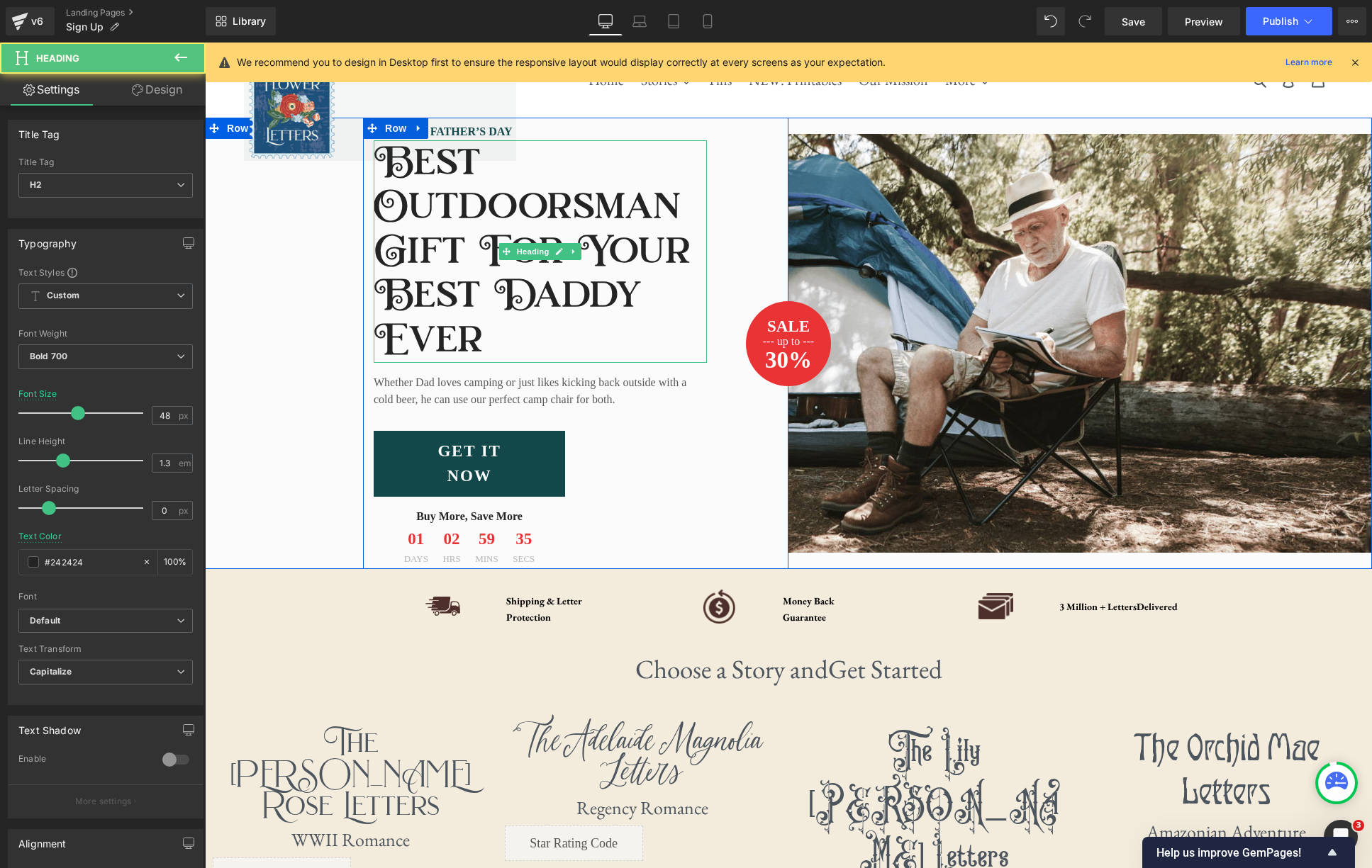
click at [482, 273] on h2 "Best Outdoorsman Gift For Your Best Daddy Ever" at bounding box center [540, 252] width 333 height 221
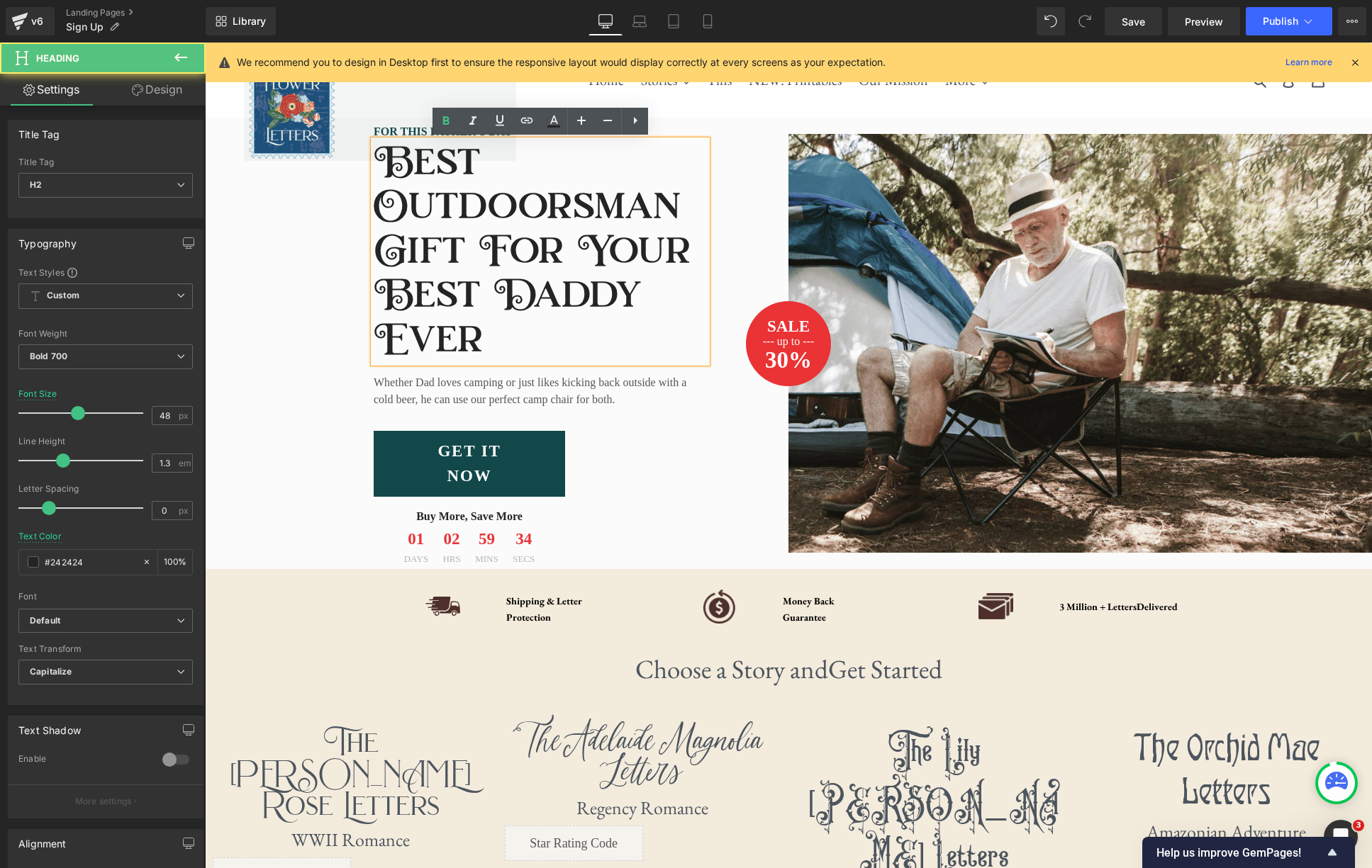
click at [532, 321] on h2 "Best Outdoorsman Gift For Your Best Daddy Ever" at bounding box center [540, 252] width 333 height 221
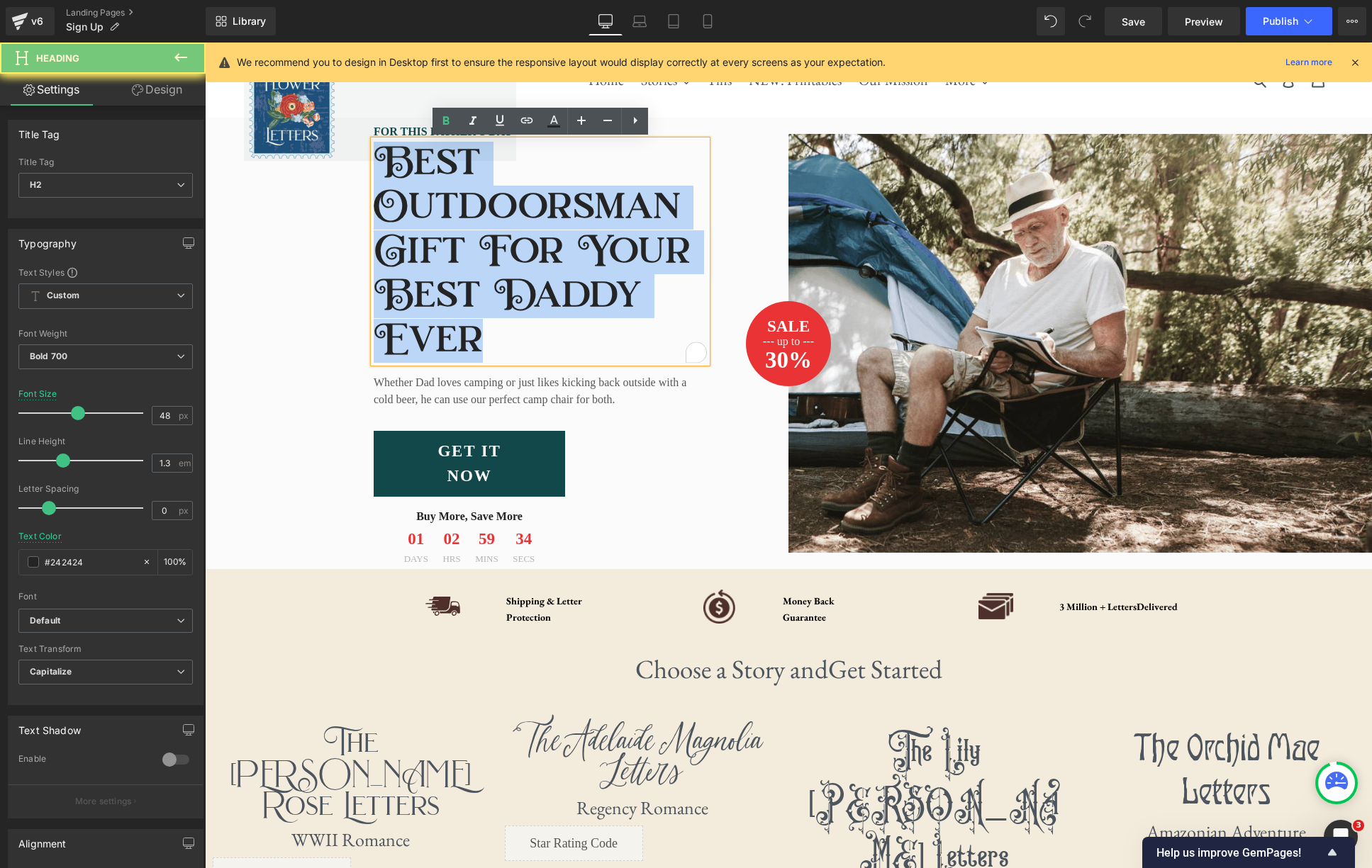
click at [532, 321] on h2 "Best Outdoorsman Gift For Your Best Daddy Ever" at bounding box center [540, 252] width 333 height 221
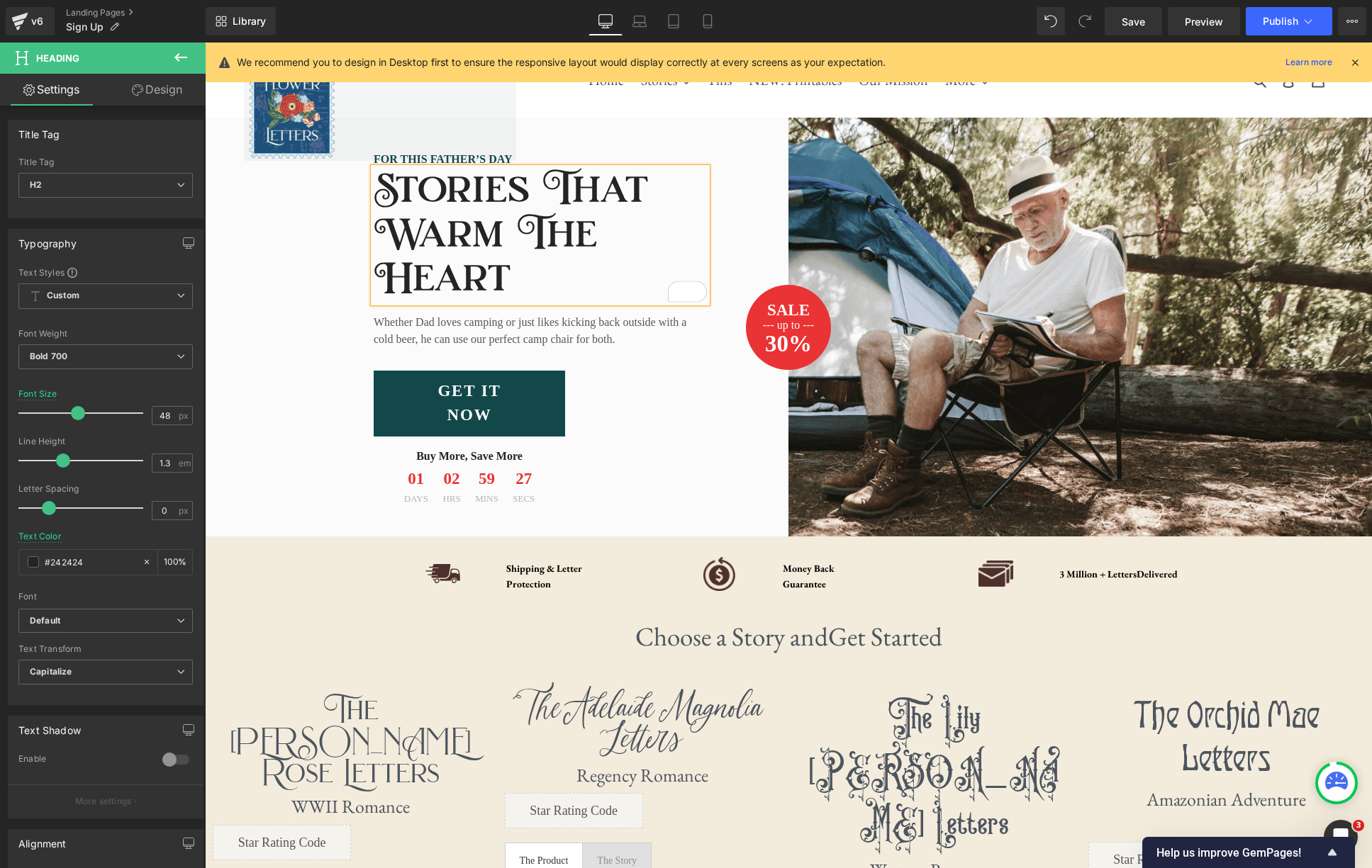
click at [205, 43] on div at bounding box center [205, 43] width 0 height 0
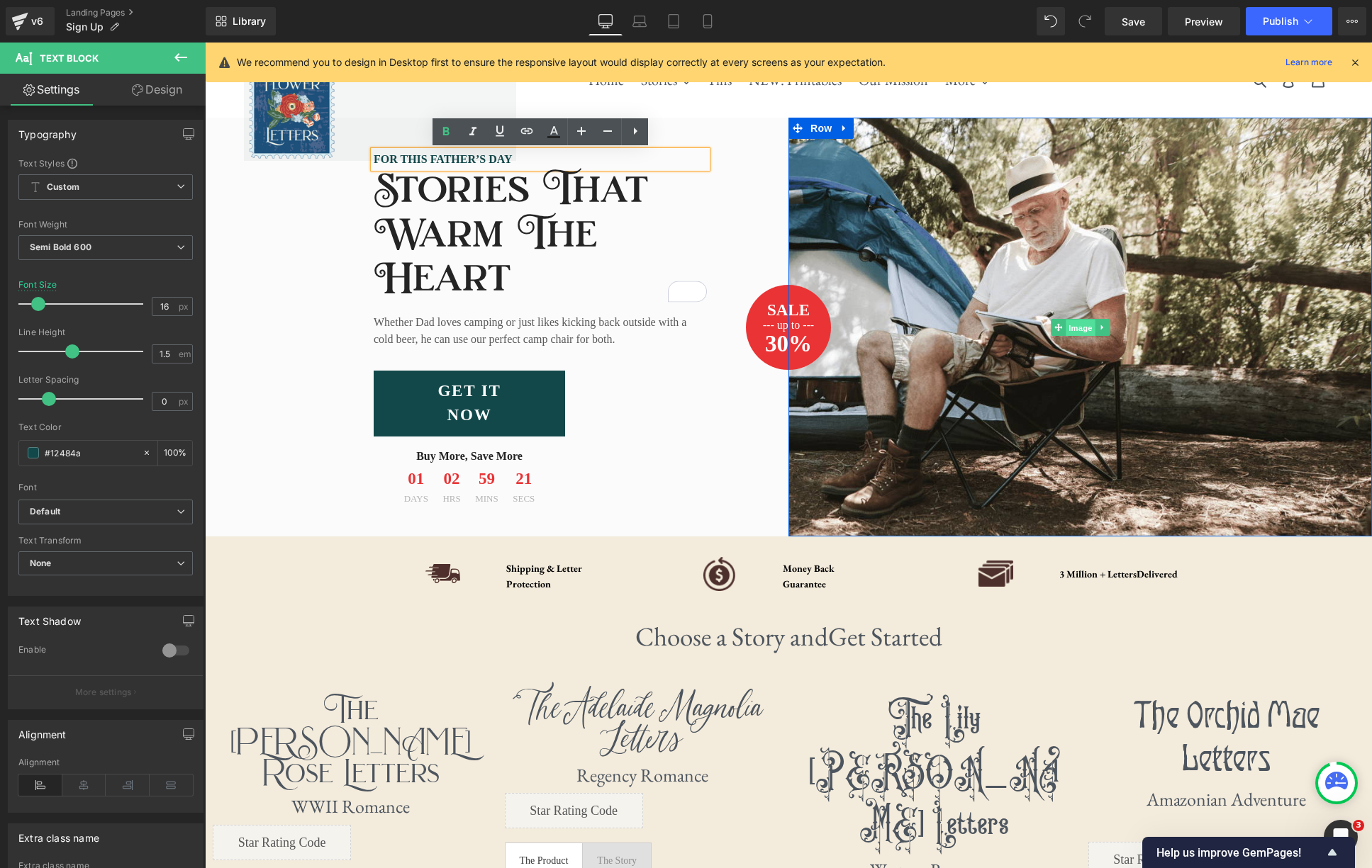
click at [1080, 330] on span "Image" at bounding box center [1080, 327] width 30 height 17
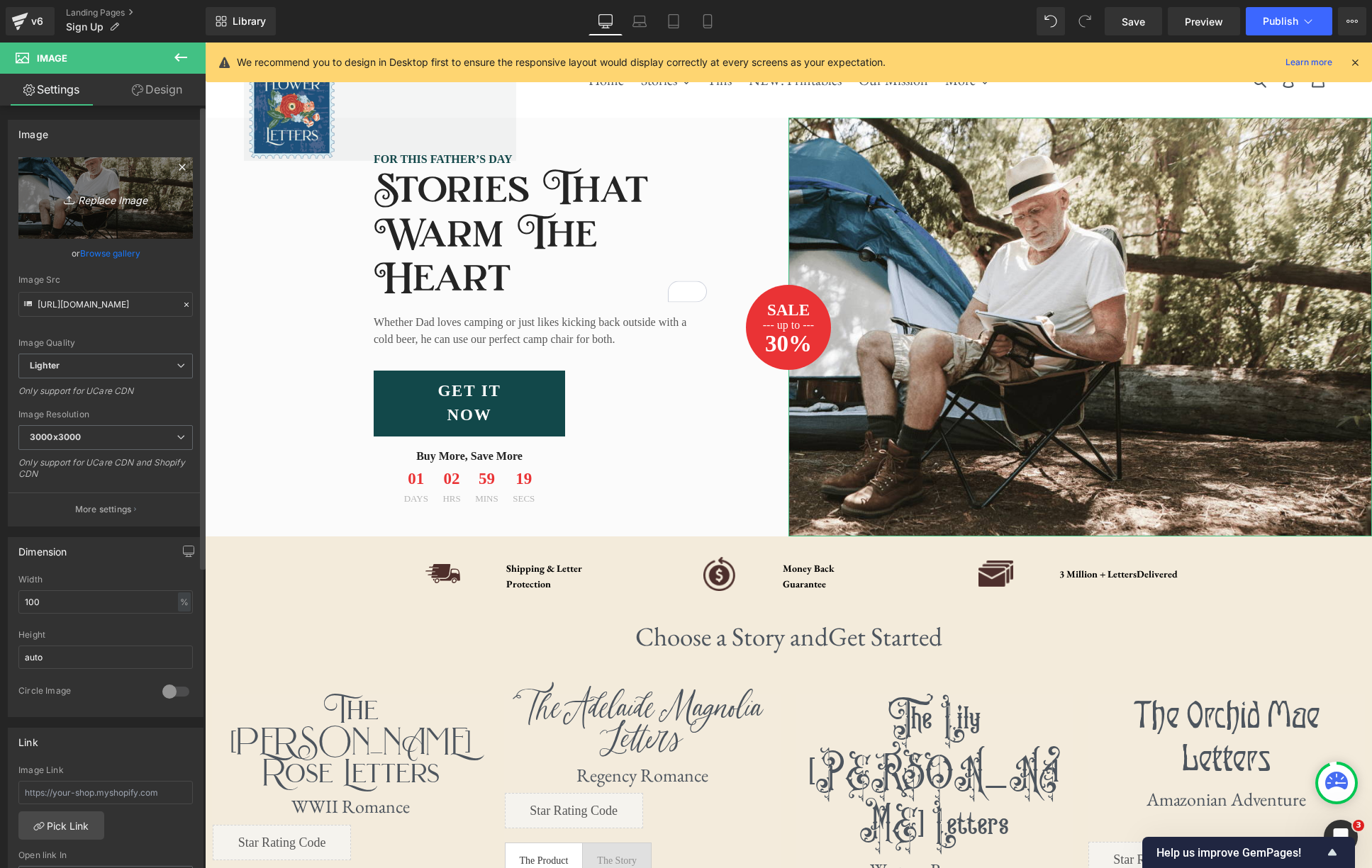
click at [86, 192] on icon "Replace Image" at bounding box center [105, 198] width 113 height 17
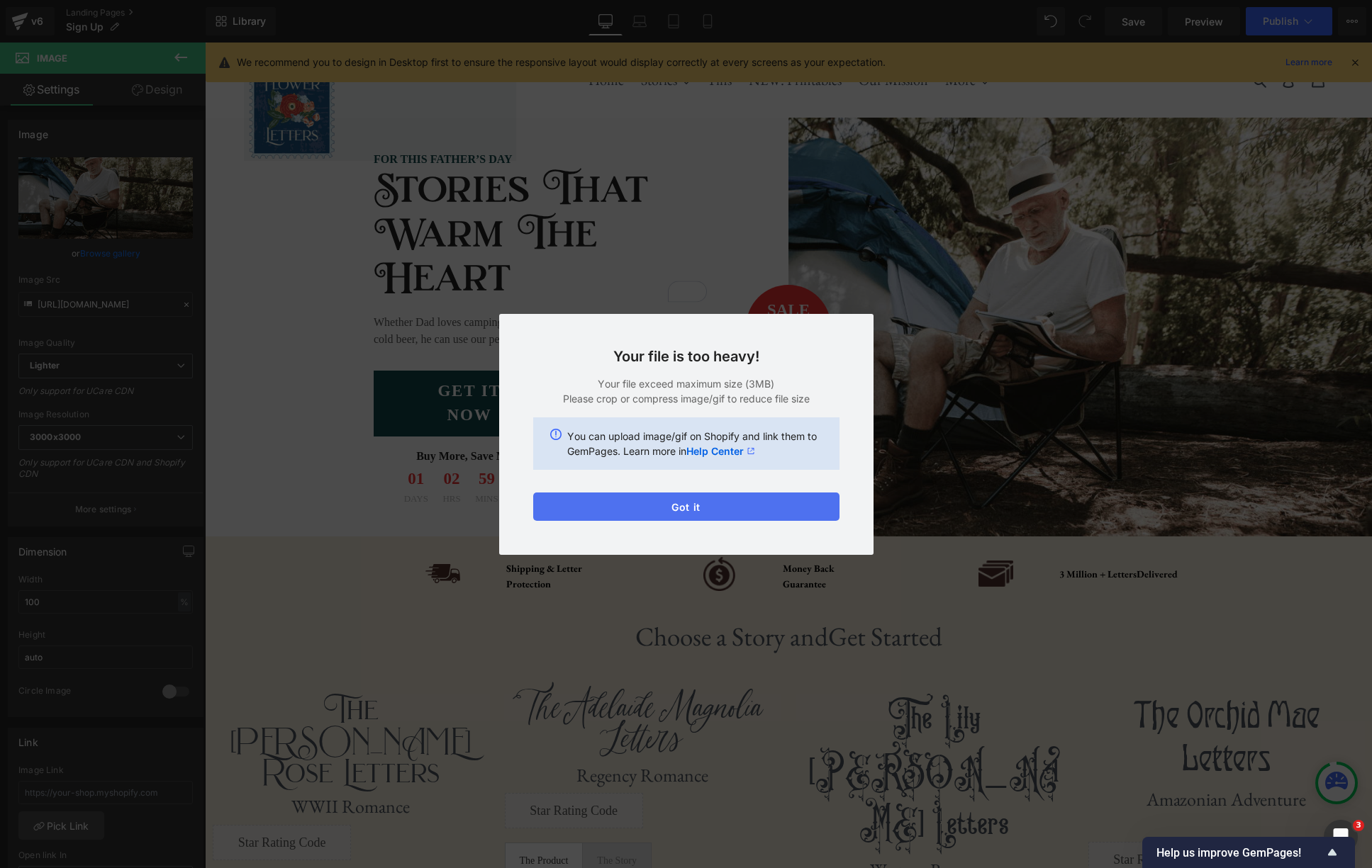
click at [725, 510] on button "Got it" at bounding box center [686, 507] width 306 height 29
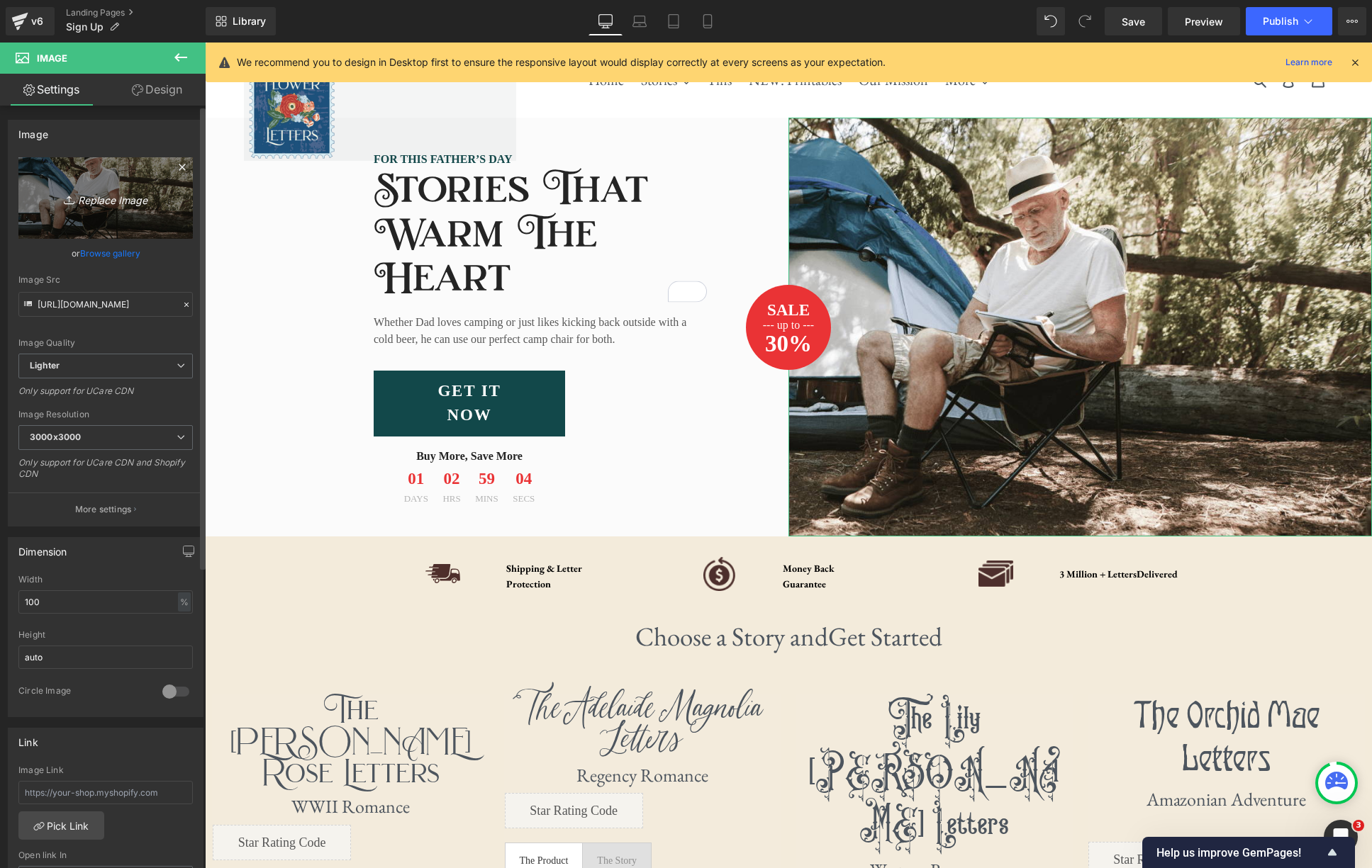
click at [96, 200] on icon "Replace Image" at bounding box center [105, 198] width 113 height 17
type input "C:\fakepath\Home Page Hero Mobile (1).jpg"
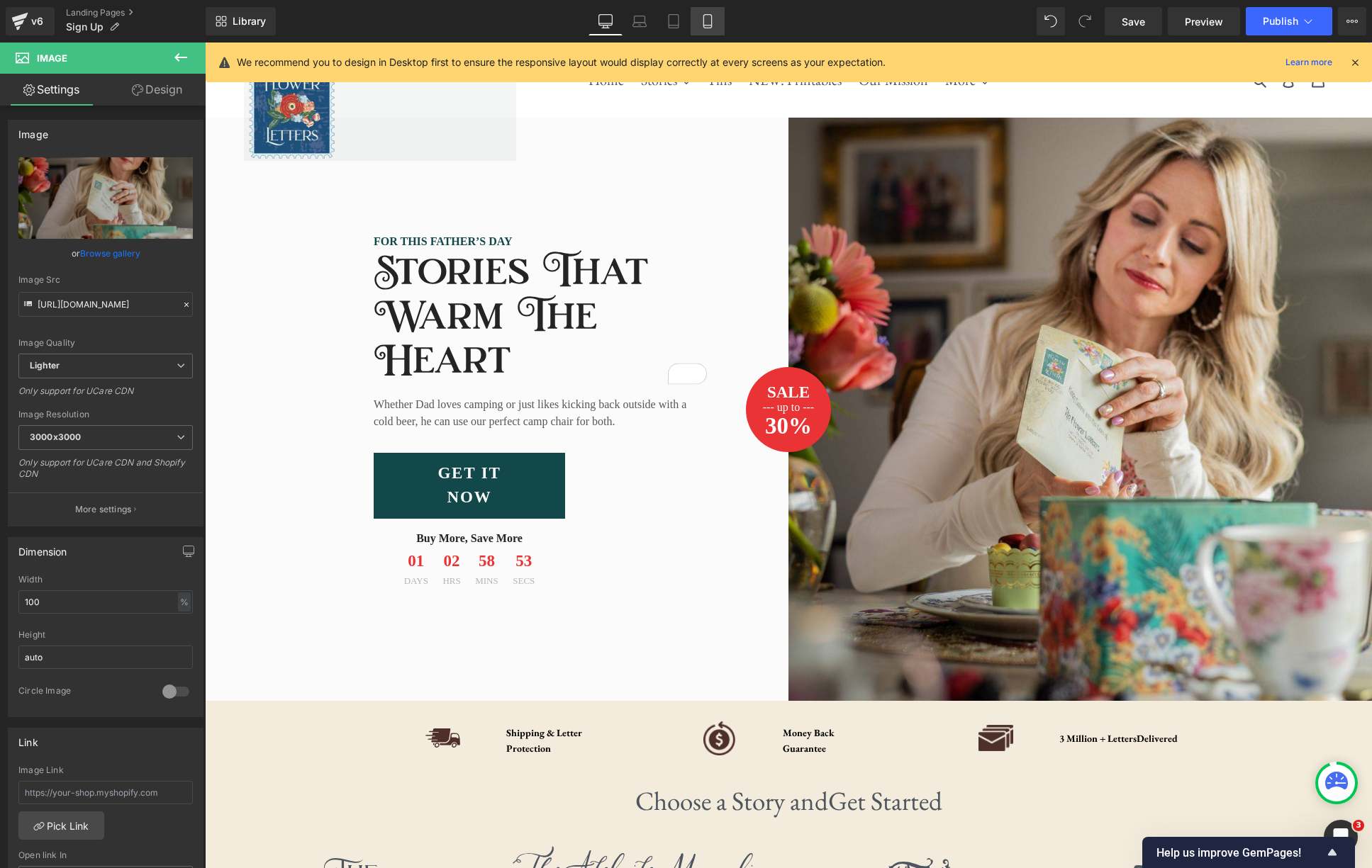
click at [703, 24] on icon at bounding box center [707, 21] width 14 height 14
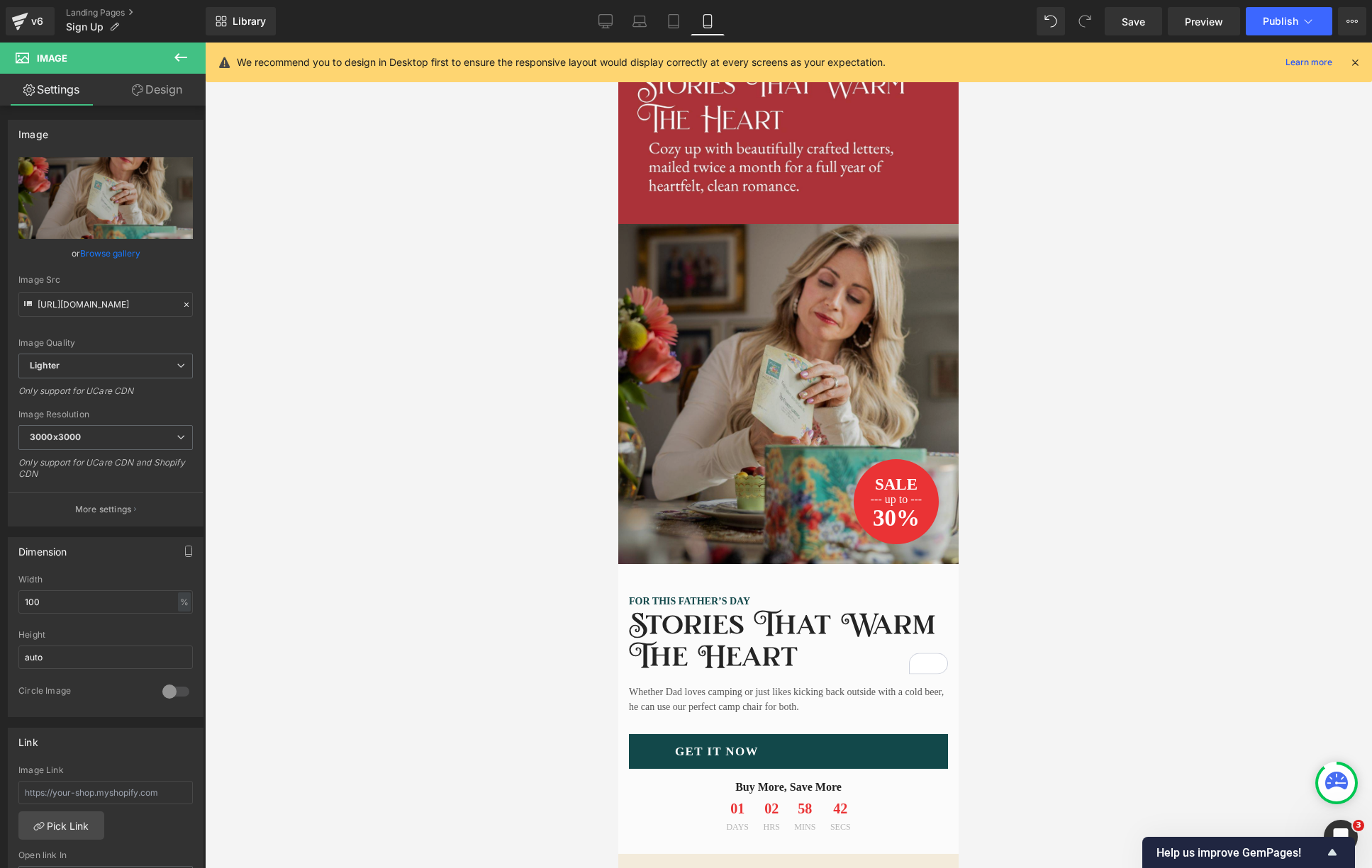
scroll to position [216, 0]
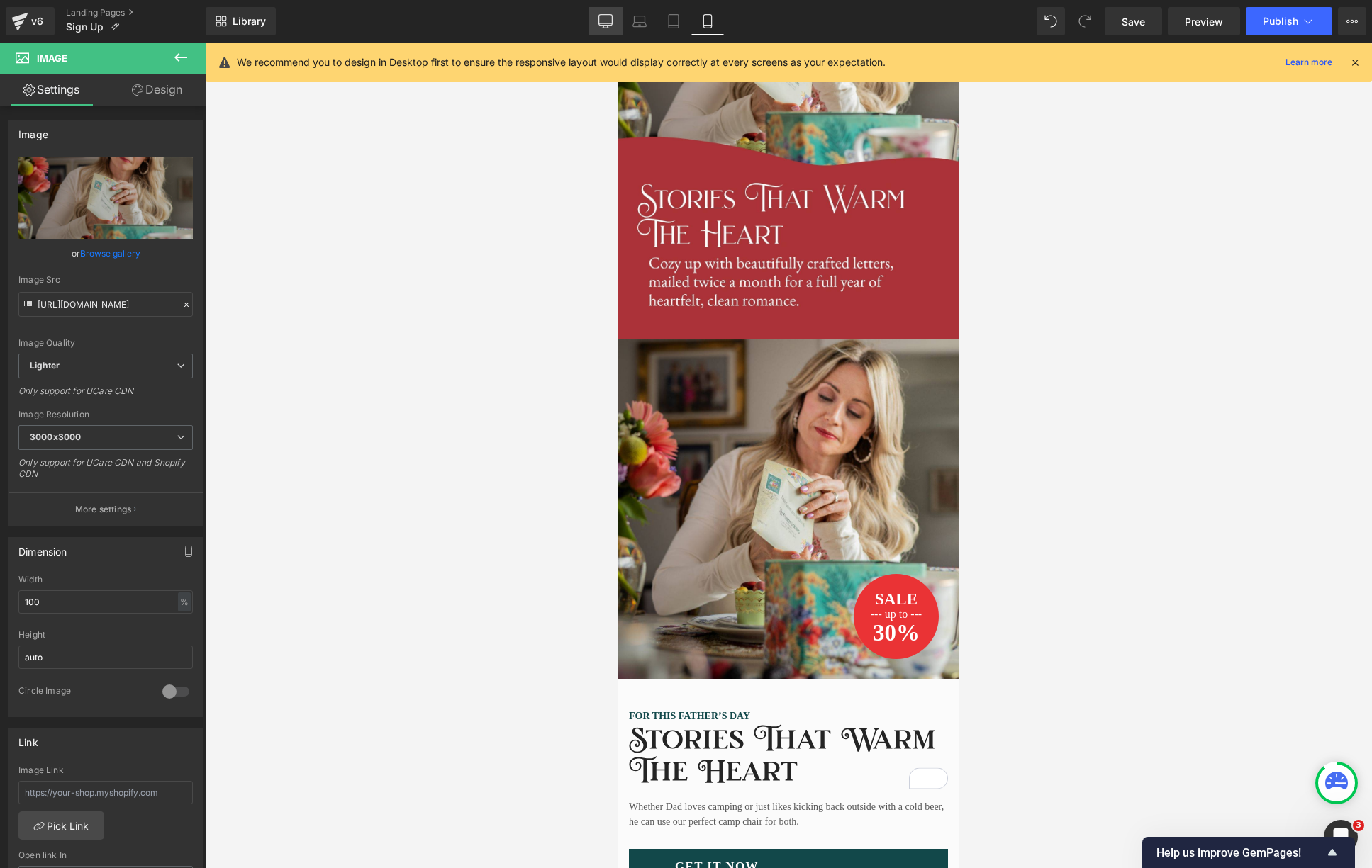
drag, startPoint x: 605, startPoint y: 29, endPoint x: 219, endPoint y: 42, distance: 386.2
click at [605, 29] on link "Desktop" at bounding box center [605, 21] width 34 height 29
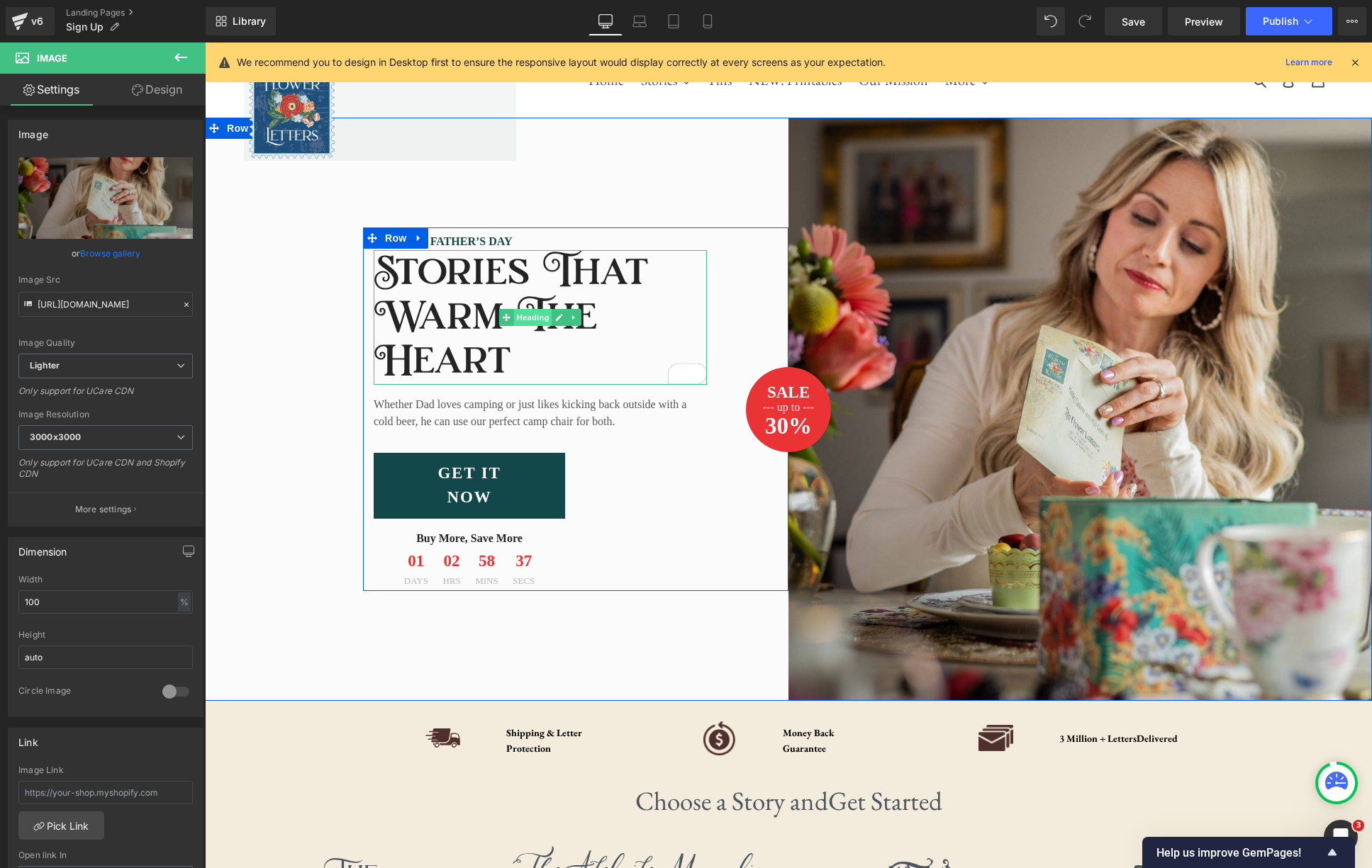
click at [532, 315] on span "Heading" at bounding box center [533, 318] width 38 height 17
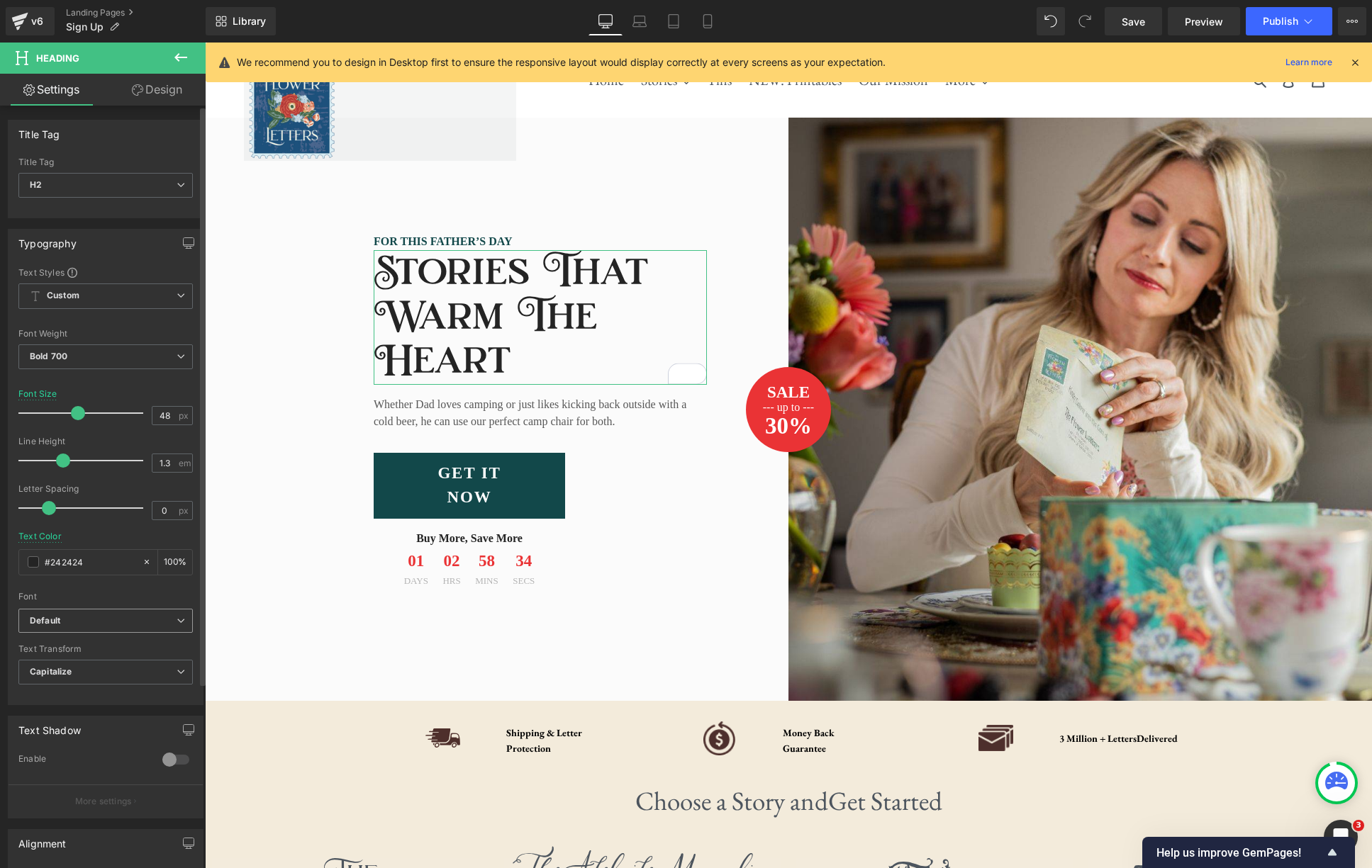
click at [177, 620] on icon at bounding box center [181, 621] width 9 height 9
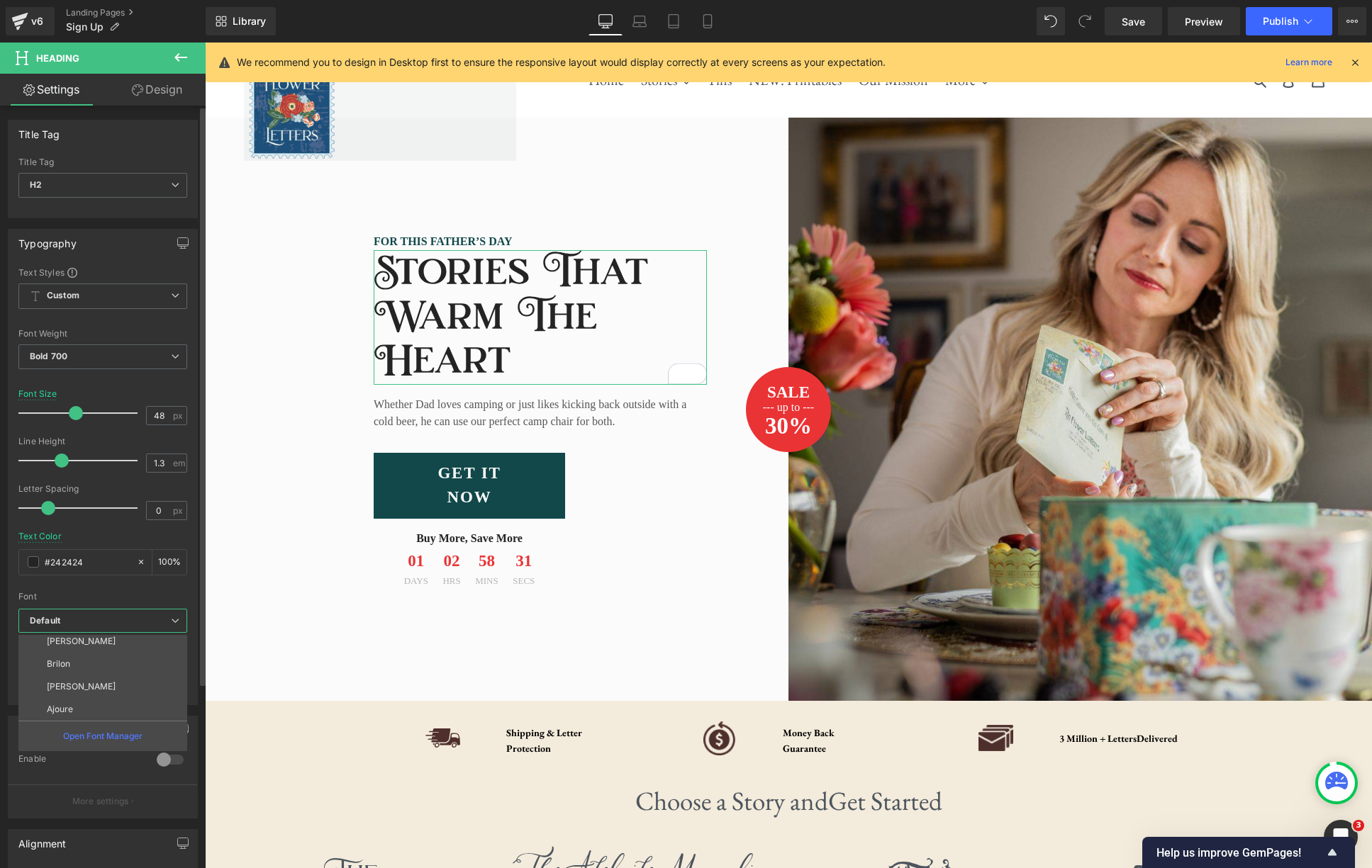
scroll to position [219, 0]
click at [80, 647] on li "Brilon" at bounding box center [105, 654] width 175 height 23
